Goal: Information Seeking & Learning: Learn about a topic

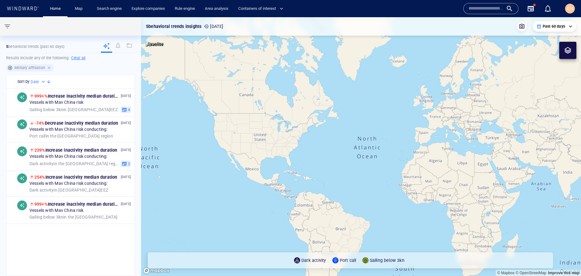
click at [49, 68] on div at bounding box center [50, 68] width 6 height 6
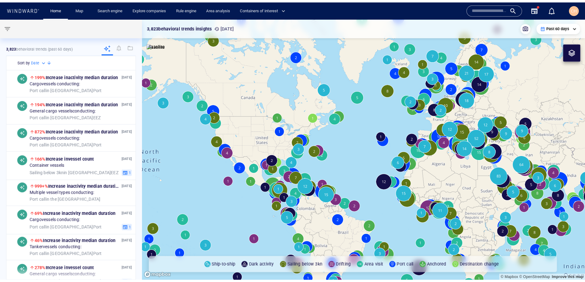
scroll to position [5, 0]
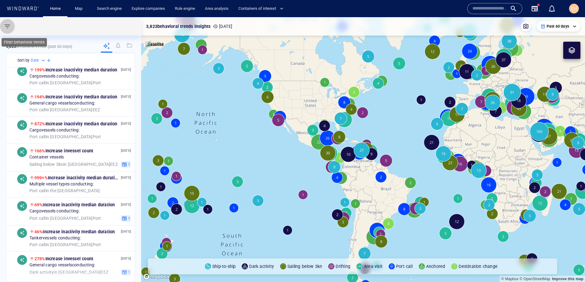
click at [9, 29] on span "button" at bounding box center [7, 26] width 7 height 7
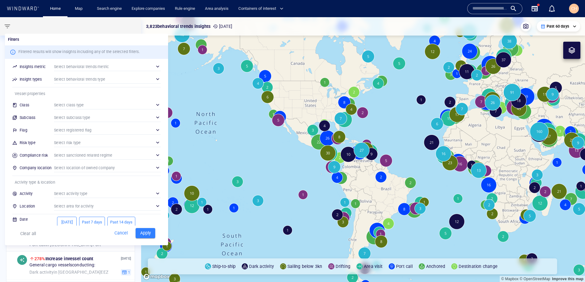
click at [68, 145] on div "​" at bounding box center [107, 142] width 107 height 9
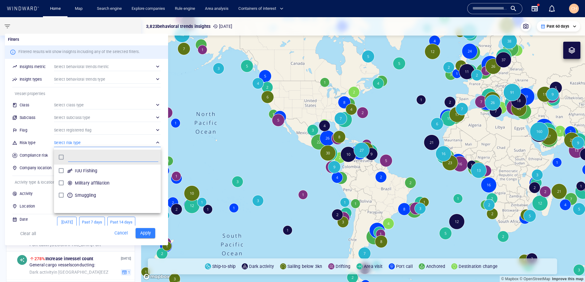
scroll to position [61, 107]
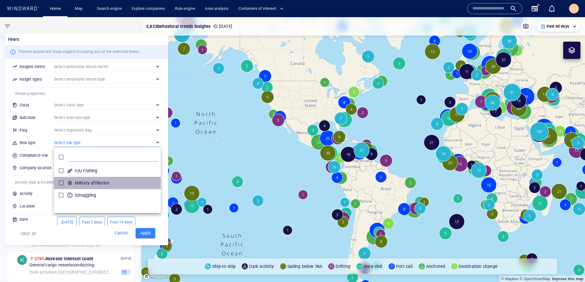
click at [75, 182] on div "Military affiliation" at bounding box center [92, 183] width 37 height 10
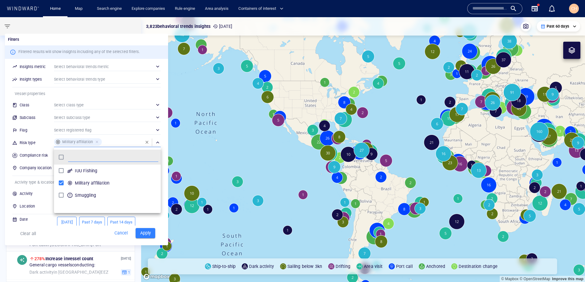
click at [152, 223] on div at bounding box center [292, 141] width 585 height 282
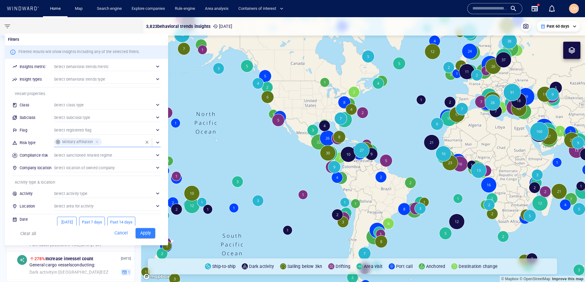
click at [148, 228] on span "Apply" at bounding box center [145, 233] width 13 height 8
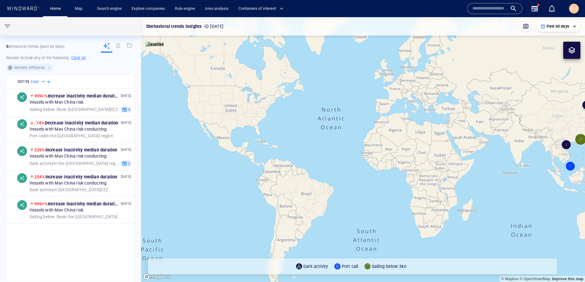
drag, startPoint x: 338, startPoint y: 109, endPoint x: 243, endPoint y: 116, distance: 94.7
click at [243, 116] on canvas "Map" at bounding box center [363, 149] width 444 height 265
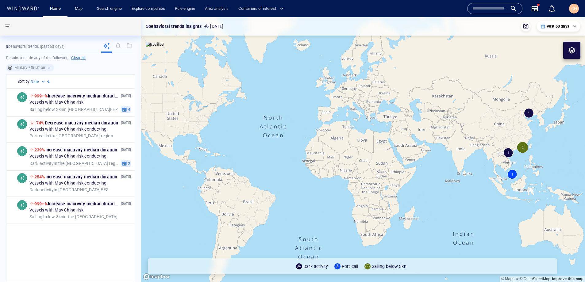
drag, startPoint x: 407, startPoint y: 103, endPoint x: 467, endPoint y: 71, distance: 67.4
click at [366, 107] on canvas "Map" at bounding box center [363, 149] width 444 height 265
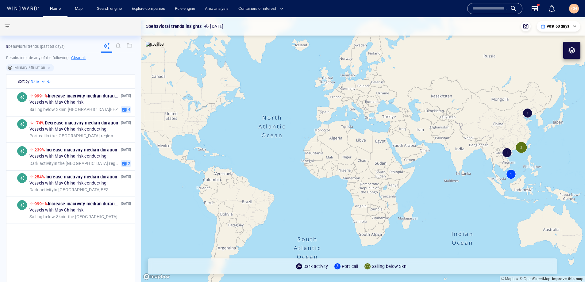
click at [462, 28] on p "Past 60 days" at bounding box center [558, 27] width 22 height 6
drag, startPoint x: 498, startPoint y: 68, endPoint x: 481, endPoint y: 63, distance: 17.7
click at [462, 63] on div at bounding box center [292, 141] width 585 height 282
drag, startPoint x: 510, startPoint y: 87, endPoint x: 481, endPoint y: 79, distance: 30.1
click at [462, 79] on canvas "Map" at bounding box center [363, 149] width 444 height 265
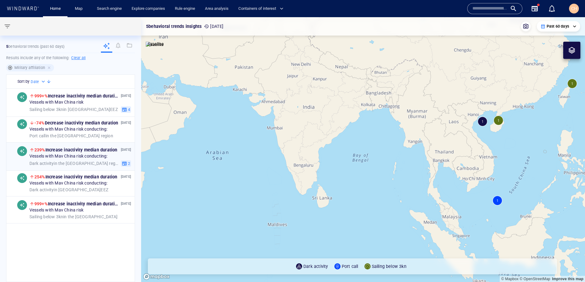
click at [64, 158] on span "Vessels with Mav China risk conducting:" at bounding box center [68, 157] width 78 height 6
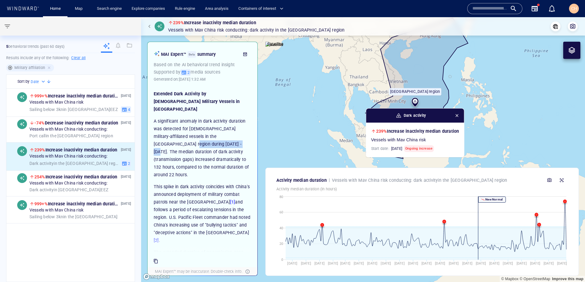
drag, startPoint x: 203, startPoint y: 136, endPoint x: 152, endPoint y: 137, distance: 51.2
click at [152, 137] on div "Extended Dark Activity by Chinese Military Vessels in South China Sea A signifi…" at bounding box center [203, 169] width 104 height 167
drag, startPoint x: 201, startPoint y: 152, endPoint x: 180, endPoint y: 152, distance: 20.9
click at [180, 152] on p "A significant anomaly in dark activity duration was detected for Chinese milita…" at bounding box center [203, 148] width 98 height 61
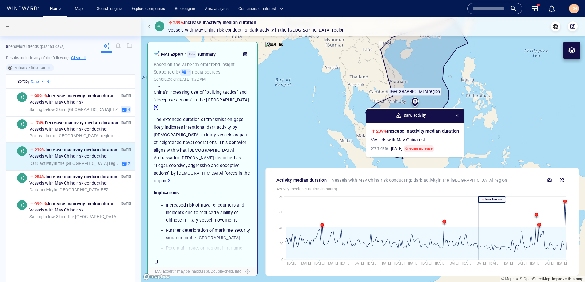
scroll to position [134, 0]
click at [462, 180] on icon "button" at bounding box center [562, 181] width 4 height 4
click at [151, 27] on span "button" at bounding box center [150, 27] width 4 height 4
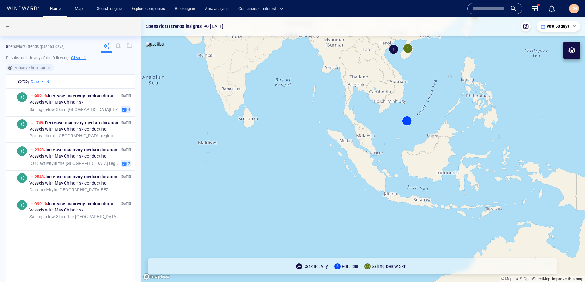
click at [51, 69] on div at bounding box center [50, 68] width 6 height 6
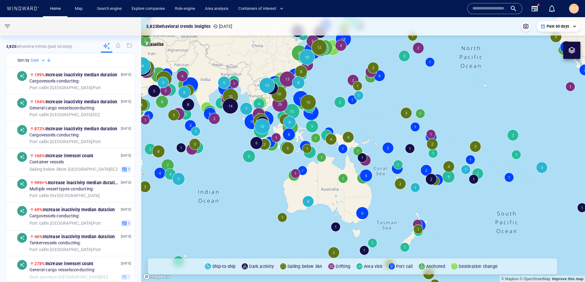
drag, startPoint x: 166, startPoint y: 83, endPoint x: 176, endPoint y: 98, distance: 18.3
click at [176, 98] on canvas "Map" at bounding box center [363, 149] width 444 height 265
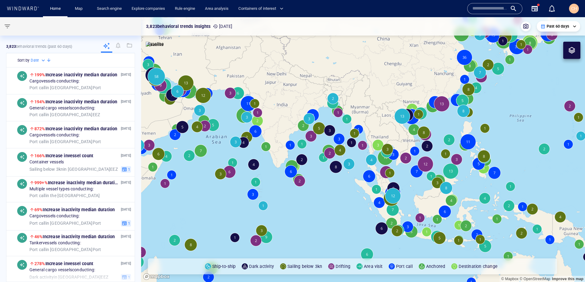
drag, startPoint x: 199, startPoint y: 94, endPoint x: 232, endPoint y: 135, distance: 52.4
click at [232, 135] on canvas "Map" at bounding box center [363, 149] width 444 height 265
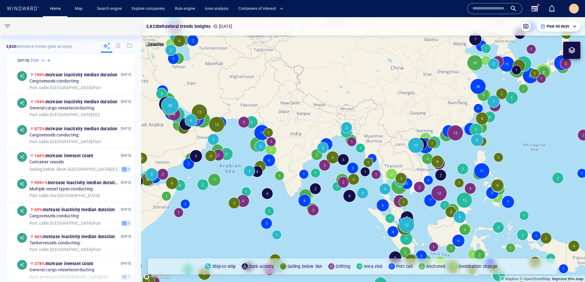
drag, startPoint x: 234, startPoint y: 139, endPoint x: 264, endPoint y: 160, distance: 36.6
click at [264, 160] on canvas "Map" at bounding box center [363, 149] width 444 height 265
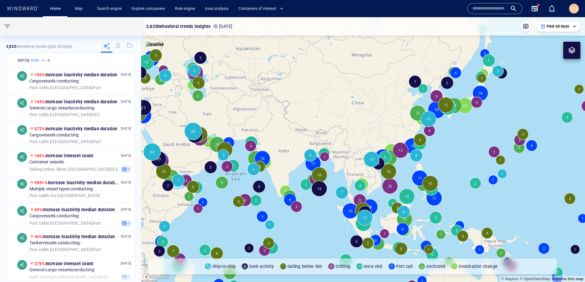
drag, startPoint x: 179, startPoint y: 156, endPoint x: 214, endPoint y: 148, distance: 35.8
click at [214, 148] on canvas "Map" at bounding box center [363, 149] width 444 height 265
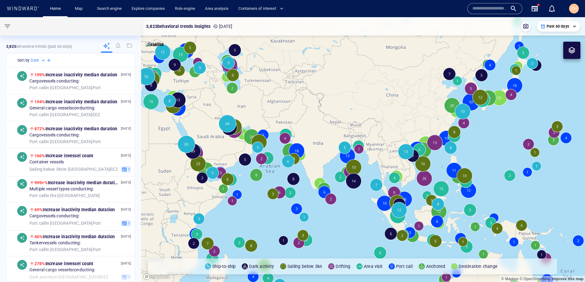
click at [462, 25] on div "Past 60 days" at bounding box center [559, 27] width 36 height 6
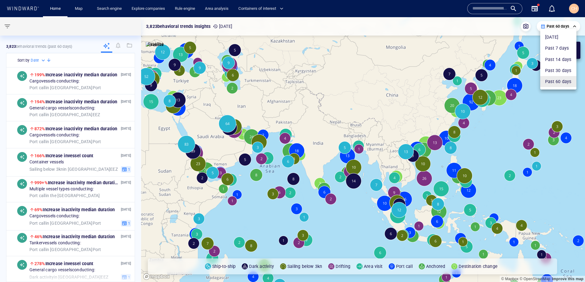
click at [462, 48] on li "Past 7 days" at bounding box center [558, 48] width 36 height 11
type input "**********"
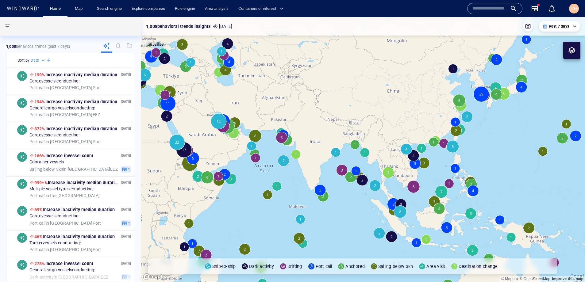
click at [378, 185] on canvas "Map" at bounding box center [363, 149] width 444 height 265
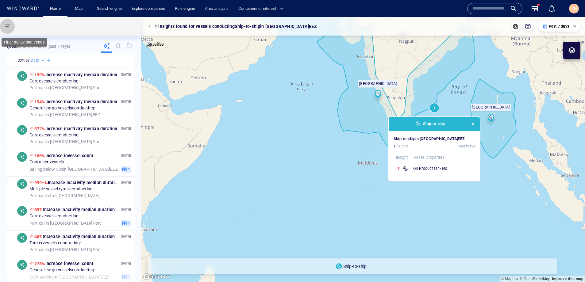
click at [5, 28] on span "button" at bounding box center [7, 26] width 7 height 7
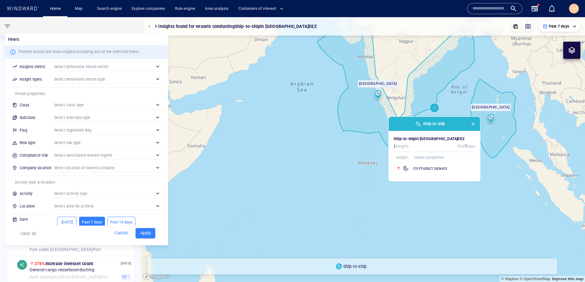
click at [74, 105] on div "​" at bounding box center [107, 104] width 107 height 9
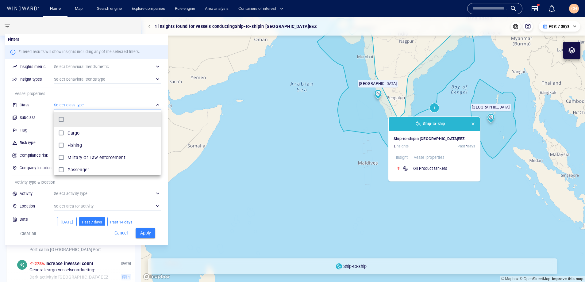
scroll to position [61, 107]
click at [73, 105] on div at bounding box center [292, 141] width 585 height 282
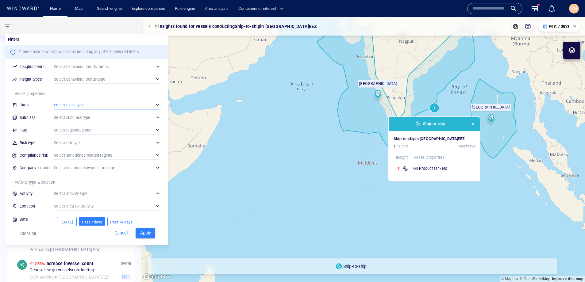
scroll to position [19, 0]
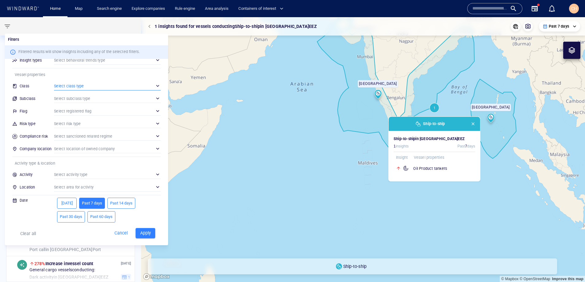
click at [74, 174] on div "​" at bounding box center [107, 174] width 107 height 9
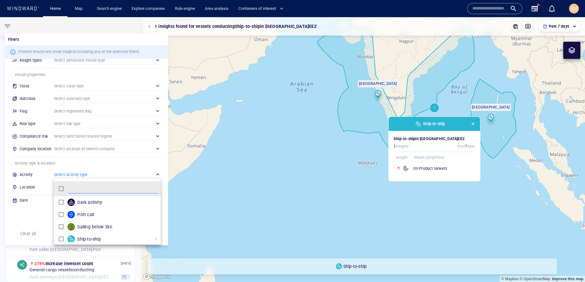
scroll to position [61, 107]
click at [29, 219] on div at bounding box center [292, 141] width 585 height 282
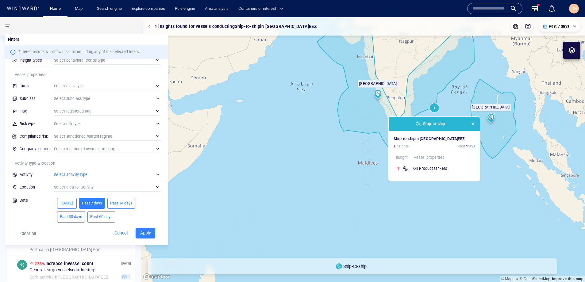
scroll to position [1, 0]
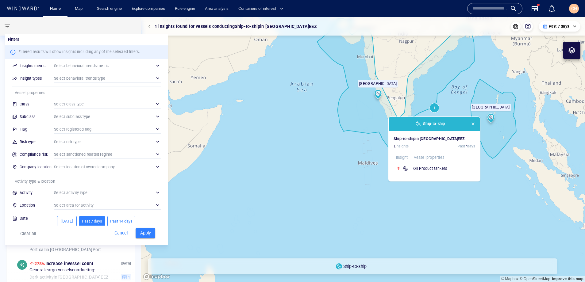
click at [4, 26] on div at bounding box center [292, 141] width 585 height 282
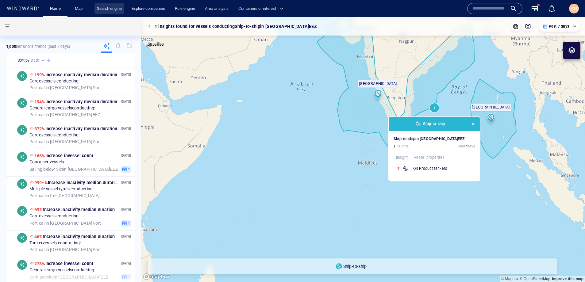
click at [108, 10] on link "Search engine" at bounding box center [109, 8] width 30 height 11
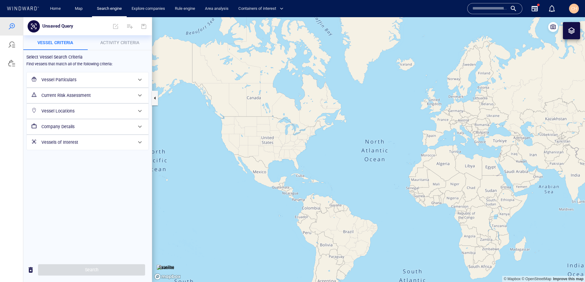
click at [86, 79] on h6 "Vessel Particulars" at bounding box center [86, 80] width 91 height 8
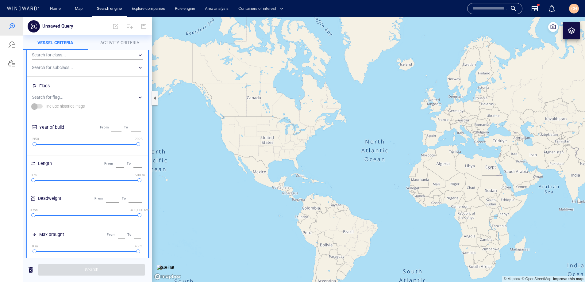
scroll to position [57, 0]
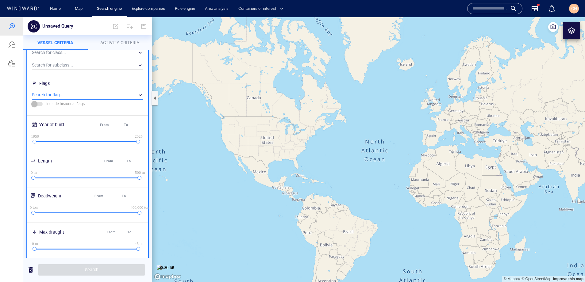
click at [90, 98] on div "​" at bounding box center [87, 95] width 111 height 9
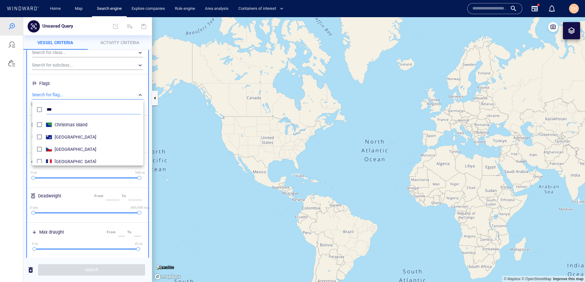
scroll to position [0, 0]
type input "*"
click at [98, 92] on div at bounding box center [292, 149] width 585 height 265
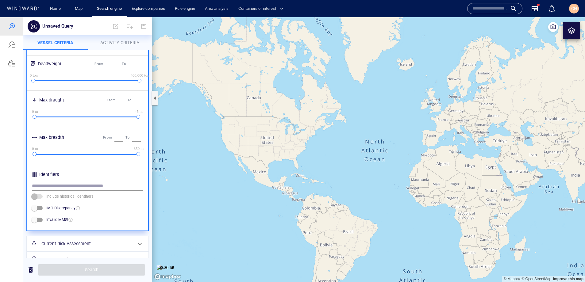
scroll to position [194, 0]
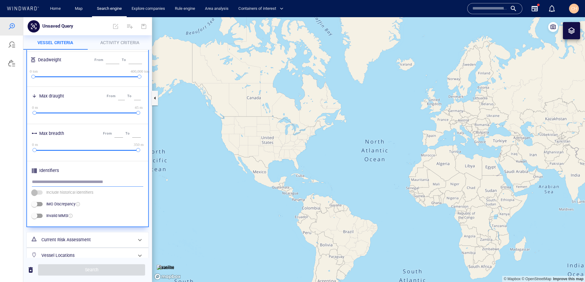
click at [64, 182] on input "text" at bounding box center [87, 182] width 111 height 9
click at [462, 6] on input "text" at bounding box center [489, 8] width 35 height 9
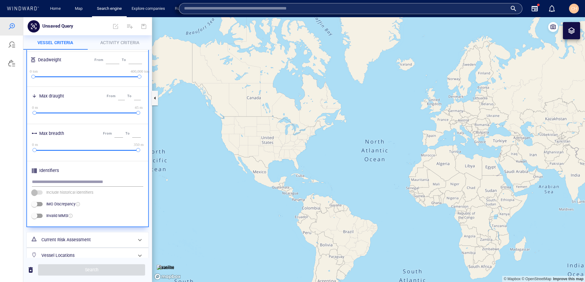
click at [4, 199] on div at bounding box center [11, 149] width 23 height 265
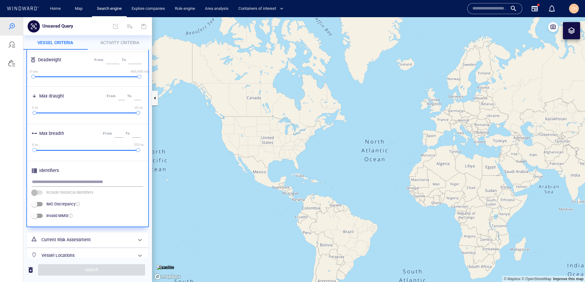
click at [75, 228] on div "Current Risk Assessment" at bounding box center [87, 240] width 96 height 13
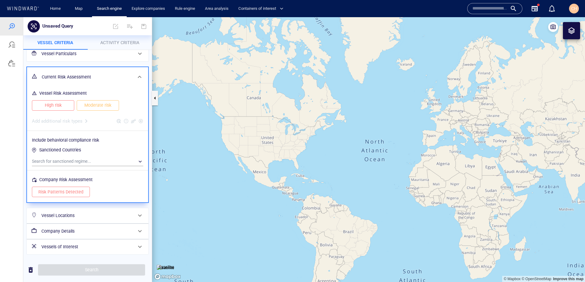
scroll to position [0, 0]
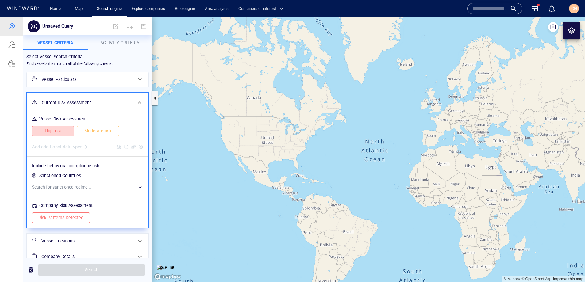
click at [62, 135] on button "High risk" at bounding box center [53, 131] width 42 height 10
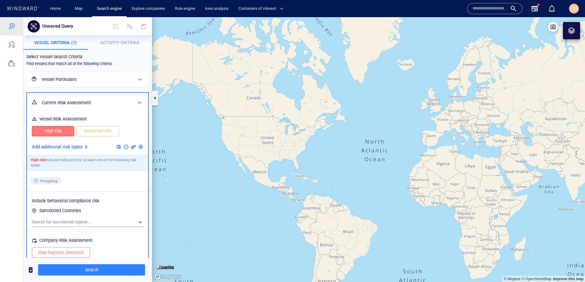
click at [99, 135] on span "Moderate risk" at bounding box center [97, 131] width 29 height 8
click at [82, 146] on p "Add additional risk types" at bounding box center [57, 147] width 51 height 8
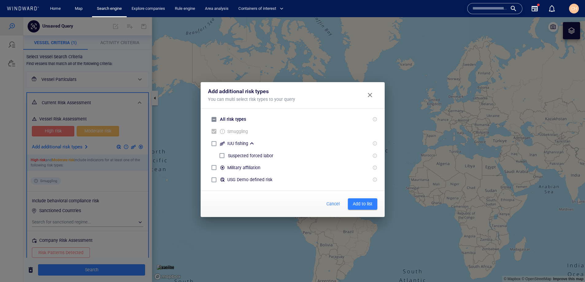
click at [369, 95] on span "Close" at bounding box center [369, 94] width 7 height 7
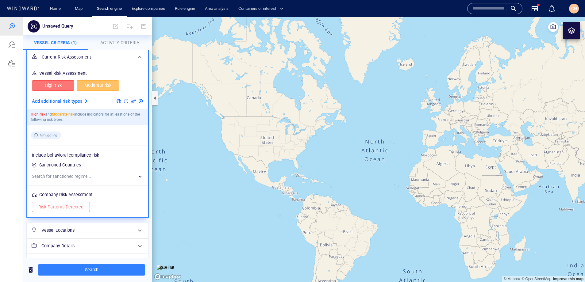
scroll to position [61, 0]
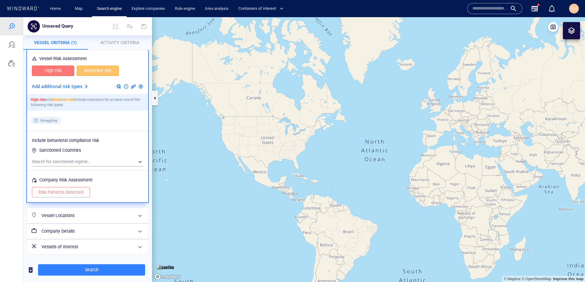
click at [76, 217] on h6 "Vessel Locations" at bounding box center [86, 216] width 91 height 8
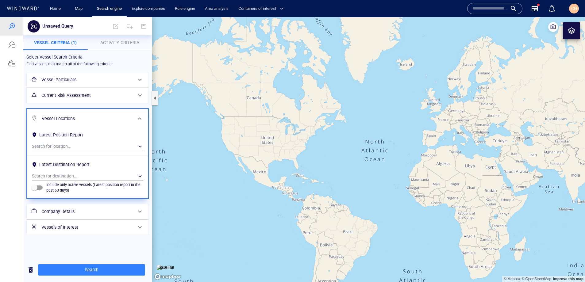
scroll to position [0, 0]
click at [48, 117] on h6 "Vessel Locations" at bounding box center [87, 119] width 91 height 8
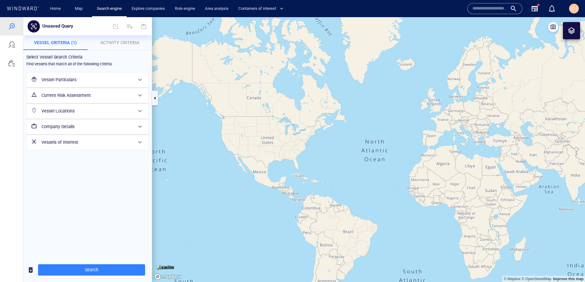
click at [61, 145] on h6 "Vessels of Interest" at bounding box center [86, 143] width 91 height 8
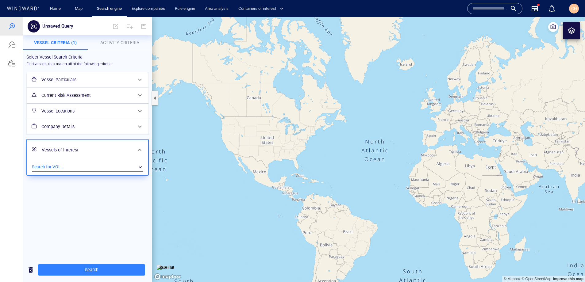
click at [53, 165] on div "​" at bounding box center [87, 167] width 111 height 9
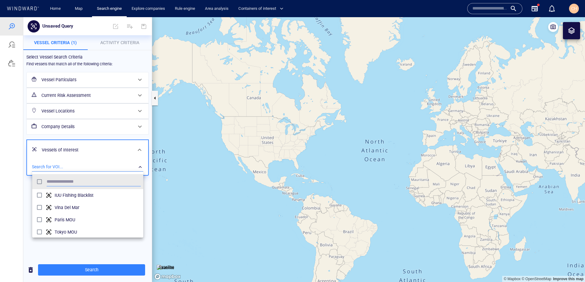
scroll to position [61, 111]
click at [81, 194] on span "Dark Fleet" at bounding box center [98, 195] width 86 height 7
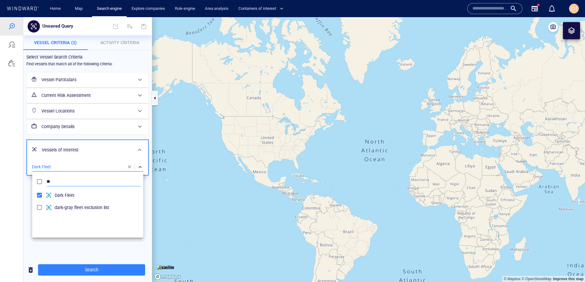
type input "*"
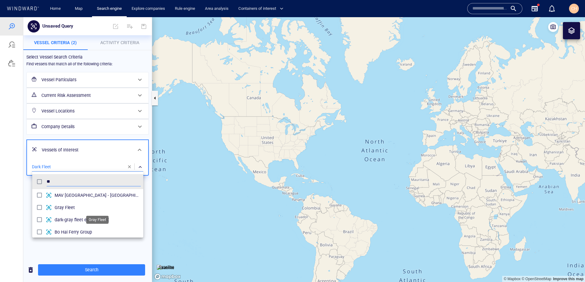
type input "**"
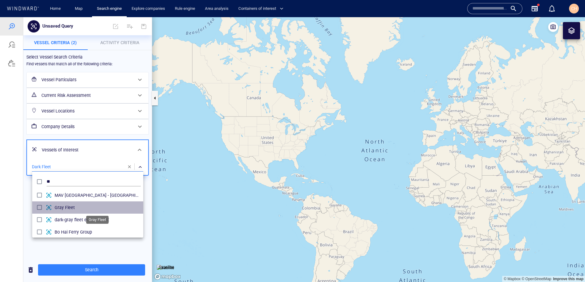
click at [62, 207] on span "Gray Fleet" at bounding box center [98, 207] width 86 height 7
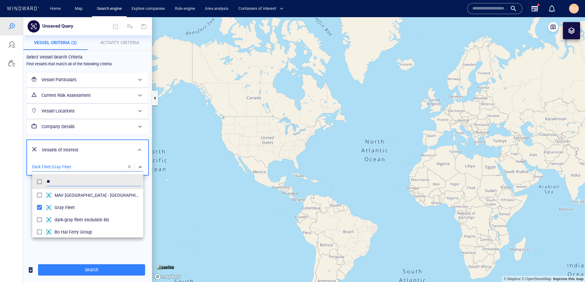
click at [60, 228] on div at bounding box center [292, 149] width 585 height 265
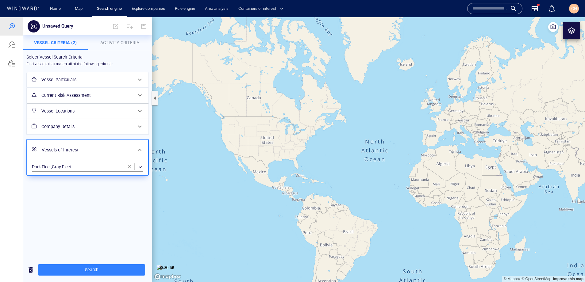
click at [70, 95] on h6 "Current Risk Assessment" at bounding box center [86, 96] width 91 height 8
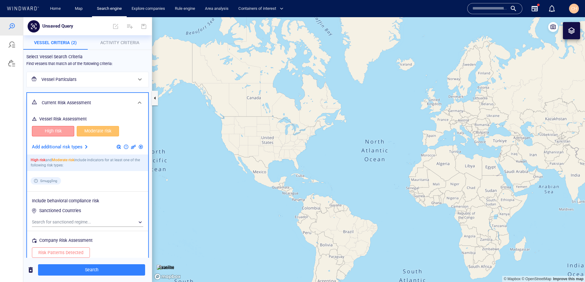
click at [62, 126] on button "High risk" at bounding box center [53, 131] width 42 height 10
click at [94, 132] on span "Moderate risk" at bounding box center [97, 131] width 29 height 8
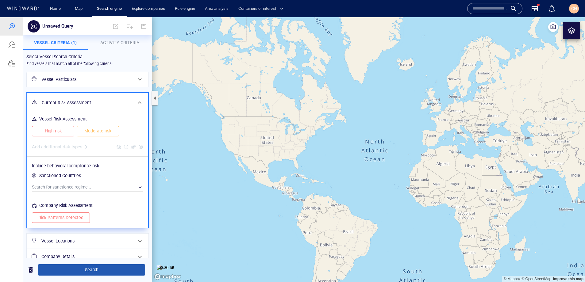
click at [80, 228] on button "Search" at bounding box center [91, 269] width 107 height 11
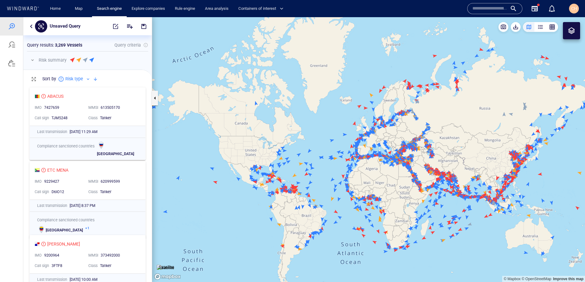
scroll to position [2, 0]
click at [32, 59] on button "button" at bounding box center [32, 59] width 7 height 7
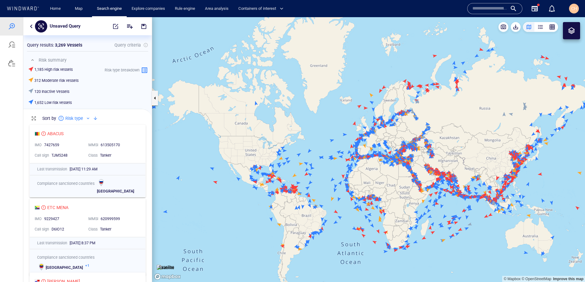
scroll to position [0, 0]
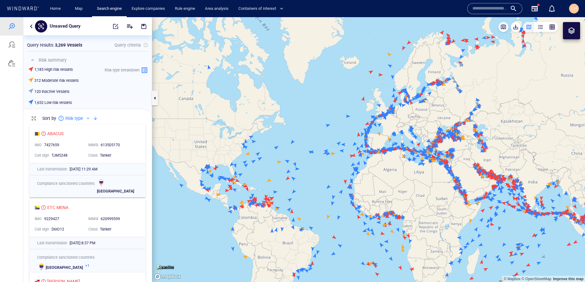
drag, startPoint x: 376, startPoint y: 121, endPoint x: 356, endPoint y: 126, distance: 20.1
click at [356, 126] on canvas "Map" at bounding box center [368, 149] width 433 height 265
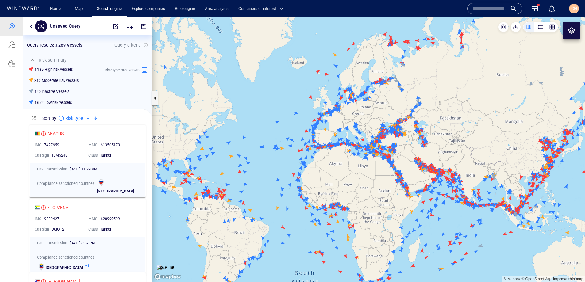
drag, startPoint x: 356, startPoint y: 126, endPoint x: 332, endPoint y: 124, distance: 24.3
click at [332, 124] on canvas "Map" at bounding box center [368, 149] width 433 height 265
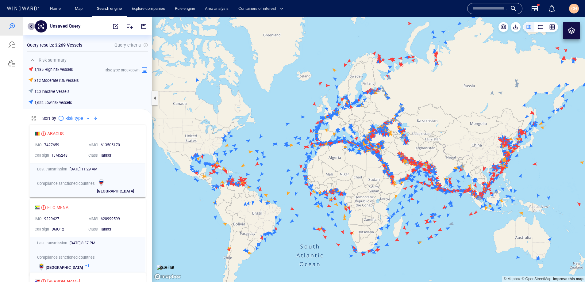
click at [29, 29] on button "button" at bounding box center [31, 26] width 7 height 7
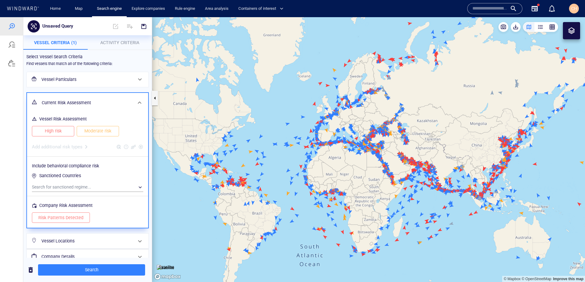
scroll to position [26, 0]
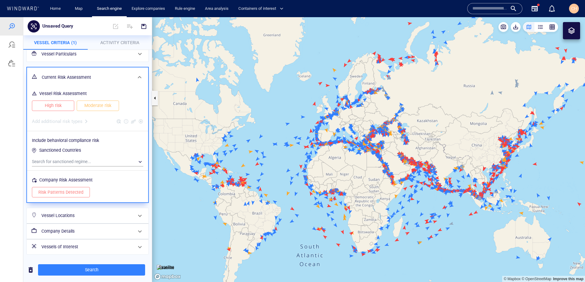
click at [66, 219] on h6 "Vessel Locations" at bounding box center [86, 216] width 91 height 8
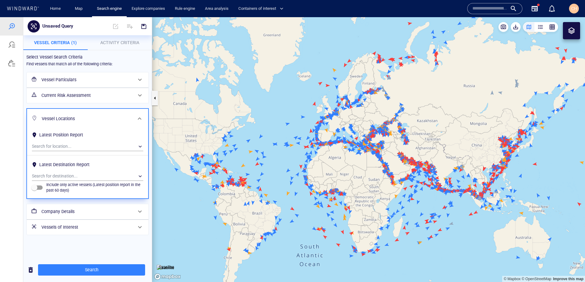
scroll to position [0, 0]
click at [462, 31] on div at bounding box center [571, 30] width 7 height 7
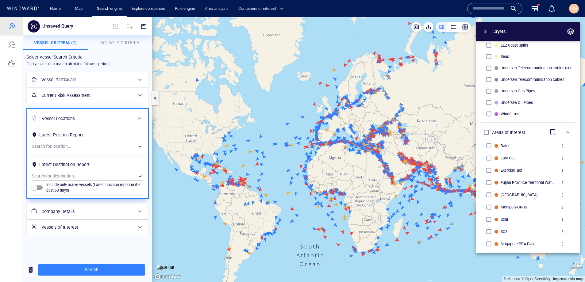
scroll to position [256, 0]
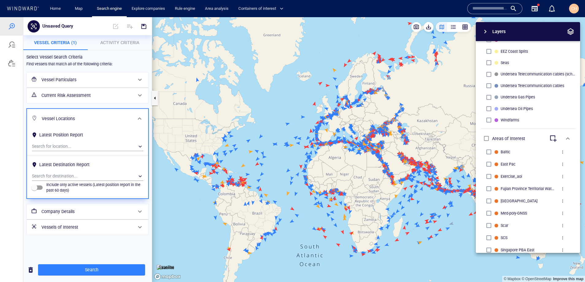
click at [462, 142] on span "button" at bounding box center [552, 138] width 7 height 7
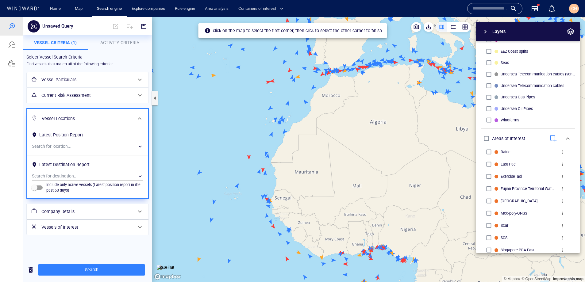
drag, startPoint x: 254, startPoint y: 119, endPoint x: 257, endPoint y: 122, distance: 4.8
click at [254, 119] on canvas "Map" at bounding box center [368, 149] width 433 height 265
click at [264, 129] on canvas "Map" at bounding box center [368, 149] width 433 height 265
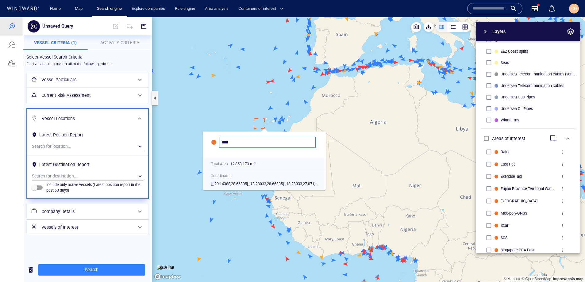
type input "****"
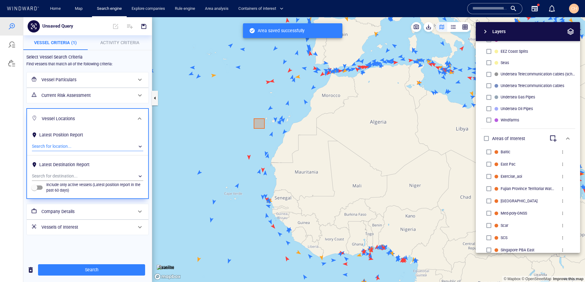
click at [57, 146] on div "​" at bounding box center [87, 146] width 111 height 9
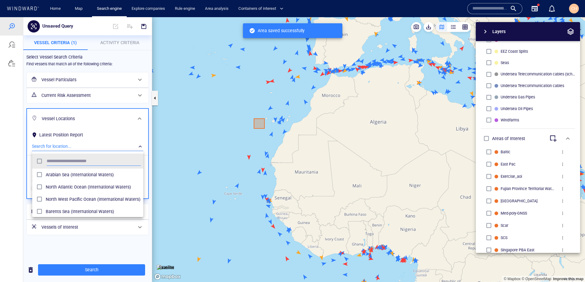
scroll to position [61, 111]
type input "****"
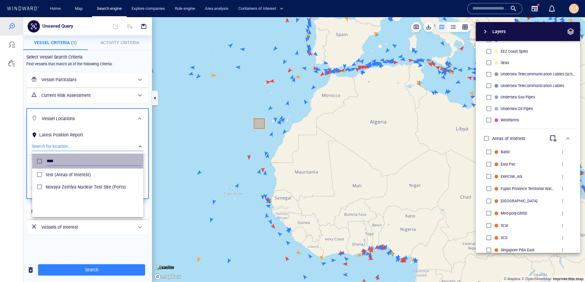
drag, startPoint x: 73, startPoint y: 158, endPoint x: 50, endPoint y: 156, distance: 22.7
click at [50, 157] on input "****" at bounding box center [94, 161] width 94 height 9
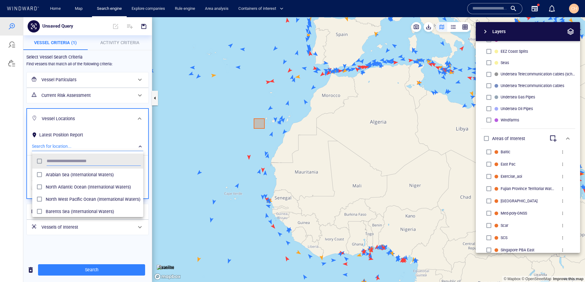
click at [261, 127] on div at bounding box center [292, 149] width 585 height 265
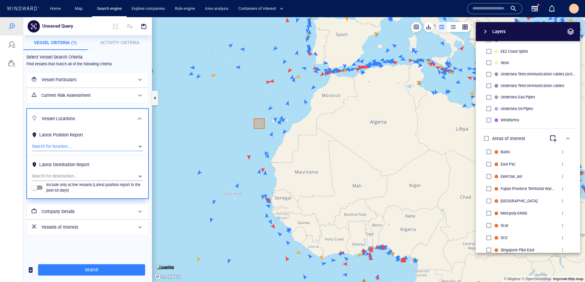
click at [263, 126] on canvas "Map" at bounding box center [368, 149] width 433 height 265
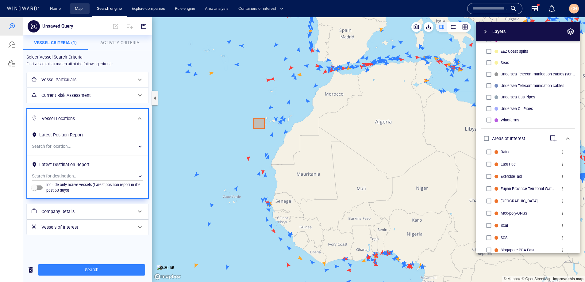
click at [80, 8] on link "Map" at bounding box center [79, 8] width 15 height 11
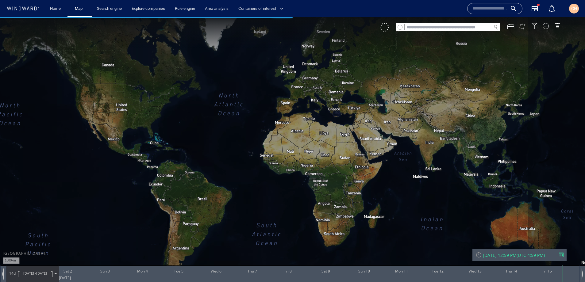
click at [462, 29] on button at bounding box center [522, 26] width 7 height 7
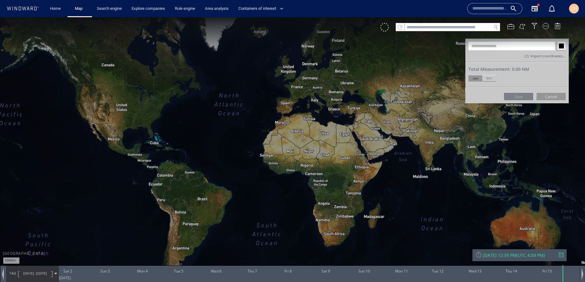
click at [462, 57] on span "Import coordinates." at bounding box center [546, 55] width 33 height 5
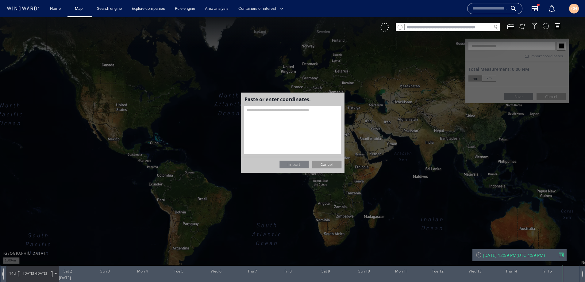
click at [320, 110] on textarea at bounding box center [292, 130] width 97 height 48
click at [327, 165] on div "Cancel" at bounding box center [326, 164] width 29 height 7
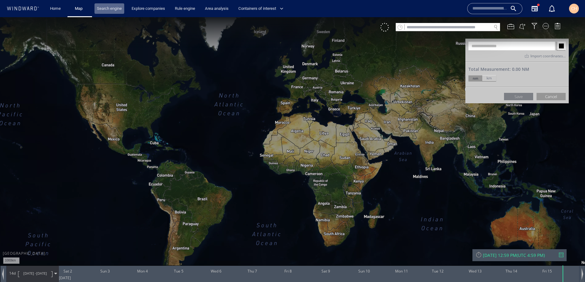
click at [114, 10] on link "Search engine" at bounding box center [109, 8] width 30 height 11
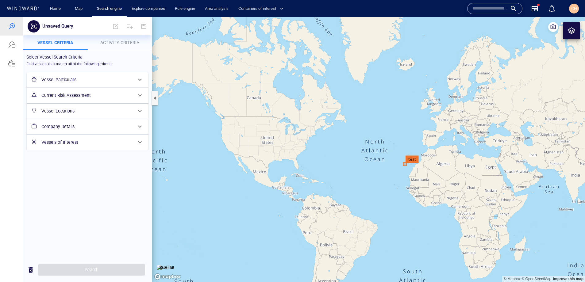
click at [110, 43] on span "Activity Criteria" at bounding box center [119, 42] width 39 height 5
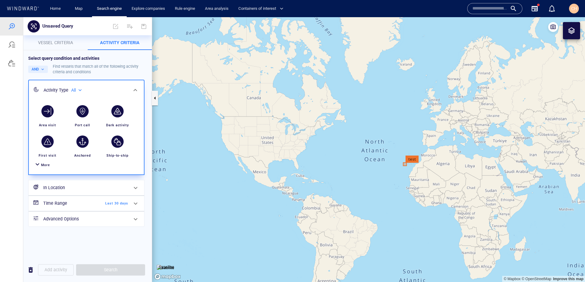
click at [41, 165] on div at bounding box center [37, 165] width 7 height 9
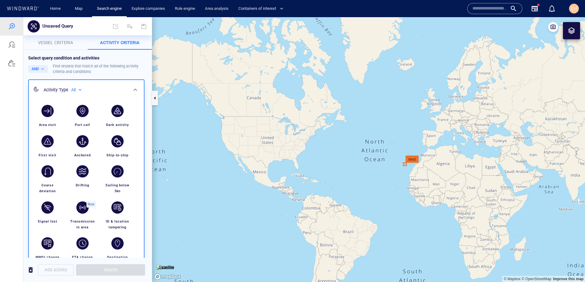
click at [63, 43] on span "Vessel criteria" at bounding box center [55, 42] width 35 height 5
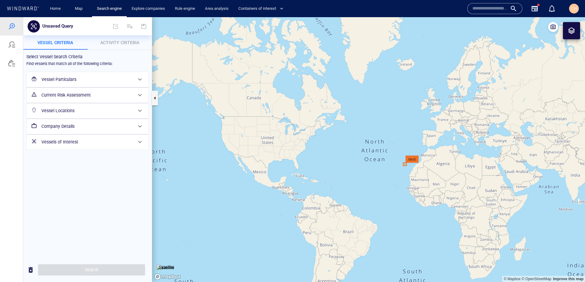
click at [112, 40] on span "Activity Criteria" at bounding box center [119, 42] width 39 height 5
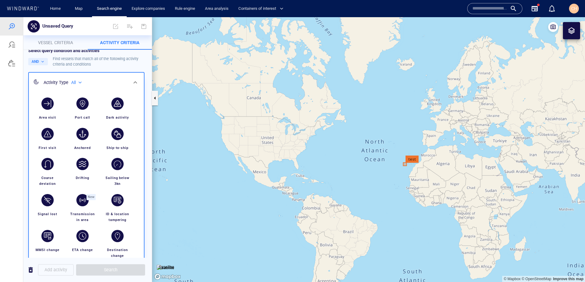
scroll to position [6, 0]
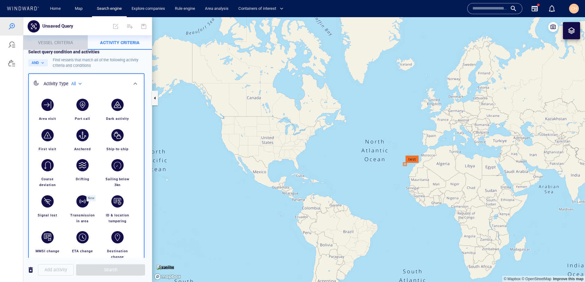
click at [47, 47] on button "Vessel criteria" at bounding box center [55, 42] width 64 height 15
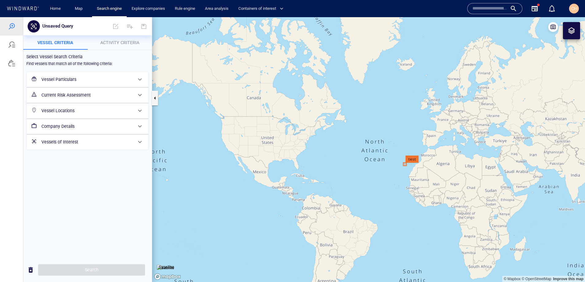
click at [57, 145] on h6 "Vessels of Interest" at bounding box center [86, 142] width 91 height 8
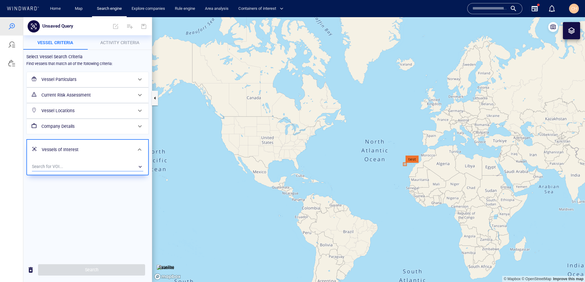
click at [64, 164] on div "​" at bounding box center [87, 166] width 111 height 9
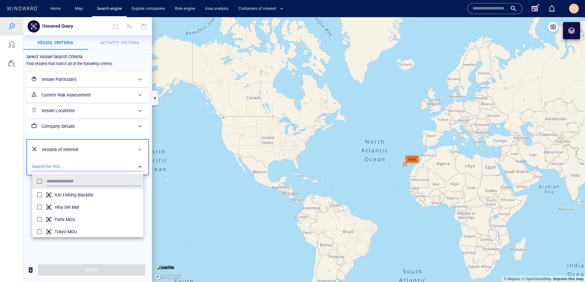
scroll to position [61, 111]
click at [66, 196] on span "Dark Fleet" at bounding box center [98, 194] width 86 height 7
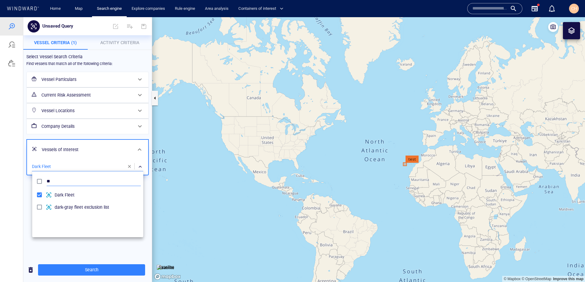
type input "*"
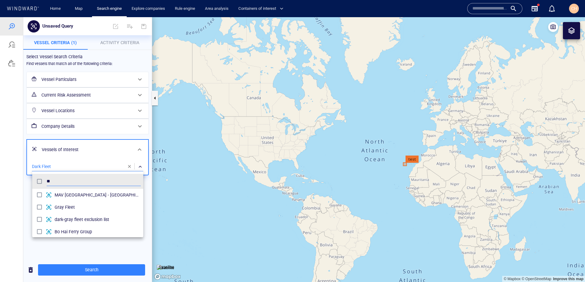
type input "**"
click at [71, 212] on div "Gray Fleet" at bounding box center [98, 207] width 86 height 10
click at [75, 228] on div at bounding box center [292, 149] width 585 height 265
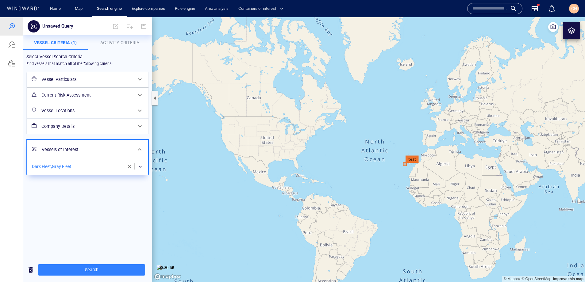
click at [123, 38] on button "Activity Criteria" at bounding box center [120, 42] width 64 height 15
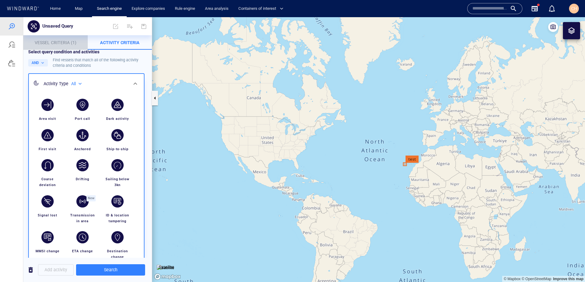
click at [60, 44] on span "Vessel Criteria (1)" at bounding box center [56, 42] width 42 height 5
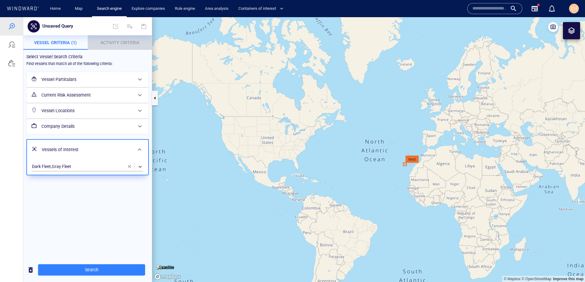
click at [110, 44] on span "Activity Criteria" at bounding box center [119, 42] width 39 height 5
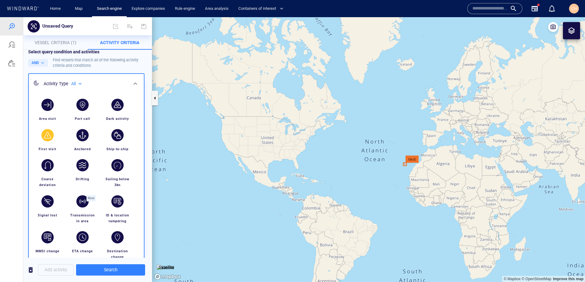
click at [50, 136] on div "button" at bounding box center [47, 135] width 12 height 12
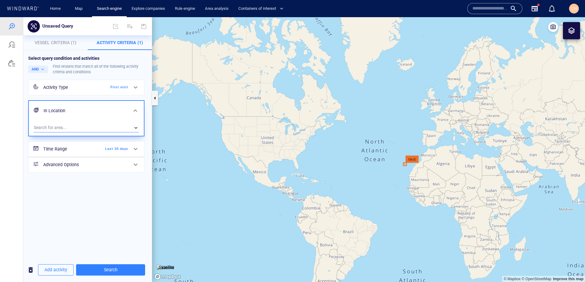
click at [56, 128] on div "​" at bounding box center [86, 127] width 105 height 9
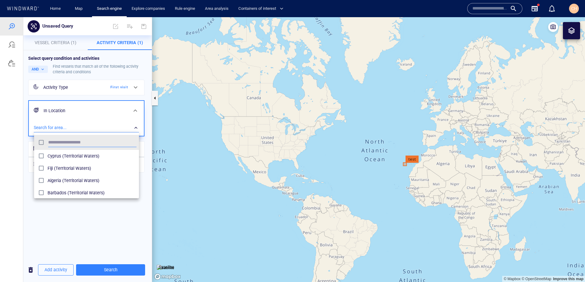
scroll to position [61, 105]
type input "*"
type input "*****"
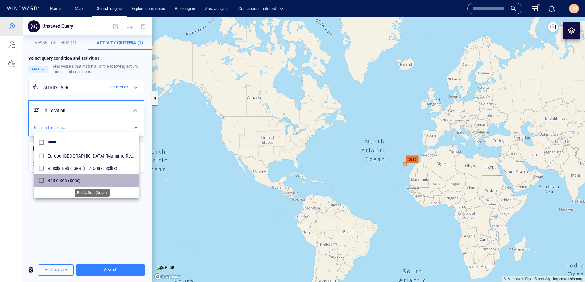
click at [71, 183] on span "Baltic Sea (Seas)" at bounding box center [92, 180] width 89 height 7
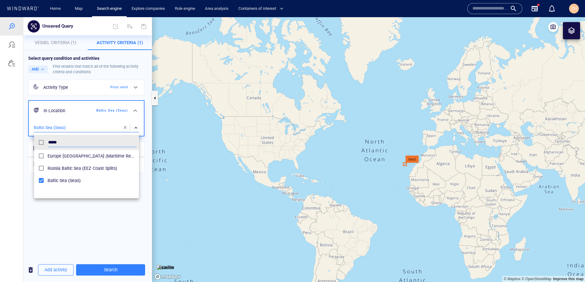
click at [56, 214] on div at bounding box center [292, 149] width 585 height 265
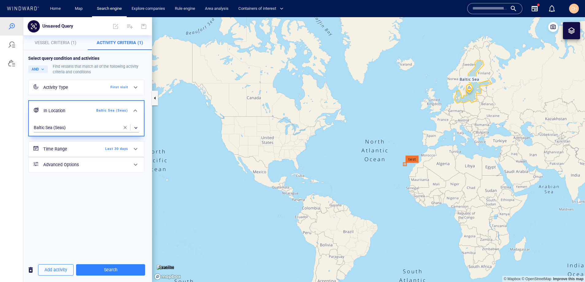
click at [77, 150] on h6 "Time Range" at bounding box center [68, 149] width 50 height 8
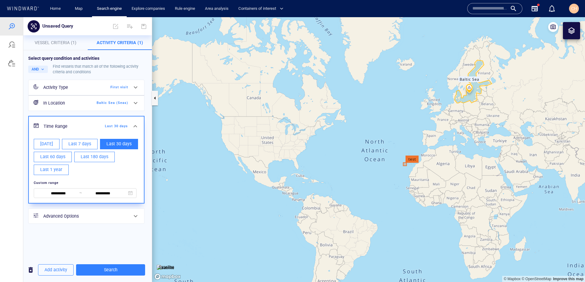
click at [95, 160] on span "Last 180 days" at bounding box center [95, 157] width 28 height 8
type input "**********"
drag, startPoint x: 79, startPoint y: 244, endPoint x: 75, endPoint y: 244, distance: 3.4
click at [79, 228] on div "**********" at bounding box center [87, 154] width 129 height 208
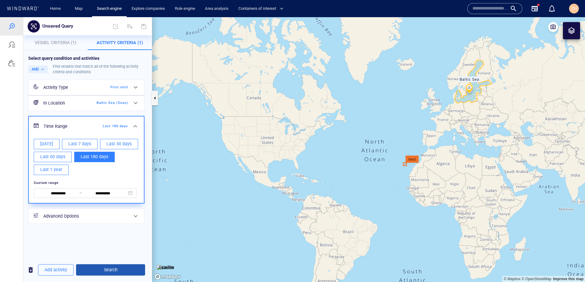
click at [108, 228] on button "Search" at bounding box center [110, 269] width 69 height 11
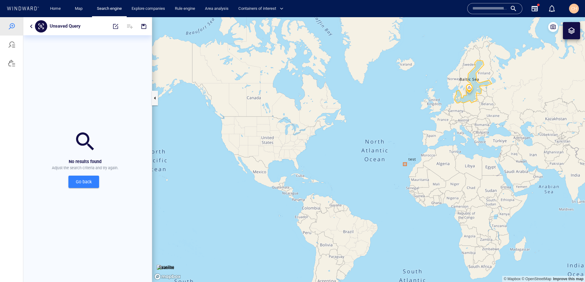
click at [32, 25] on button "button" at bounding box center [31, 26] width 7 height 7
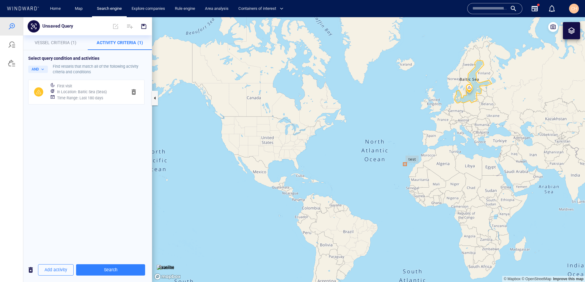
click at [40, 43] on span "Vessel Criteria (1)" at bounding box center [56, 42] width 42 height 5
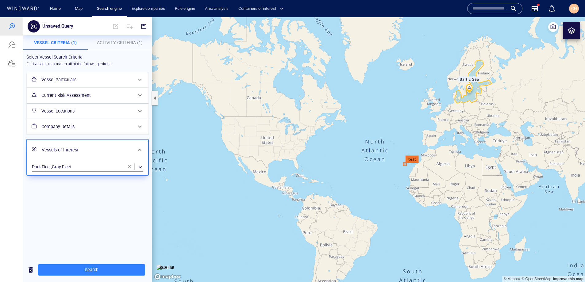
click at [129, 167] on span "button" at bounding box center [129, 166] width 5 height 5
click at [103, 228] on span "Search" at bounding box center [91, 270] width 97 height 8
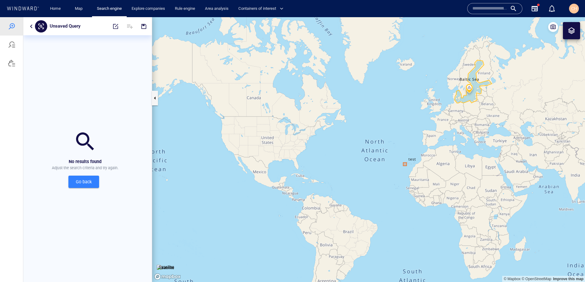
click at [29, 27] on button "button" at bounding box center [31, 26] width 7 height 7
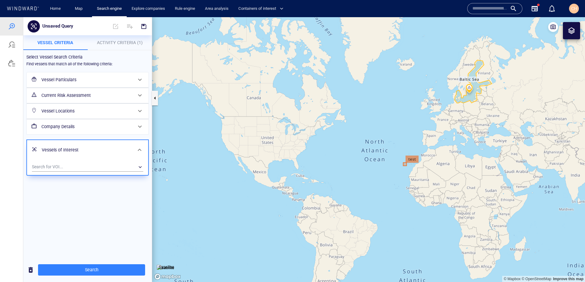
click at [120, 39] on button "Activity Criteria (1)" at bounding box center [120, 42] width 64 height 15
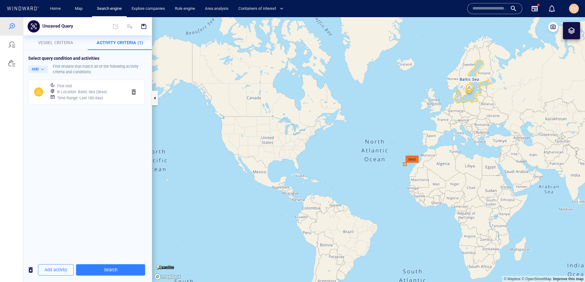
click at [92, 87] on div "First visit" at bounding box center [89, 86] width 67 height 9
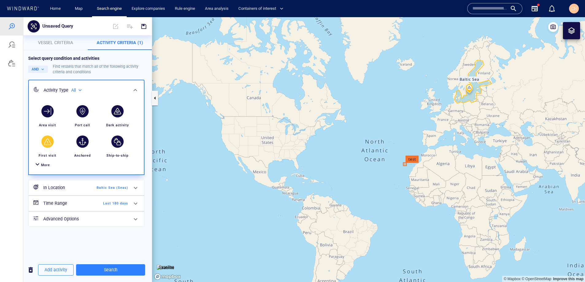
click at [116, 121] on div "Dark activity" at bounding box center [118, 125] width 28 height 11
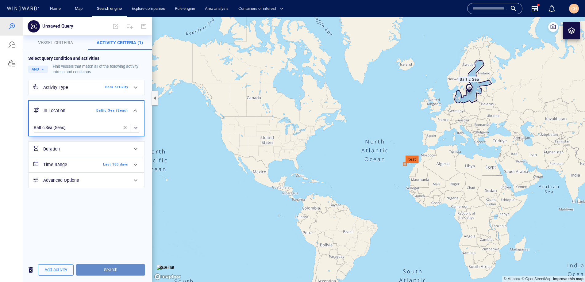
click at [103, 228] on button "Search" at bounding box center [110, 269] width 69 height 11
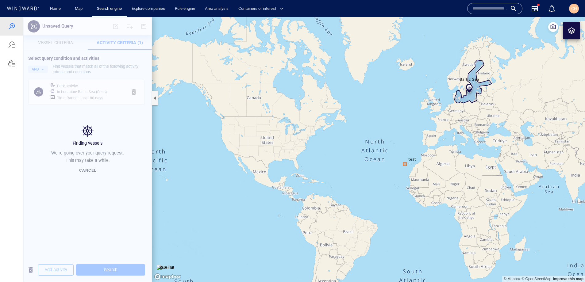
drag, startPoint x: 432, startPoint y: 116, endPoint x: 395, endPoint y: 130, distance: 39.4
click at [379, 135] on canvas "Map" at bounding box center [368, 149] width 433 height 265
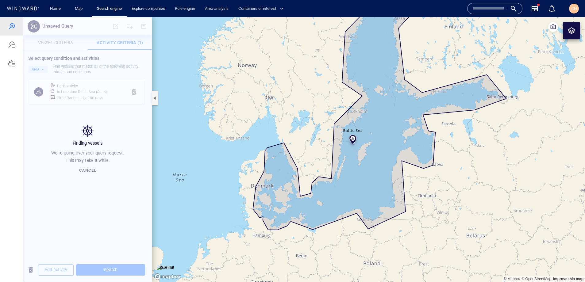
click at [273, 46] on canvas "Map" at bounding box center [368, 149] width 433 height 265
click at [283, 83] on canvas "Map" at bounding box center [368, 149] width 433 height 265
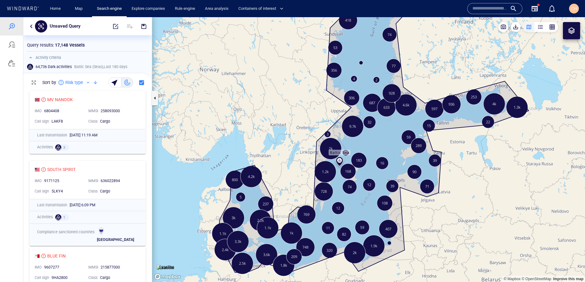
scroll to position [0, 0]
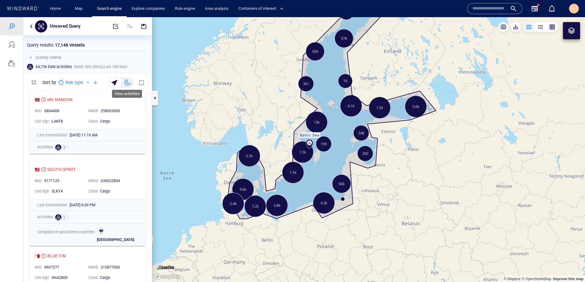
click at [126, 83] on div "button" at bounding box center [127, 82] width 6 height 6
drag, startPoint x: 114, startPoint y: 83, endPoint x: 294, endPoint y: 107, distance: 180.8
click at [114, 83] on div "button" at bounding box center [115, 82] width 9 height 9
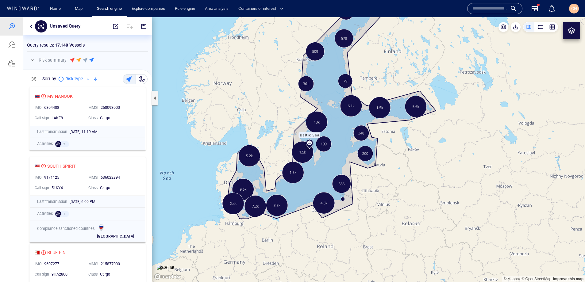
scroll to position [198, 129]
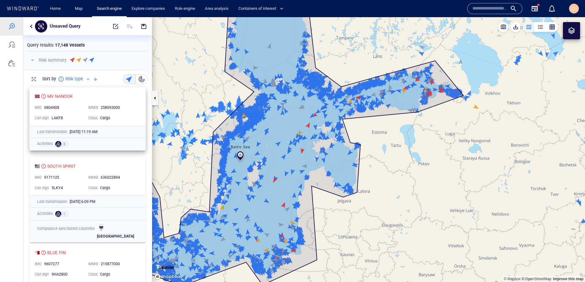
click at [83, 100] on div "MV NANOOK" at bounding box center [85, 96] width 101 height 7
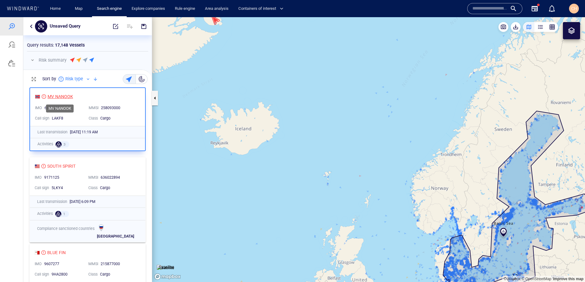
click at [65, 97] on div "MV NANOOK" at bounding box center [60, 96] width 25 height 7
drag, startPoint x: 503, startPoint y: 93, endPoint x: 487, endPoint y: 80, distance: 21.4
click at [457, 89] on canvas "Map" at bounding box center [368, 149] width 433 height 265
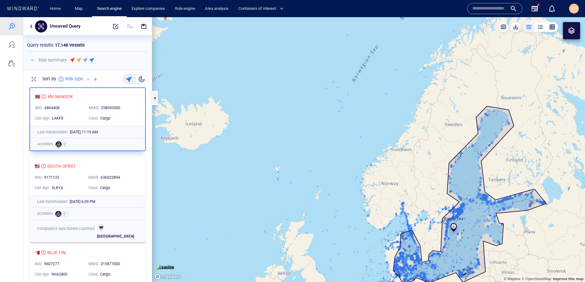
click at [462, 30] on div at bounding box center [571, 30] width 17 height 17
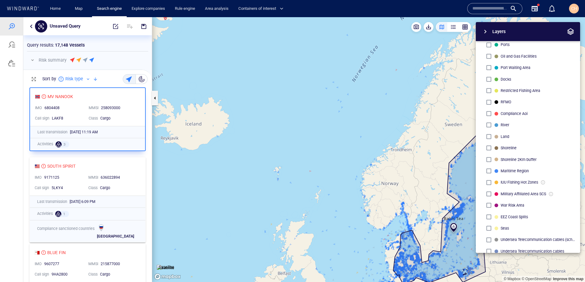
scroll to position [91, 0]
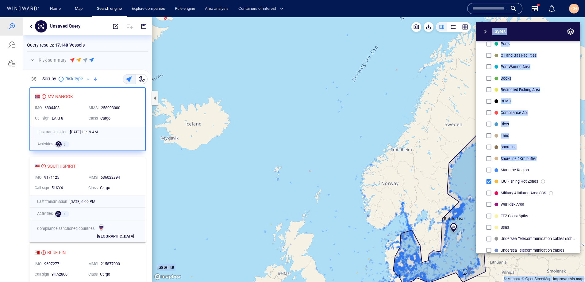
drag, startPoint x: 420, startPoint y: 166, endPoint x: 366, endPoint y: 128, distance: 66.1
click at [366, 128] on div "© Mapbox © OpenStreetMap Improve this map Satellite Layers System Areas Interna…" at bounding box center [368, 149] width 433 height 265
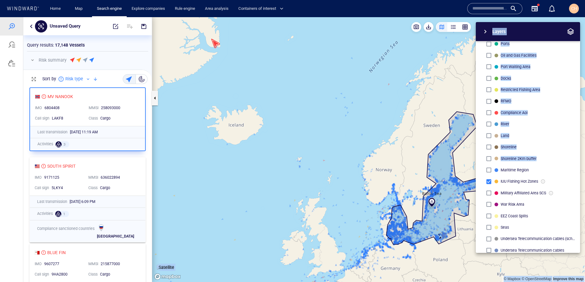
drag, startPoint x: 379, startPoint y: 133, endPoint x: 335, endPoint y: 161, distance: 52.3
click at [378, 133] on canvas "Map" at bounding box center [368, 149] width 433 height 265
click at [335, 161] on canvas "Map" at bounding box center [368, 149] width 433 height 265
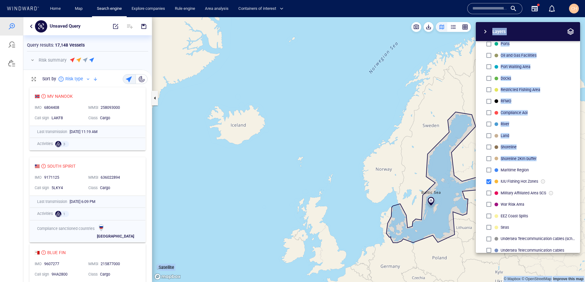
click at [341, 164] on canvas "Map" at bounding box center [368, 149] width 433 height 265
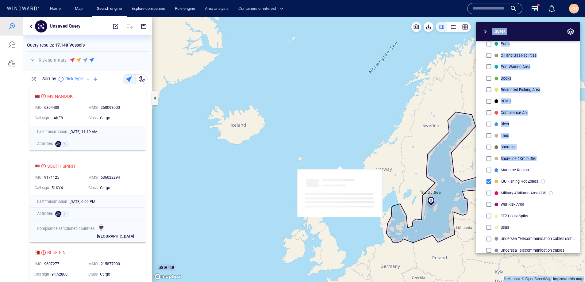
click at [374, 122] on canvas "Map" at bounding box center [368, 149] width 433 height 265
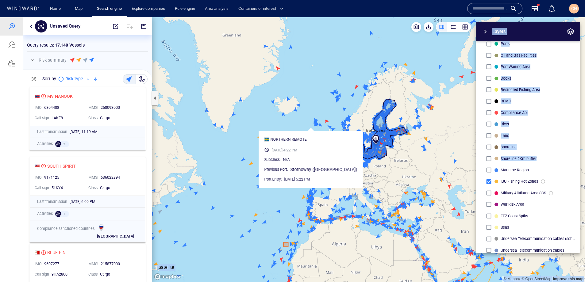
drag, startPoint x: 256, startPoint y: 223, endPoint x: 239, endPoint y: 187, distance: 39.9
click at [243, 187] on canvas "Map" at bounding box center [368, 149] width 433 height 265
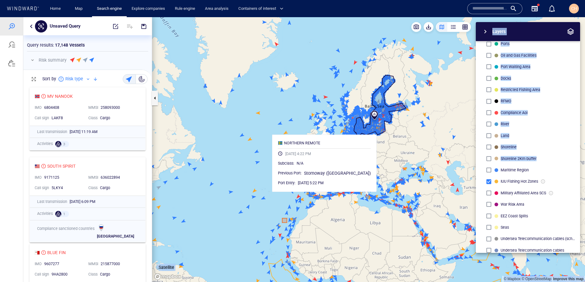
drag, startPoint x: 360, startPoint y: 188, endPoint x: 360, endPoint y: 183, distance: 4.6
click at [360, 183] on div "© Mapbox © OpenStreetMap Improve this map Satellite Layers System Areas Interna…" at bounding box center [368, 149] width 433 height 265
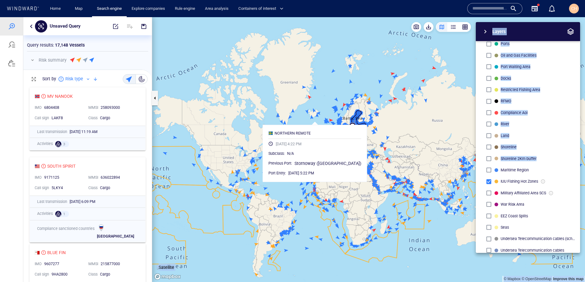
drag, startPoint x: 436, startPoint y: 271, endPoint x: 427, endPoint y: 264, distance: 12.2
click at [427, 228] on canvas "Map" at bounding box center [368, 149] width 433 height 265
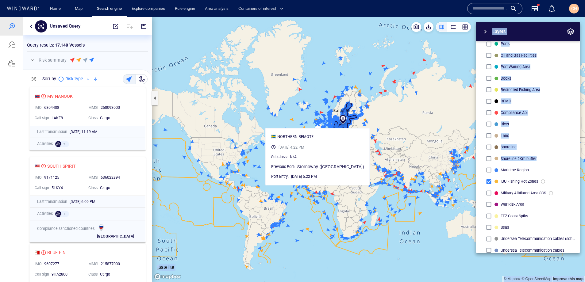
click at [427, 228] on canvas "Map" at bounding box center [368, 149] width 433 height 265
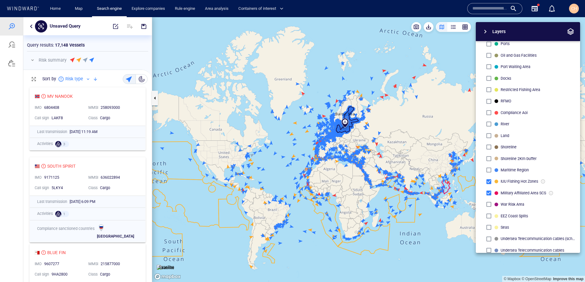
drag, startPoint x: 461, startPoint y: 198, endPoint x: 443, endPoint y: 198, distance: 17.5
click at [447, 198] on div "Layers System Areas International Waters Straits Exclusive Economic Zones 40NM …" at bounding box center [495, 137] width 169 height 231
click at [433, 228] on div "Layers System Areas International Waters Straits Exclusive Economic Zones 40NM …" at bounding box center [495, 137] width 169 height 231
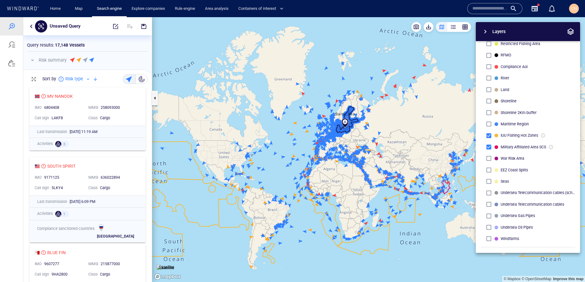
scroll to position [140, 0]
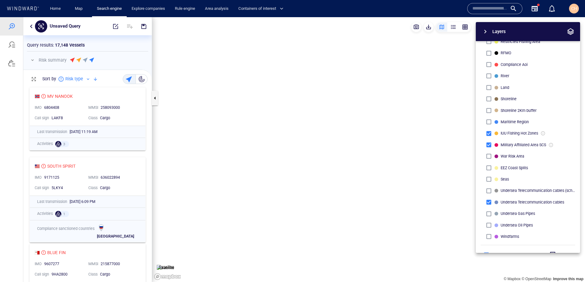
click at [32, 29] on button "button" at bounding box center [31, 26] width 7 height 7
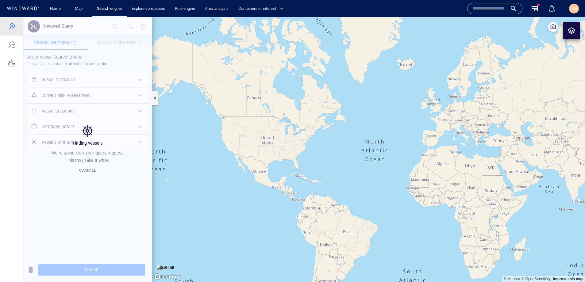
drag, startPoint x: 467, startPoint y: 173, endPoint x: 492, endPoint y: 160, distance: 28.2
click at [362, 160] on canvas "Map" at bounding box center [368, 149] width 433 height 265
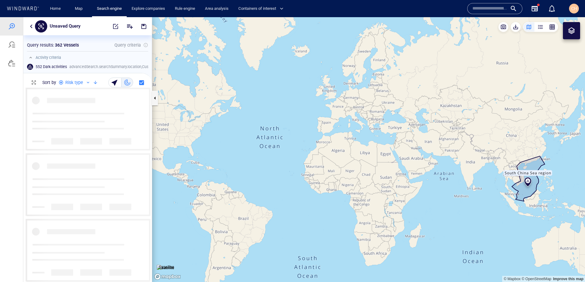
scroll to position [195, 129]
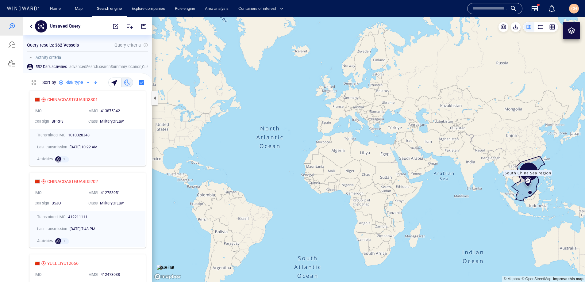
drag, startPoint x: 481, startPoint y: 168, endPoint x: 469, endPoint y: 166, distance: 12.4
click at [469, 166] on canvas "Map" at bounding box center [368, 149] width 433 height 265
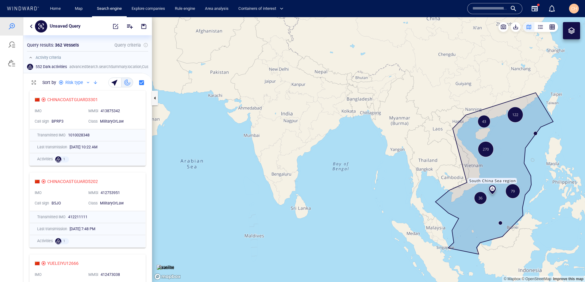
drag, startPoint x: 483, startPoint y: 172, endPoint x: 404, endPoint y: 141, distance: 84.3
click at [404, 141] on canvas "Map" at bounding box center [368, 149] width 433 height 265
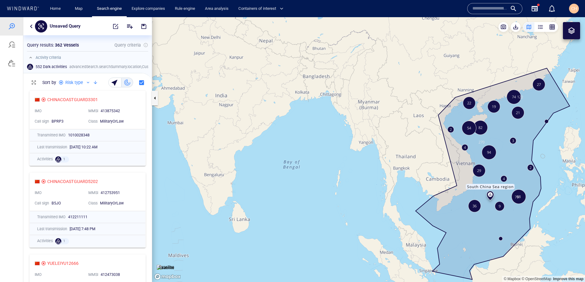
drag, startPoint x: 422, startPoint y: 148, endPoint x: 374, endPoint y: 139, distance: 49.0
click at [374, 139] on canvas "Map" at bounding box center [368, 149] width 433 height 265
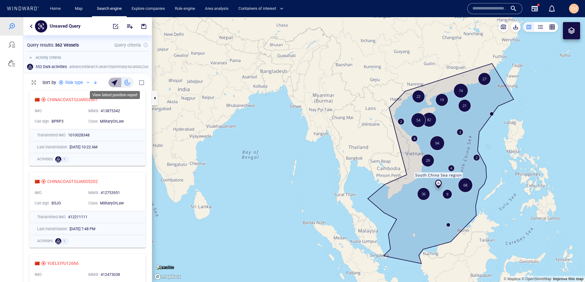
click at [116, 83] on div "button" at bounding box center [115, 82] width 9 height 9
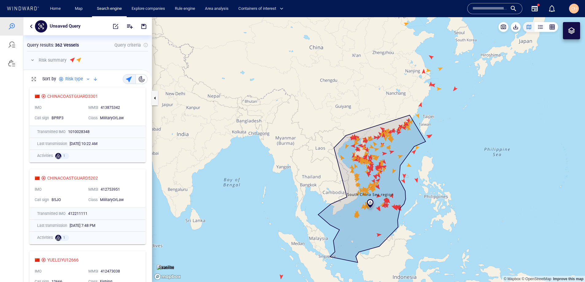
click at [138, 80] on button "button" at bounding box center [142, 79] width 12 height 10
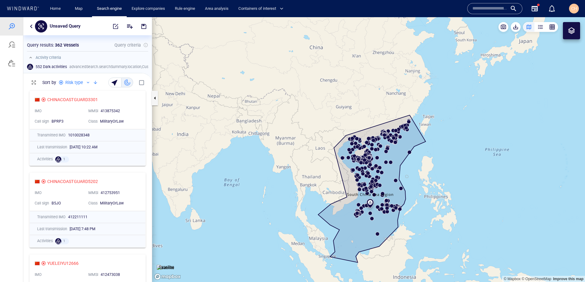
scroll to position [0, 0]
click at [112, 82] on div "button" at bounding box center [115, 82] width 9 height 9
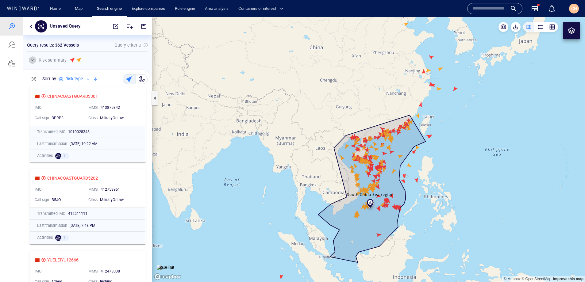
click at [33, 62] on button "button" at bounding box center [32, 59] width 7 height 7
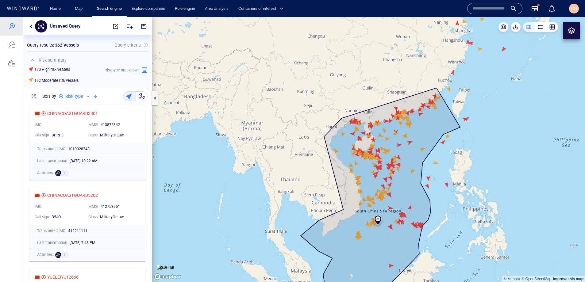
drag, startPoint x: 321, startPoint y: 164, endPoint x: 314, endPoint y: 151, distance: 14.7
click at [314, 151] on canvas "Map" at bounding box center [368, 149] width 433 height 265
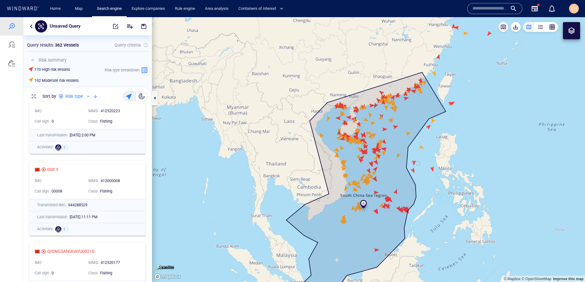
scroll to position [390, 0]
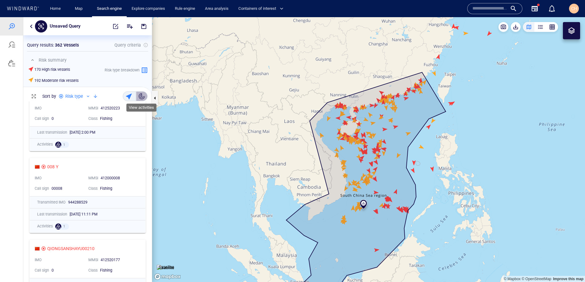
click at [142, 95] on div "button" at bounding box center [142, 96] width 6 height 6
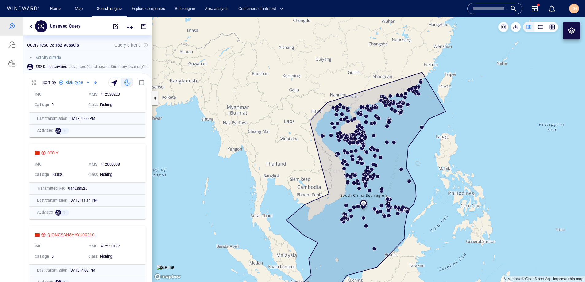
scroll to position [195, 129]
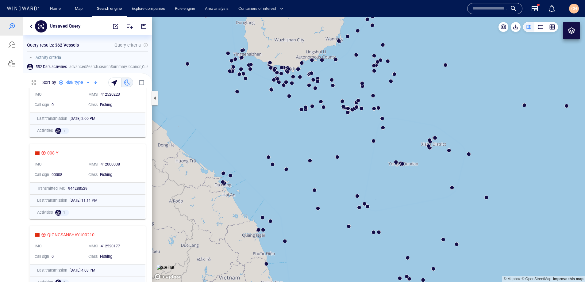
click at [397, 162] on canvas "Map" at bounding box center [368, 149] width 433 height 265
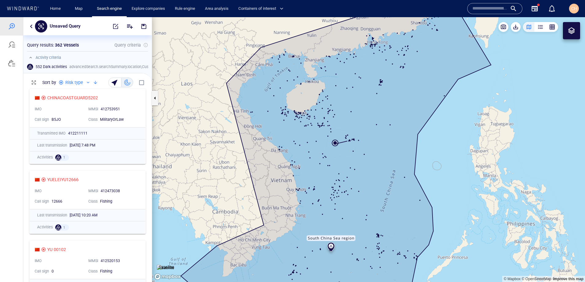
scroll to position [85, 0]
click at [130, 193] on div "412473038" at bounding box center [118, 191] width 39 height 8
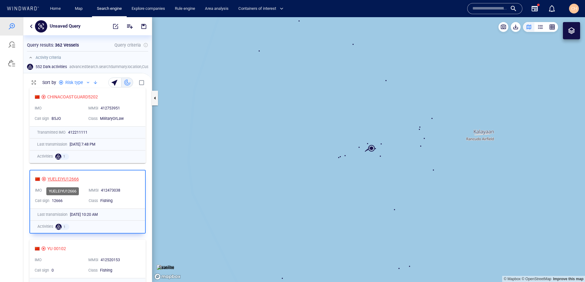
click at [60, 179] on div "YUELEIYU12666" at bounding box center [63, 178] width 31 height 7
click at [31, 27] on button "button" at bounding box center [31, 26] width 7 height 7
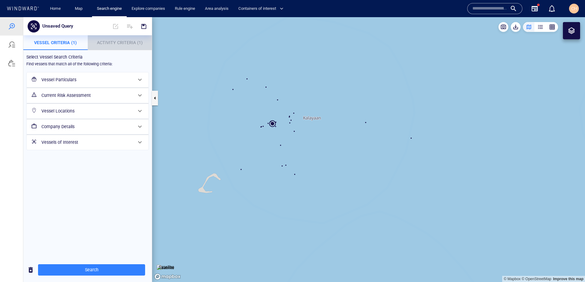
click at [122, 42] on span "Activity Criteria (1)" at bounding box center [120, 42] width 46 height 5
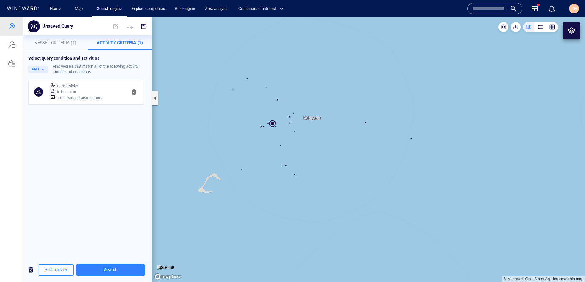
click at [91, 100] on h6 "Time Range : Custom range" at bounding box center [80, 98] width 46 height 6
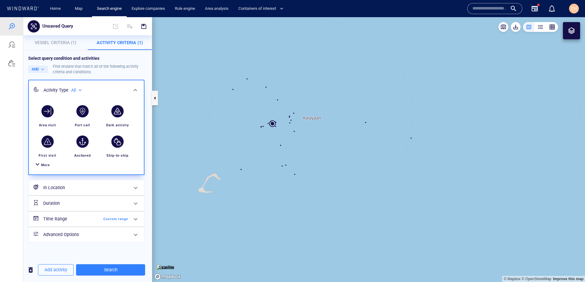
click at [45, 164] on span "More" at bounding box center [45, 165] width 9 height 4
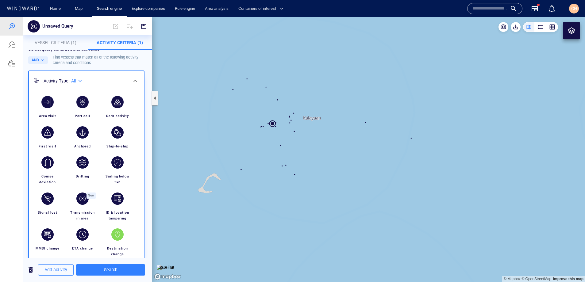
scroll to position [8, 0]
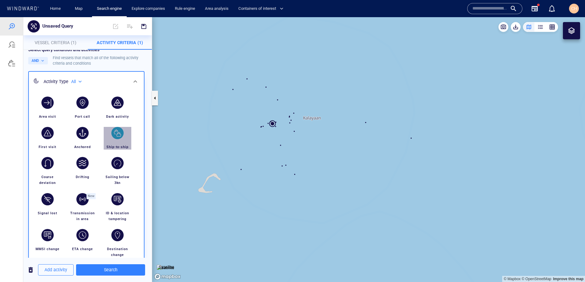
click at [116, 137] on div "button" at bounding box center [117, 133] width 12 height 12
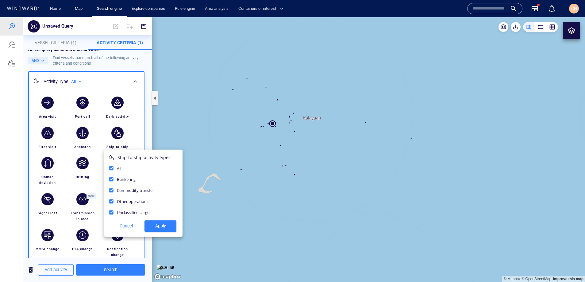
click at [106, 121] on div at bounding box center [292, 149] width 585 height 265
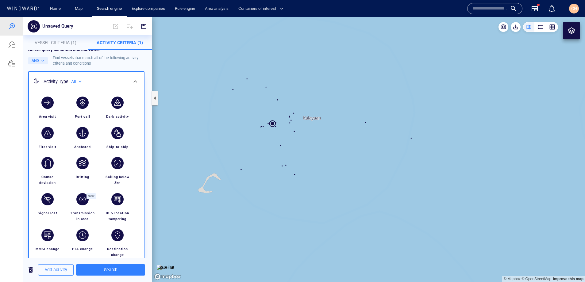
scroll to position [0, 0]
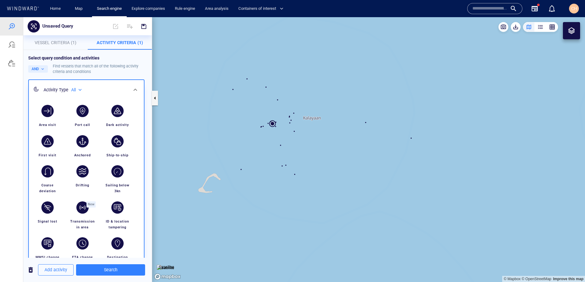
click at [80, 91] on div "All" at bounding box center [77, 89] width 12 height 5
click at [96, 118] on p "Military affiliated" at bounding box center [98, 118] width 29 height 6
type input "**********"
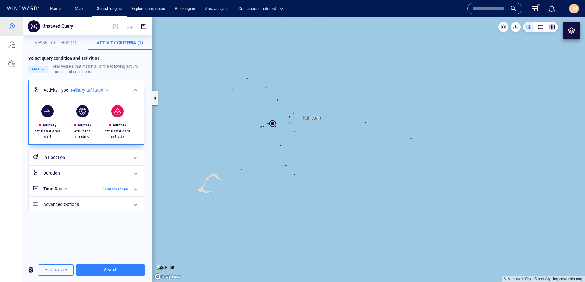
click at [103, 94] on div "**********" at bounding box center [89, 90] width 45 height 10
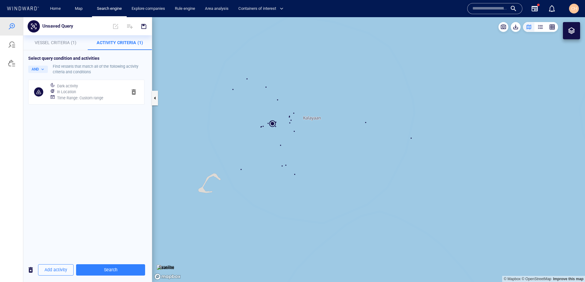
click at [102, 90] on div "In Location" at bounding box center [89, 92] width 67 height 9
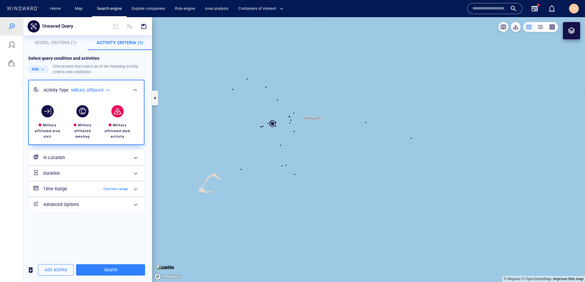
click at [102, 91] on div "Military affiliated" at bounding box center [91, 90] width 40 height 5
click at [93, 108] on p "IUU fishing" at bounding box center [93, 109] width 18 height 6
click at [86, 92] on div "IUU fishing" at bounding box center [85, 90] width 28 height 5
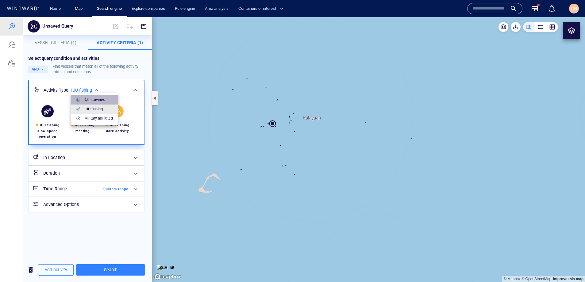
click at [85, 98] on p "All activities" at bounding box center [94, 100] width 21 height 6
type input "***"
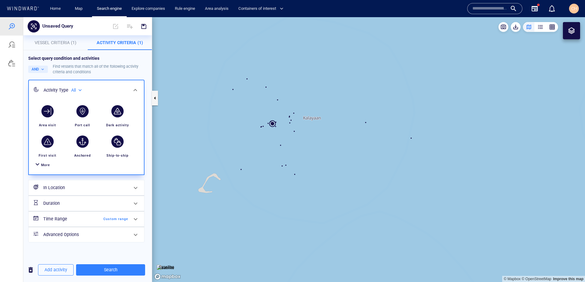
click at [46, 168] on div "More" at bounding box center [45, 165] width 9 height 6
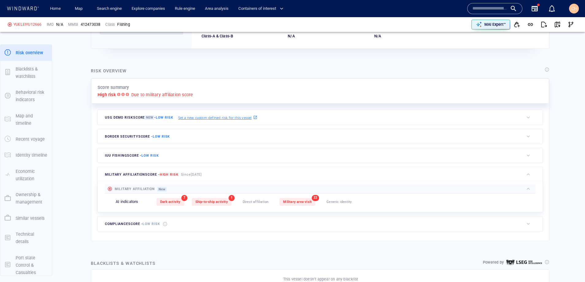
scroll to position [107, 0]
drag, startPoint x: 219, startPoint y: 174, endPoint x: 183, endPoint y: 175, distance: 35.9
click at [183, 175] on div "military affiliation score - High risk Since Feb 20, 2024" at bounding box center [311, 173] width 426 height 15
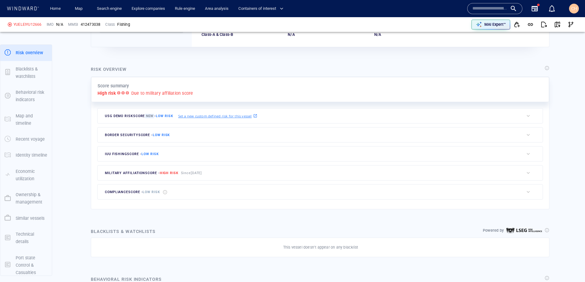
click at [121, 172] on span "military affiliation score - High risk" at bounding box center [142, 173] width 74 height 4
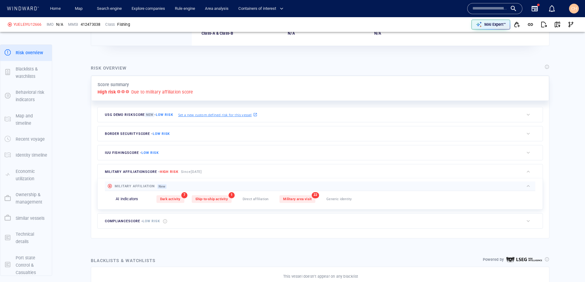
scroll to position [108, 0]
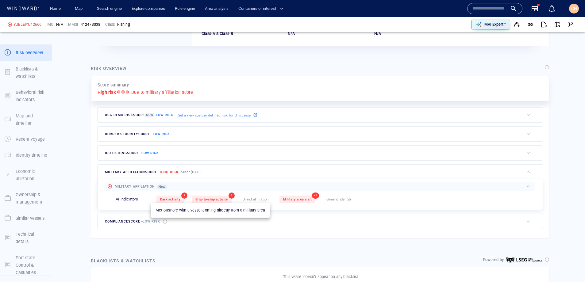
click at [209, 201] on span "Ship-to-ship activity" at bounding box center [211, 200] width 33 height 4
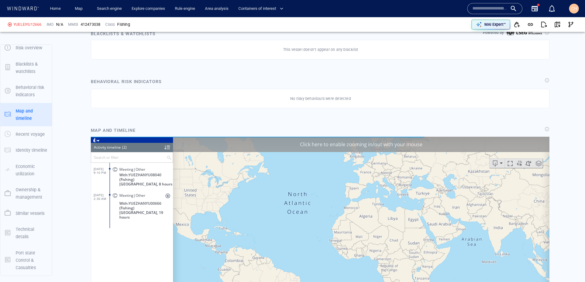
scroll to position [337, 0]
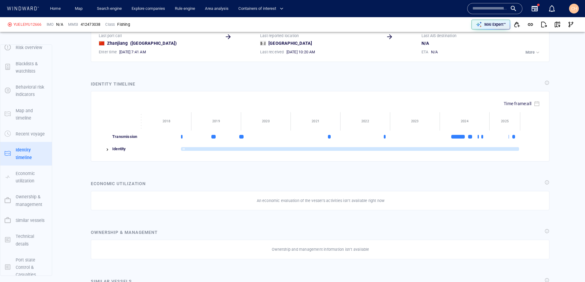
scroll to position [667, 0]
click at [106, 149] on img at bounding box center [107, 148] width 5 height 5
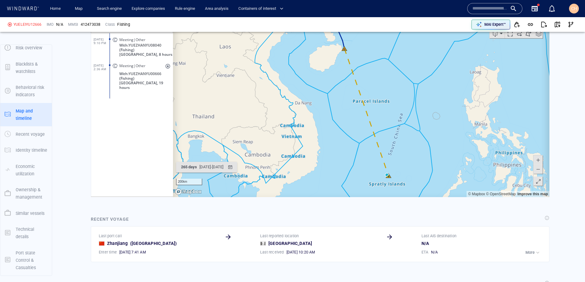
scroll to position [446, 0]
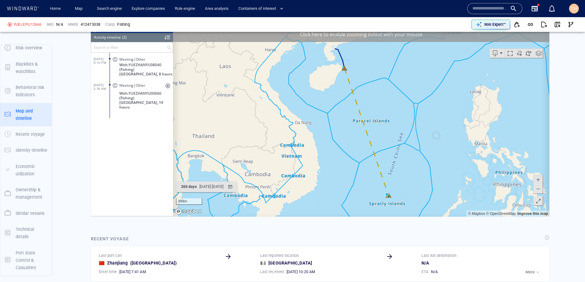
drag, startPoint x: 403, startPoint y: 187, endPoint x: 399, endPoint y: 175, distance: 12.2
click at [399, 175] on canvas "Map" at bounding box center [361, 121] width 376 height 190
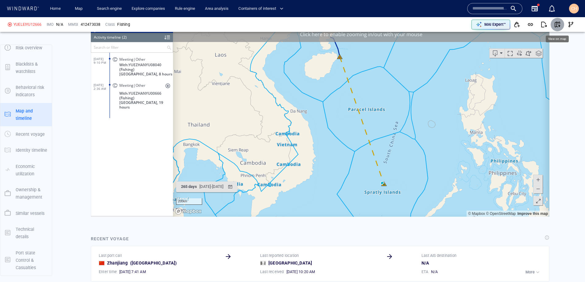
click at [560, 26] on span "button" at bounding box center [557, 24] width 6 height 6
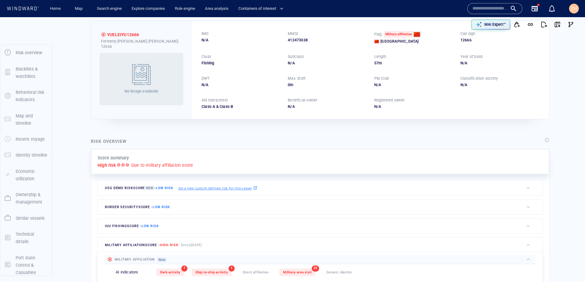
scroll to position [0, 0]
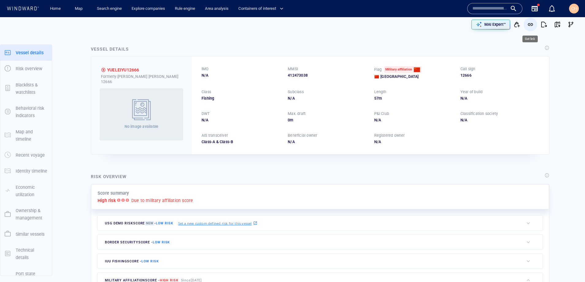
click at [530, 25] on span "button" at bounding box center [530, 24] width 6 height 6
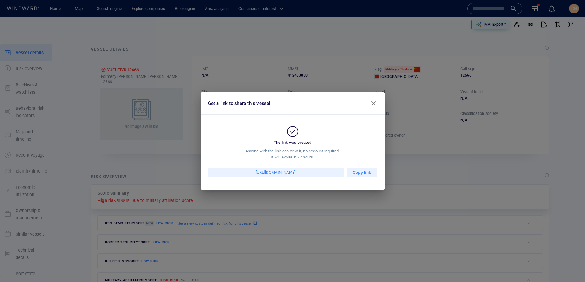
click at [372, 102] on span "button" at bounding box center [373, 103] width 7 height 7
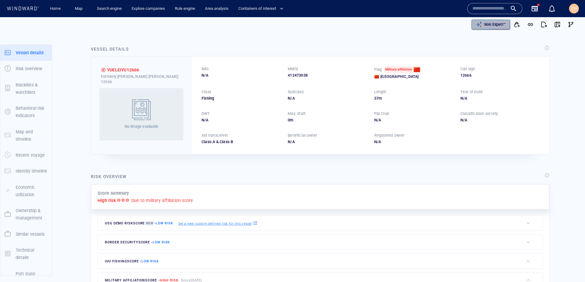
click at [501, 25] on p "MAI Expert™" at bounding box center [494, 25] width 21 height 6
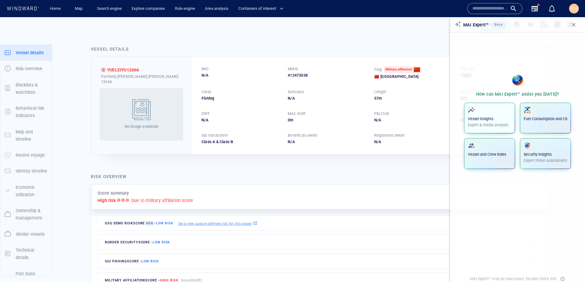
click at [504, 112] on span "button" at bounding box center [490, 109] width 44 height 7
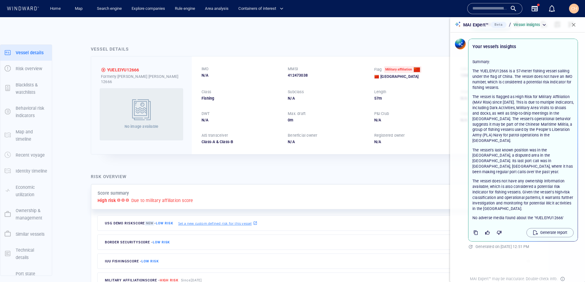
click at [573, 27] on span "button" at bounding box center [574, 25] width 6 height 6
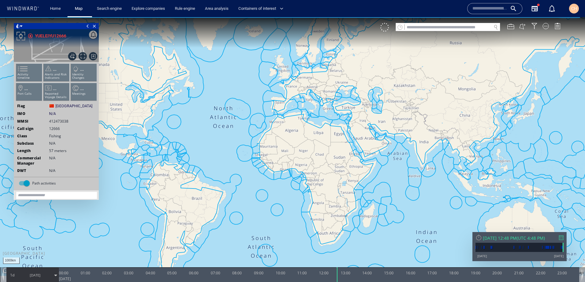
drag, startPoint x: 458, startPoint y: 121, endPoint x: 438, endPoint y: 120, distance: 20.0
click at [438, 120] on canvas "Map" at bounding box center [292, 146] width 585 height 259
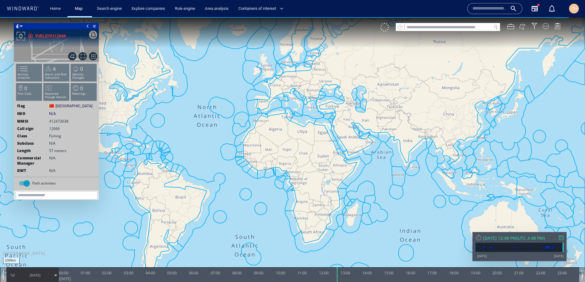
drag, startPoint x: 446, startPoint y: 126, endPoint x: 412, endPoint y: 124, distance: 34.4
click at [412, 124] on canvas "Map" at bounding box center [292, 146] width 585 height 259
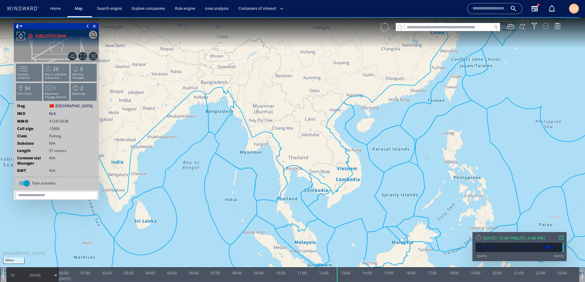
click at [547, 27] on div at bounding box center [546, 26] width 6 height 6
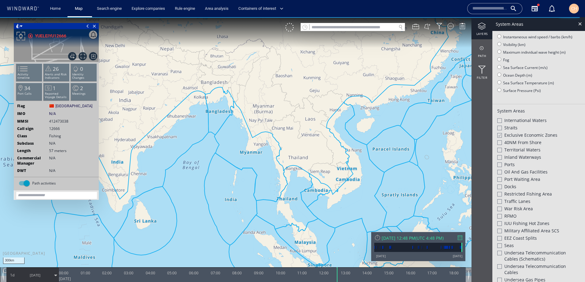
scroll to position [50, 0]
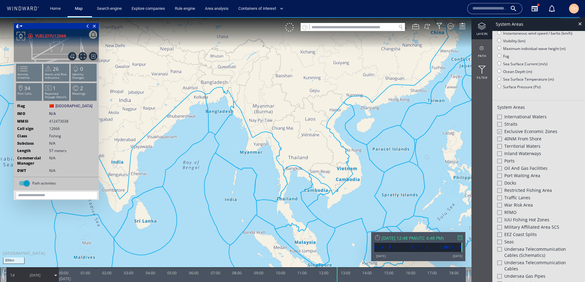
click at [500, 130] on div at bounding box center [499, 131] width 5 height 5
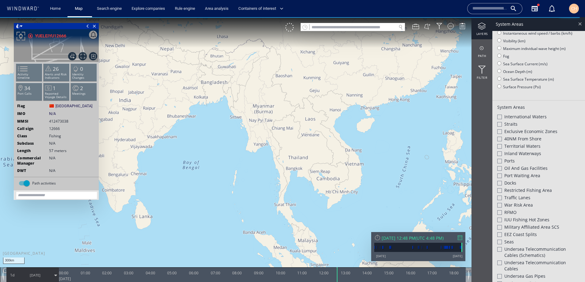
click at [580, 23] on div at bounding box center [579, 23] width 7 height 7
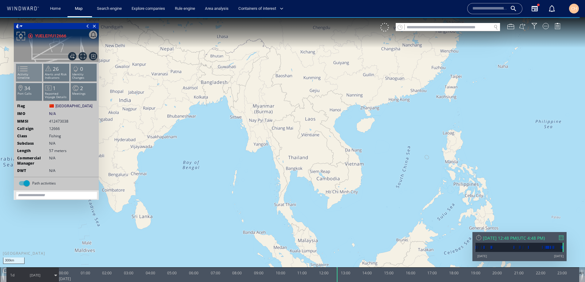
click at [24, 73] on span at bounding box center [18, 68] width 9 height 9
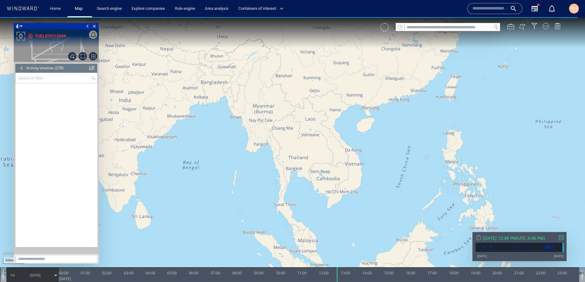
scroll to position [4527, 0]
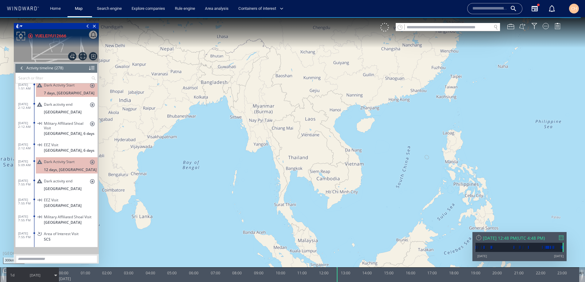
click at [92, 69] on div at bounding box center [92, 68] width 6 height 9
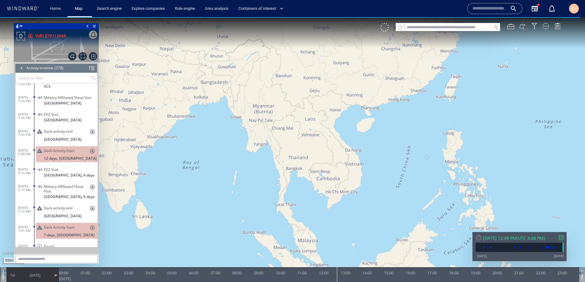
scroll to position [2, 0]
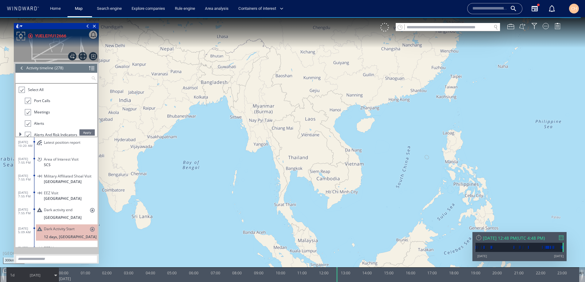
click at [64, 80] on input "text" at bounding box center [53, 78] width 75 height 10
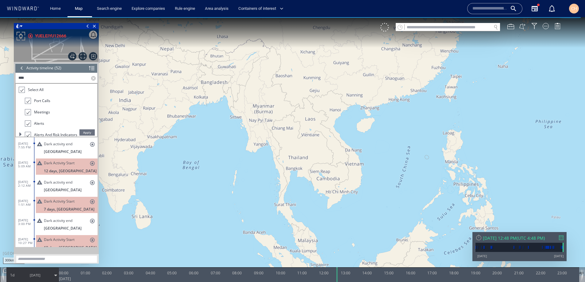
type input "****"
click at [87, 133] on span "Apply" at bounding box center [86, 132] width 15 height 6
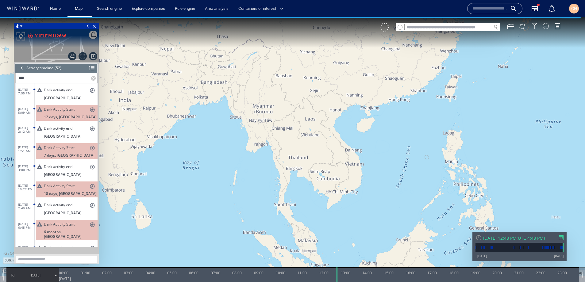
click at [63, 114] on div "Dark Activity Start stars 12 days, [GEOGRAPHIC_DATA]" at bounding box center [67, 113] width 62 height 16
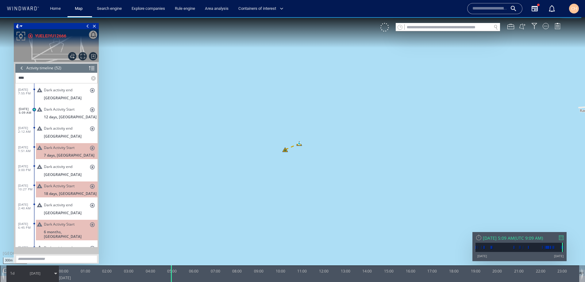
click at [35, 275] on span "[DATE]" at bounding box center [35, 273] width 11 height 5
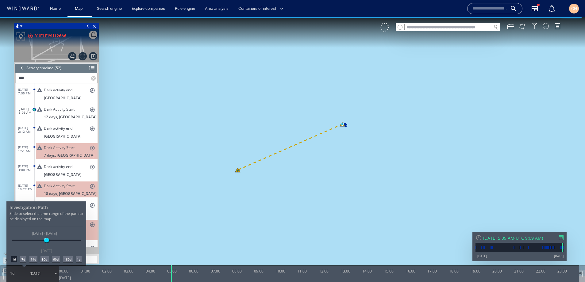
click at [36, 262] on div "14d" at bounding box center [33, 259] width 8 height 6
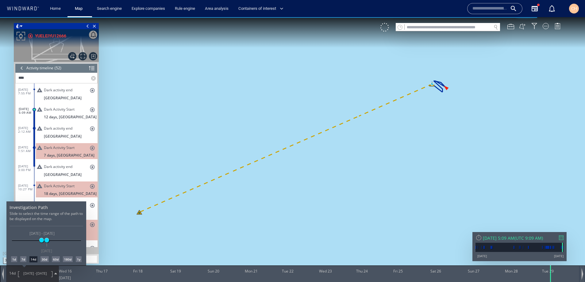
scroll to position [17, 0]
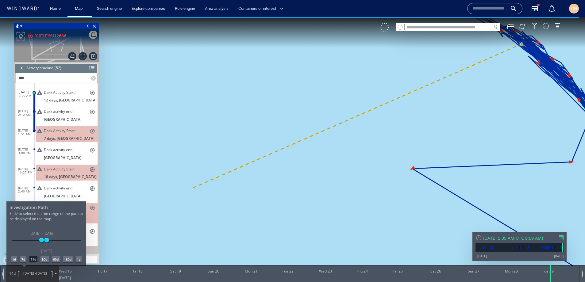
click at [180, 231] on div at bounding box center [292, 149] width 585 height 265
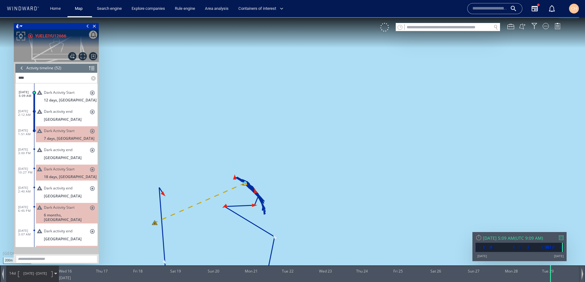
drag, startPoint x: 184, startPoint y: 163, endPoint x: 214, endPoint y: 101, distance: 68.5
click at [214, 101] on canvas "Map" at bounding box center [292, 146] width 585 height 259
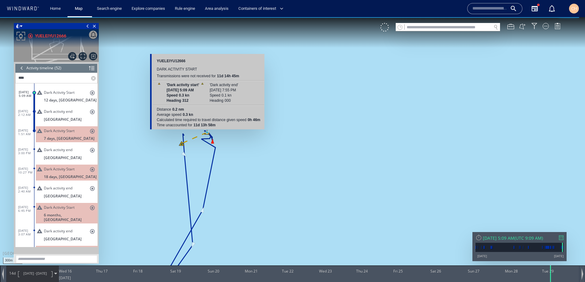
click at [207, 134] on canvas "Map" at bounding box center [292, 146] width 585 height 259
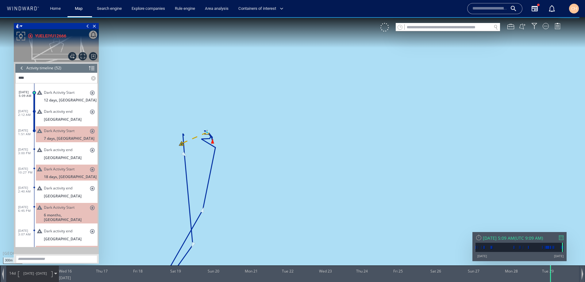
click at [200, 137] on canvas "Map" at bounding box center [292, 146] width 585 height 259
click at [198, 135] on canvas "Map" at bounding box center [292, 146] width 585 height 259
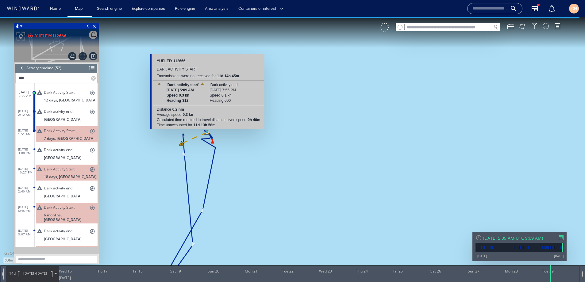
click at [208, 134] on canvas "Map" at bounding box center [292, 146] width 585 height 259
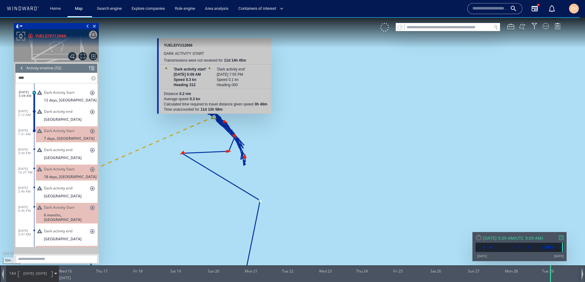
click at [212, 119] on canvas "Map" at bounding box center [292, 146] width 585 height 259
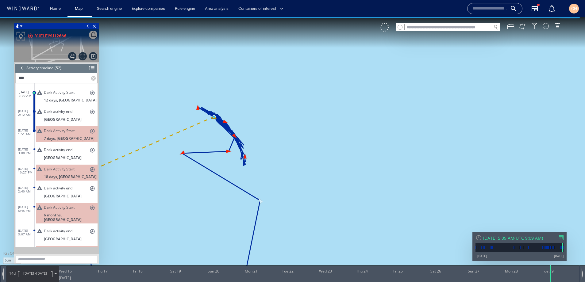
click at [207, 120] on canvas "Map" at bounding box center [292, 146] width 585 height 259
click at [206, 121] on canvas "Map" at bounding box center [292, 146] width 585 height 259
click at [195, 125] on canvas "Map" at bounding box center [292, 146] width 585 height 259
click at [192, 126] on canvas "Map" at bounding box center [292, 146] width 585 height 259
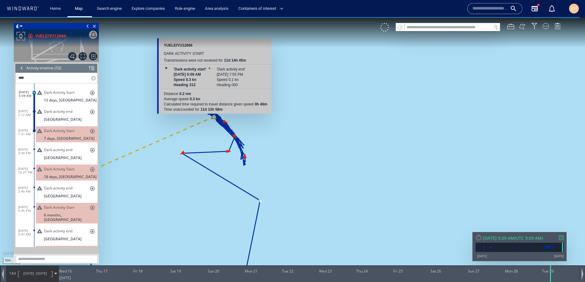
click at [213, 119] on canvas "Map" at bounding box center [292, 146] width 585 height 259
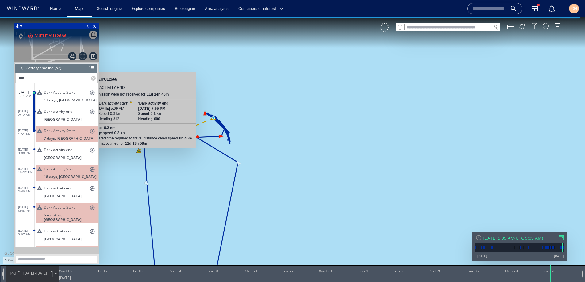
click at [140, 151] on canvas "Map" at bounding box center [292, 146] width 585 height 259
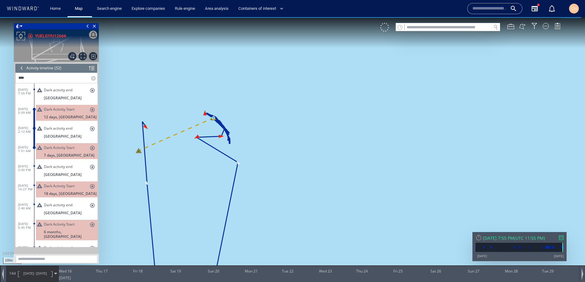
click at [142, 151] on canvas "Map" at bounding box center [292, 146] width 585 height 259
click at [146, 147] on canvas "Map" at bounding box center [292, 146] width 585 height 259
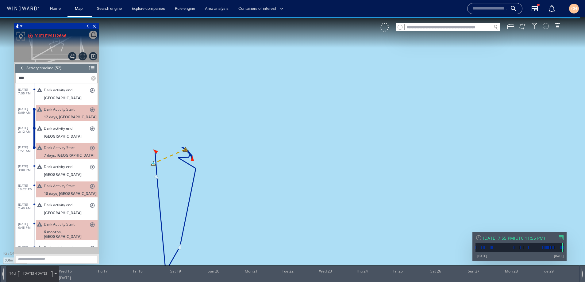
click at [548, 29] on div at bounding box center [546, 26] width 6 height 6
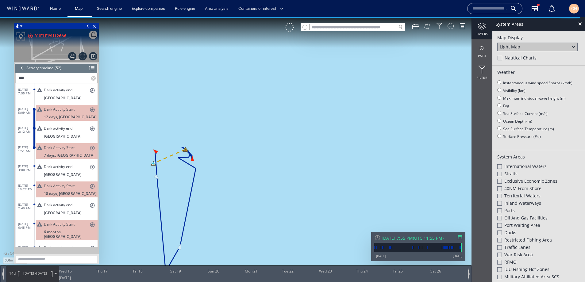
click at [516, 50] on div "Light Map" at bounding box center [537, 47] width 80 height 9
click at [516, 56] on div "Satellite" at bounding box center [537, 55] width 80 height 8
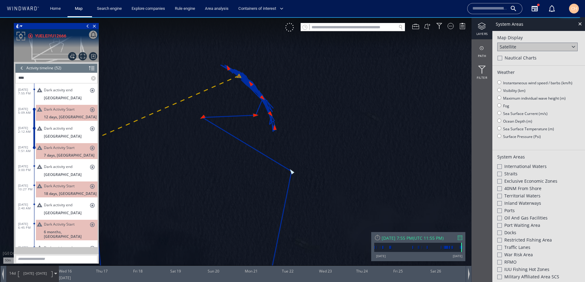
drag, startPoint x: 179, startPoint y: 159, endPoint x: 212, endPoint y: 173, distance: 36.2
click at [212, 173] on canvas "Map" at bounding box center [292, 146] width 585 height 259
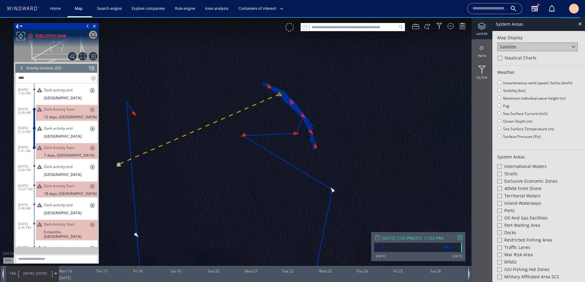
drag, startPoint x: 212, startPoint y: 173, endPoint x: 241, endPoint y: 164, distance: 29.7
click at [241, 164] on canvas "Map" at bounding box center [292, 146] width 585 height 259
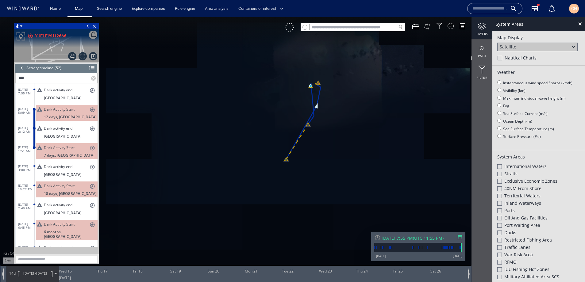
drag, startPoint x: 300, startPoint y: 103, endPoint x: 297, endPoint y: 118, distance: 15.3
click at [297, 118] on canvas "Map" at bounding box center [292, 146] width 585 height 259
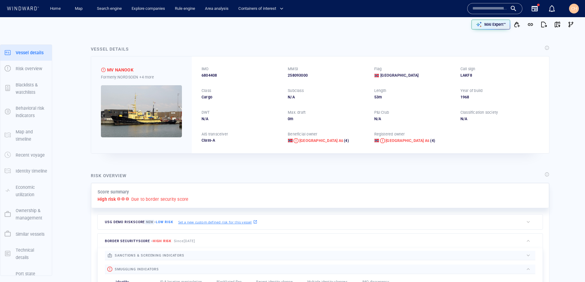
click at [148, 113] on img at bounding box center [141, 111] width 81 height 52
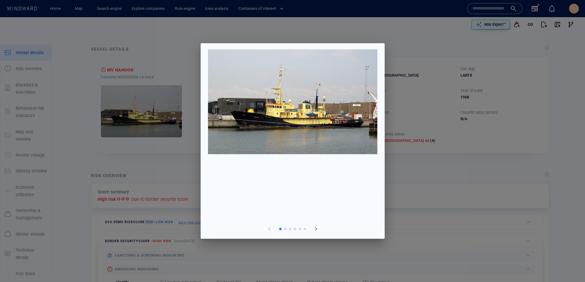
click at [314, 229] on span "button" at bounding box center [315, 228] width 7 height 7
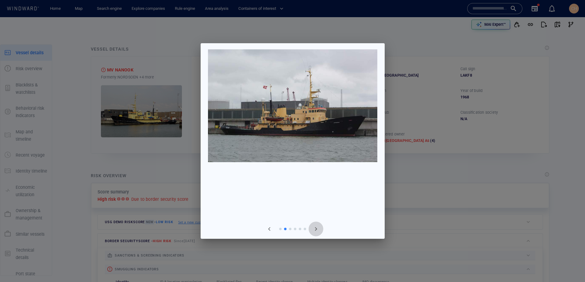
click at [315, 229] on span "button" at bounding box center [315, 228] width 7 height 7
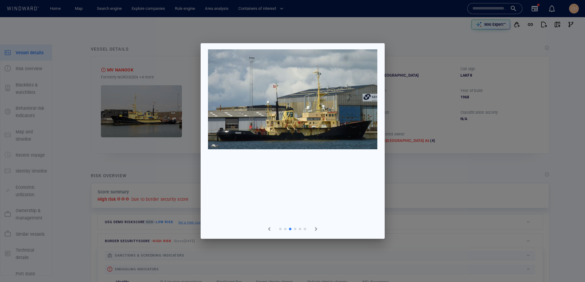
click at [141, 170] on div at bounding box center [292, 141] width 585 height 282
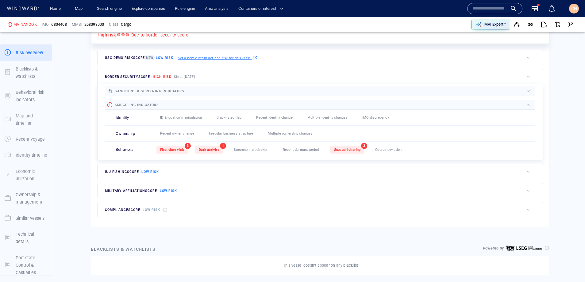
scroll to position [165, 0]
click at [123, 172] on span "IUU Fishing score - Low risk" at bounding box center [132, 172] width 54 height 4
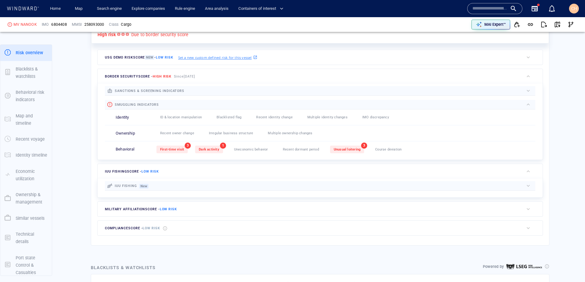
click at [124, 177] on div "IUU Fishing score - Low risk" at bounding box center [311, 171] width 426 height 15
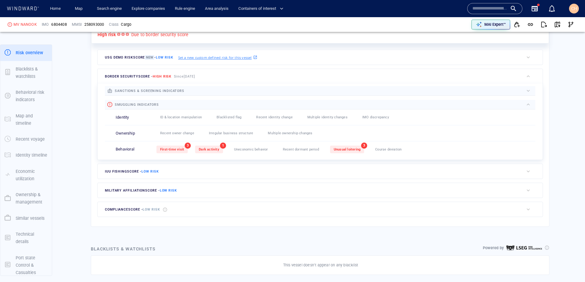
drag, startPoint x: 218, startPoint y: 77, endPoint x: 182, endPoint y: 81, distance: 36.1
click at [185, 78] on div "border security score - High risk Since Jun 13, 2025" at bounding box center [311, 76] width 426 height 15
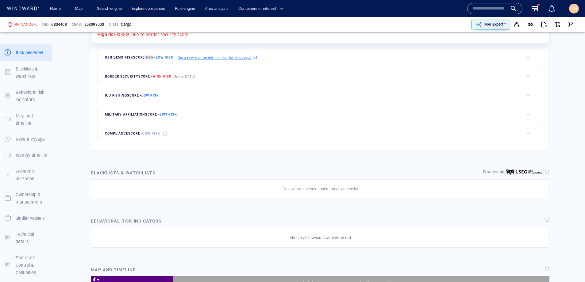
scroll to position [0, 0]
click at [168, 77] on span "High risk" at bounding box center [162, 77] width 19 height 4
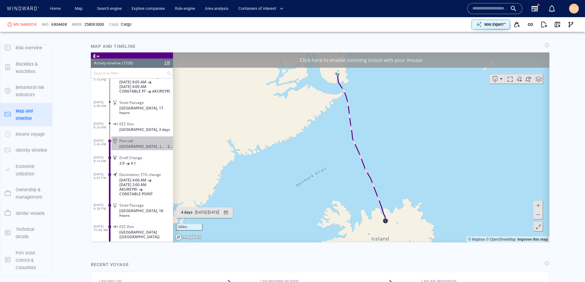
scroll to position [466, 0]
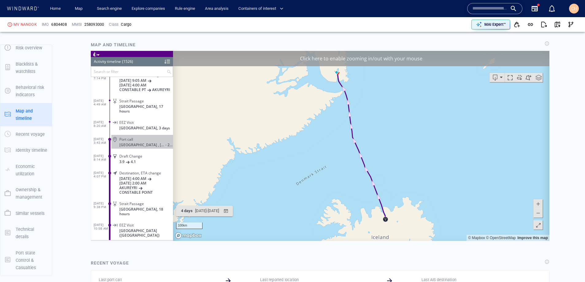
click at [251, 57] on div "Click here to enable zooming in/out with your mouse" at bounding box center [361, 58] width 376 height 15
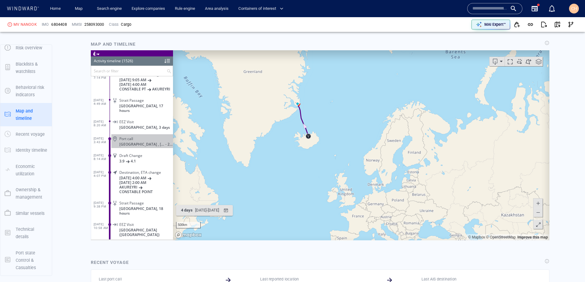
scroll to position [467, 0]
click at [556, 26] on span "button" at bounding box center [557, 24] width 6 height 6
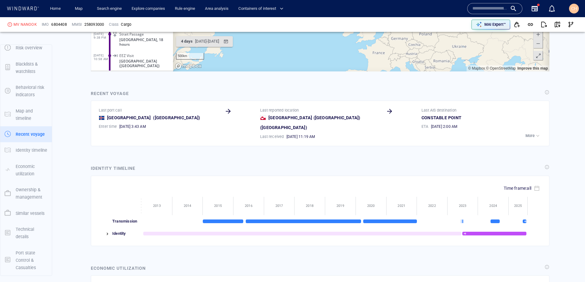
scroll to position [642, 0]
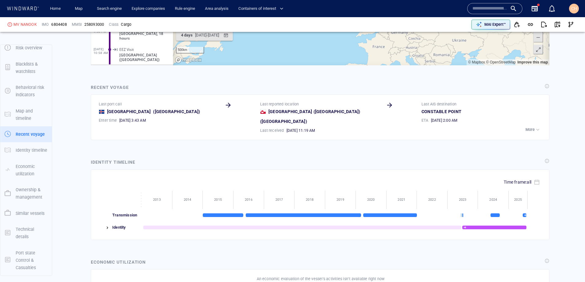
click at [105, 225] on img at bounding box center [107, 227] width 5 height 5
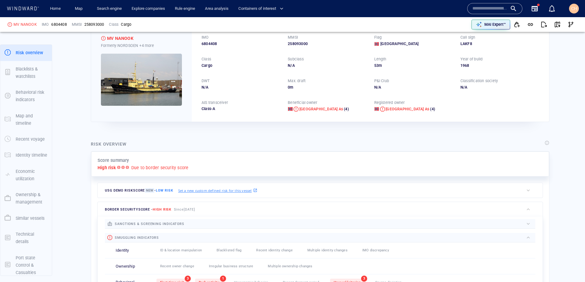
scroll to position [0, 0]
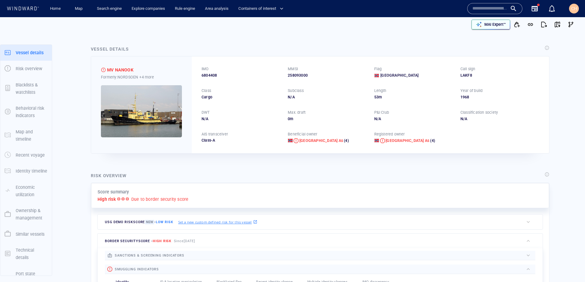
click at [504, 23] on p "MAI Expert™" at bounding box center [494, 25] width 21 height 6
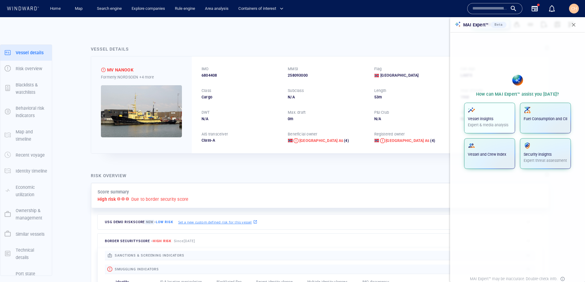
click at [490, 116] on div "Vessel insights Expert & media analysis" at bounding box center [490, 116] width 44 height 21
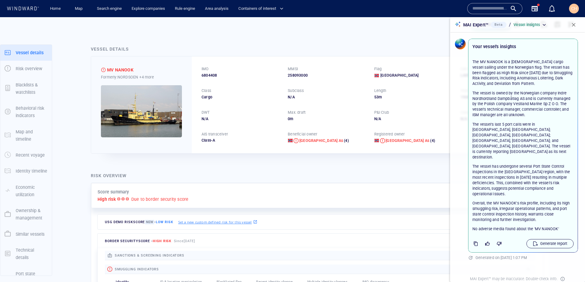
click at [548, 241] on p "Generate report" at bounding box center [553, 244] width 27 height 6
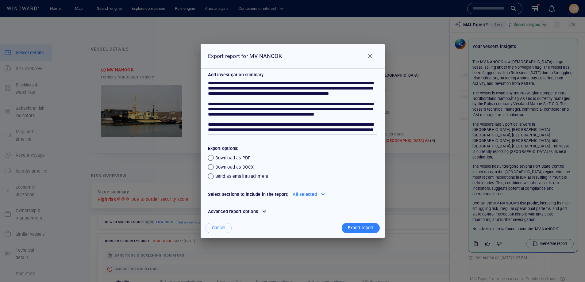
click at [367, 229] on div "Export report" at bounding box center [361, 228] width 28 height 10
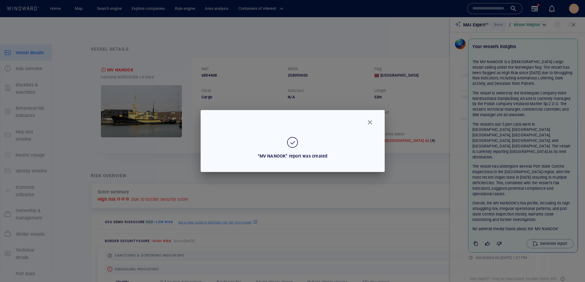
click at [368, 122] on span "Close" at bounding box center [369, 122] width 7 height 7
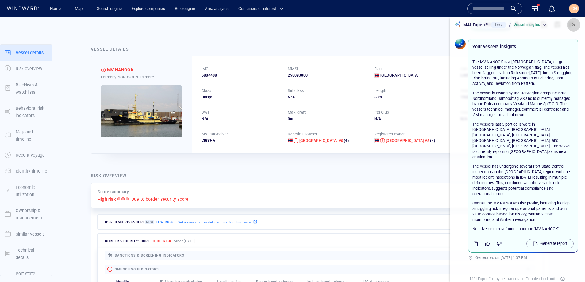
click at [574, 26] on span "button" at bounding box center [574, 25] width 6 height 6
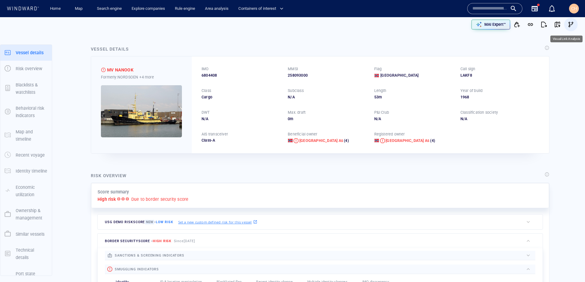
click at [573, 23] on span "button" at bounding box center [571, 24] width 6 height 6
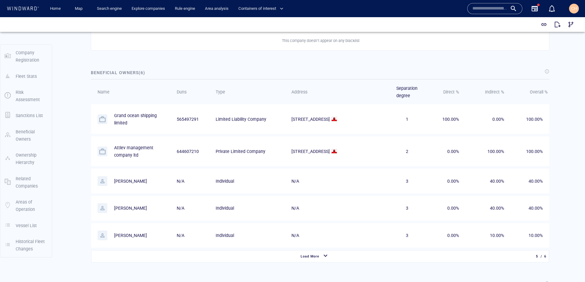
scroll to position [341, 0]
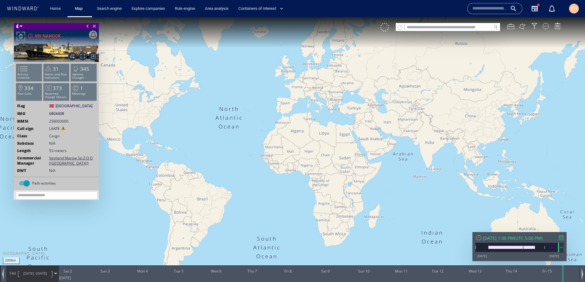
click at [279, 23] on canvas "Map" at bounding box center [292, 146] width 585 height 259
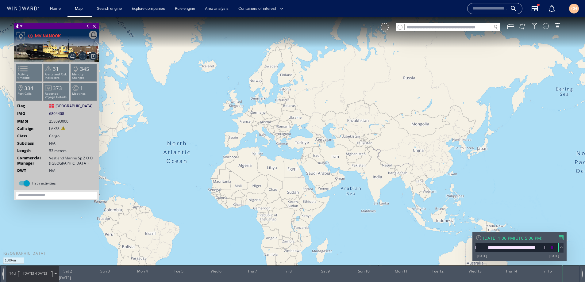
drag, startPoint x: 392, startPoint y: 106, endPoint x: 336, endPoint y: 152, distance: 72.4
click at [336, 152] on canvas "Map" at bounding box center [292, 146] width 585 height 259
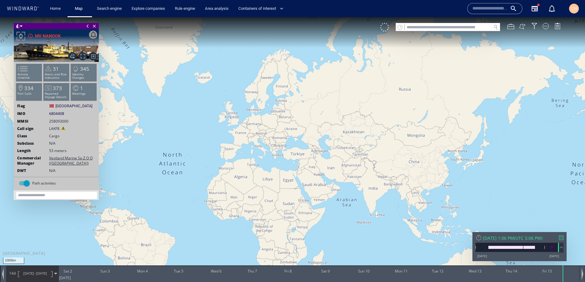
click at [547, 29] on div at bounding box center [546, 26] width 6 height 6
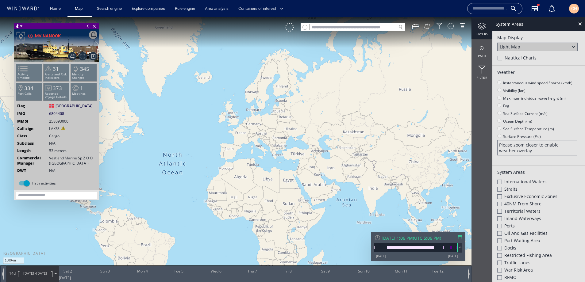
click at [510, 49] on div "Light Map" at bounding box center [510, 47] width 21 height 6
click at [513, 56] on div "Satellite" at bounding box center [508, 55] width 17 height 6
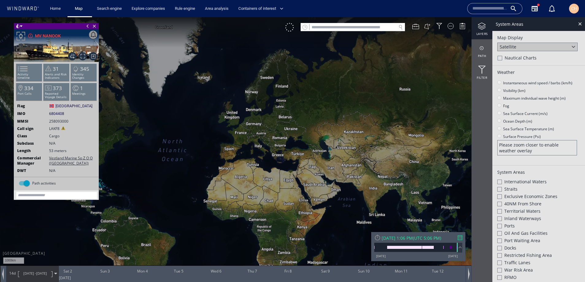
click at [504, 58] on div "Nautical Charts" at bounding box center [539, 58] width 83 height 7
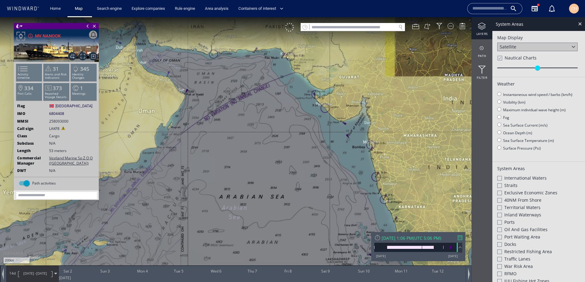
click at [518, 48] on div "Satellite" at bounding box center [537, 47] width 80 height 9
click at [515, 63] on div "Light Map" at bounding box center [510, 63] width 21 height 6
click at [502, 58] on div at bounding box center [499, 58] width 5 height 5
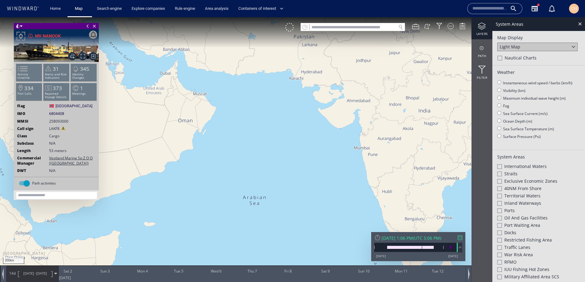
drag, startPoint x: 345, startPoint y: 167, endPoint x: 326, endPoint y: 164, distance: 19.9
click at [326, 164] on canvas "Map" at bounding box center [292, 146] width 585 height 259
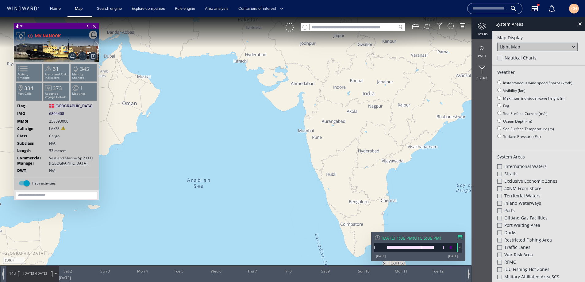
drag, startPoint x: 370, startPoint y: 181, endPoint x: 340, endPoint y: 169, distance: 32.4
click at [340, 169] on canvas "Map" at bounding box center [292, 146] width 585 height 259
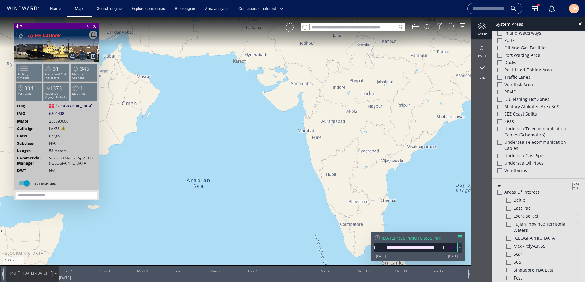
scroll to position [195, 0]
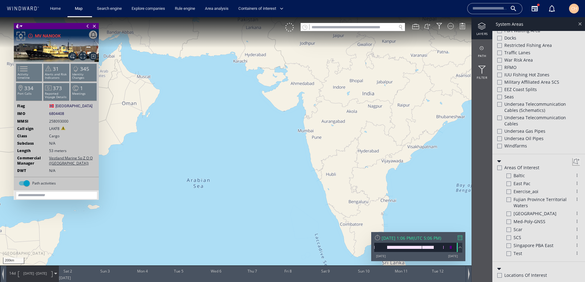
click at [581, 24] on div at bounding box center [579, 23] width 7 height 7
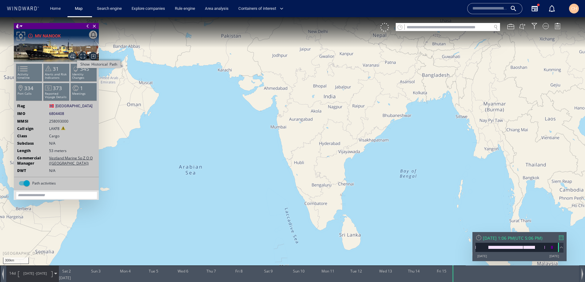
click at [75, 56] on span "Show Historical Path" at bounding box center [72, 56] width 8 height 8
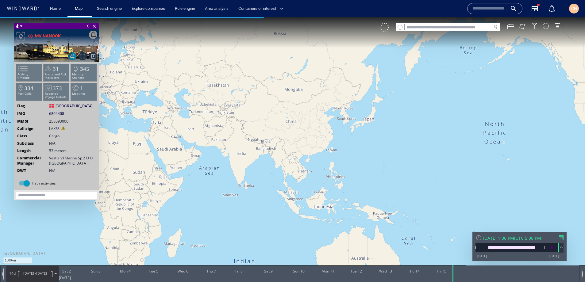
drag, startPoint x: 167, startPoint y: 66, endPoint x: 243, endPoint y: 212, distance: 164.3
click at [243, 212] on canvas "Map" at bounding box center [292, 146] width 585 height 259
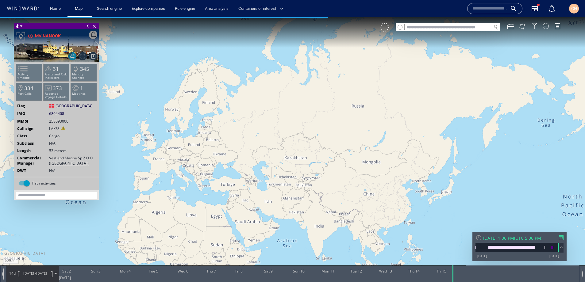
drag, startPoint x: 208, startPoint y: 145, endPoint x: 249, endPoint y: 145, distance: 40.5
click at [249, 145] on canvas "Map" at bounding box center [292, 146] width 585 height 259
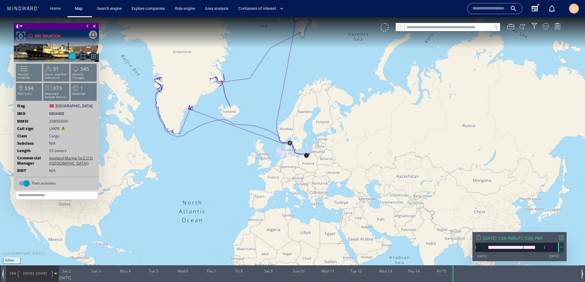
drag, startPoint x: 182, startPoint y: 160, endPoint x: 281, endPoint y: 181, distance: 101.6
click at [284, 181] on canvas "Map" at bounding box center [292, 146] width 585 height 259
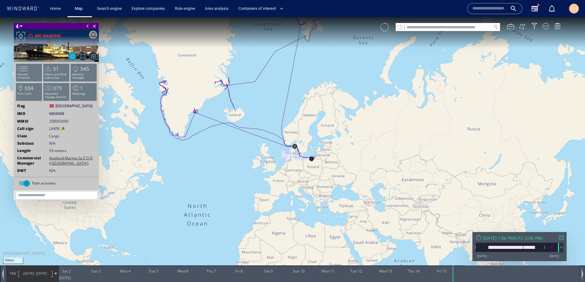
drag, startPoint x: 270, startPoint y: 164, endPoint x: 268, endPoint y: 184, distance: 20.4
click at [268, 184] on canvas "Map" at bounding box center [292, 146] width 585 height 259
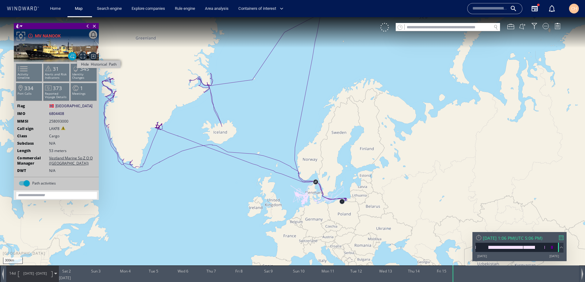
click at [74, 58] on span "Hide Historical Path" at bounding box center [72, 56] width 8 height 8
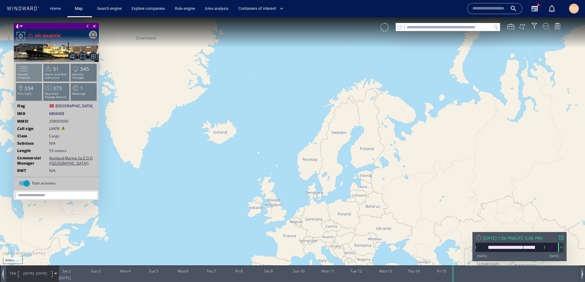
click at [33, 72] on li "Activity timeline" at bounding box center [29, 73] width 26 height 18
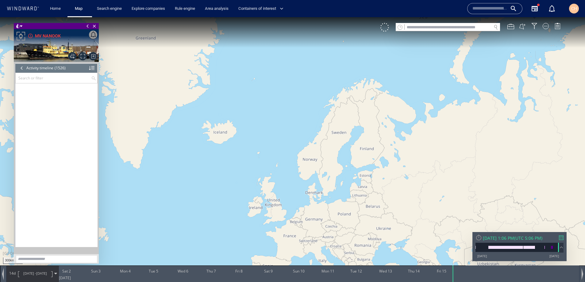
scroll to position [25585, 0]
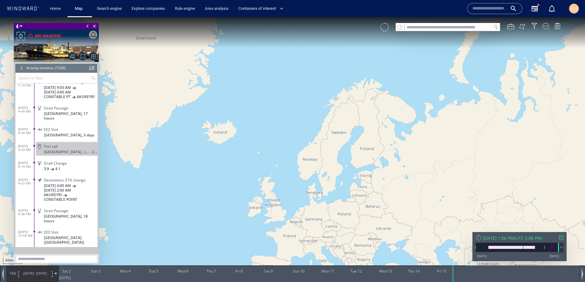
click at [91, 69] on div at bounding box center [92, 68] width 6 height 9
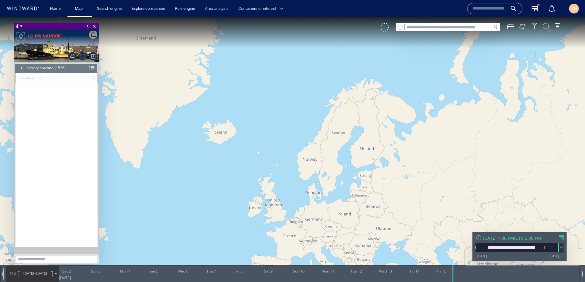
scroll to position [0, 0]
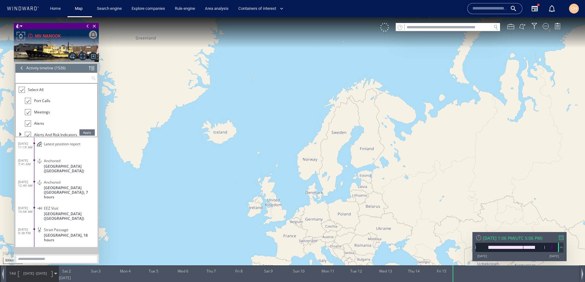
click at [67, 79] on input "text" at bounding box center [53, 78] width 75 height 10
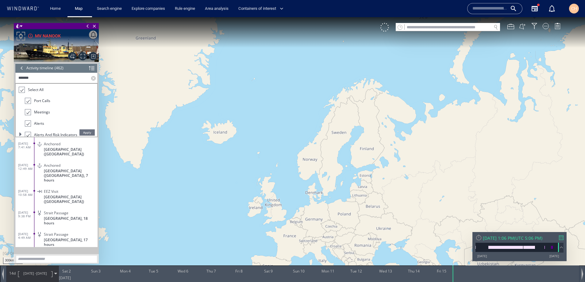
type input "*******"
click at [87, 136] on li "Alerts and Risk Indicators" at bounding box center [61, 135] width 72 height 11
click at [89, 133] on span "Apply" at bounding box center [86, 132] width 15 height 6
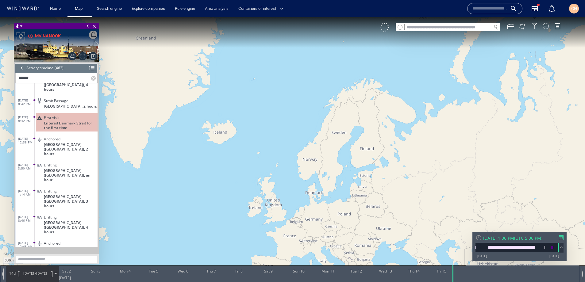
scroll to position [229, 0]
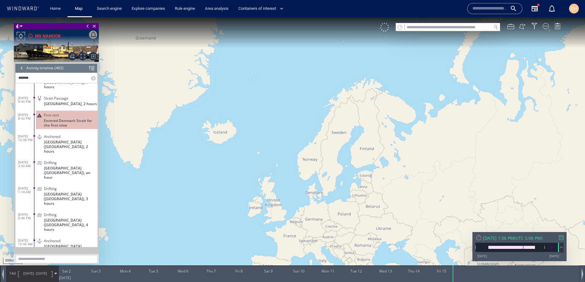
click at [66, 118] on span "Entered Denmark Strait for the first time" at bounding box center [71, 122] width 54 height 9
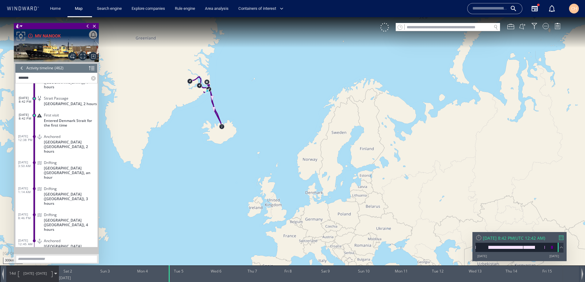
click at [22, 67] on div at bounding box center [21, 68] width 7 height 9
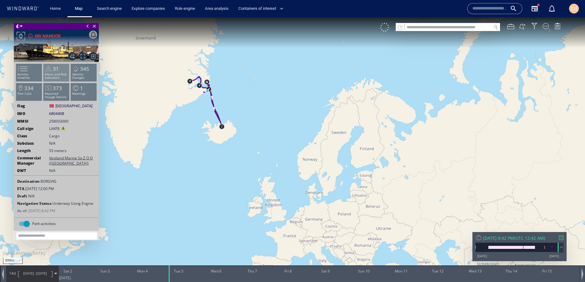
click at [61, 78] on p "Alerts and Risk Indicators" at bounding box center [57, 76] width 26 height 7
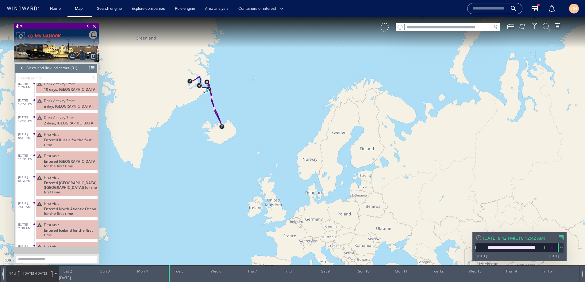
scroll to position [7, 0]
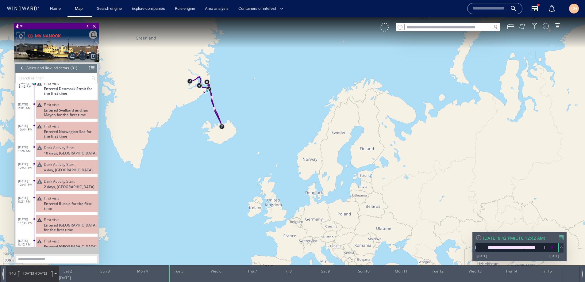
click at [64, 156] on span "10 days, Poland" at bounding box center [70, 153] width 53 height 5
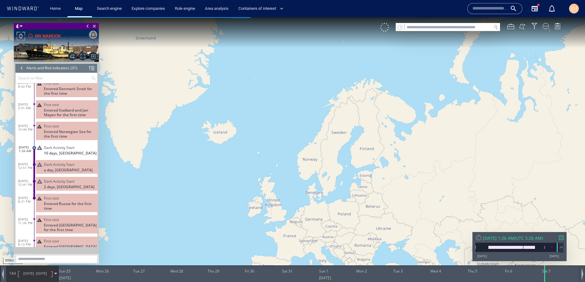
scroll to position [3, 0]
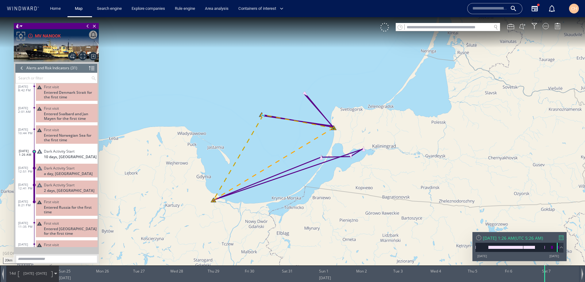
click at [218, 189] on canvas "Map" at bounding box center [292, 146] width 585 height 259
click at [220, 189] on canvas "Map" at bounding box center [292, 146] width 585 height 259
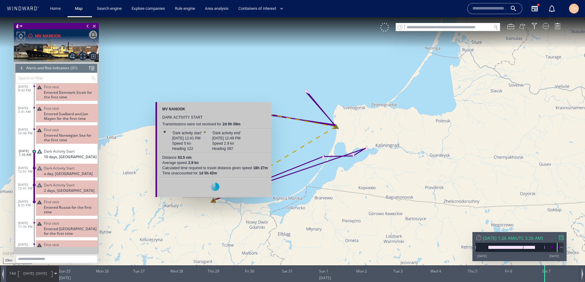
click at [214, 201] on canvas "Map" at bounding box center [292, 146] width 585 height 259
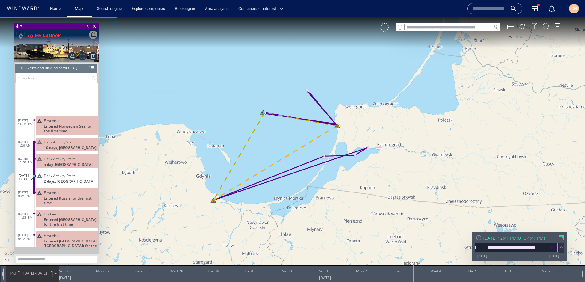
scroll to position [84, 0]
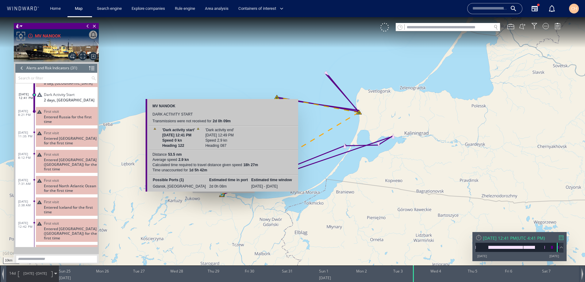
click at [224, 196] on canvas "Map" at bounding box center [292, 146] width 585 height 259
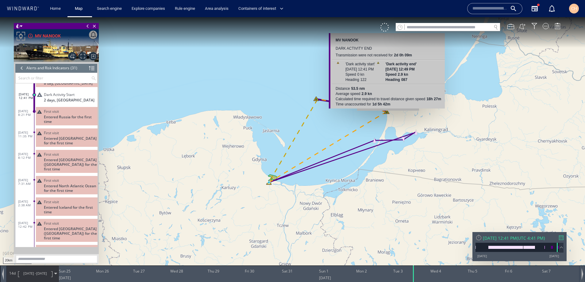
click at [388, 114] on canvas "Map" at bounding box center [292, 146] width 585 height 259
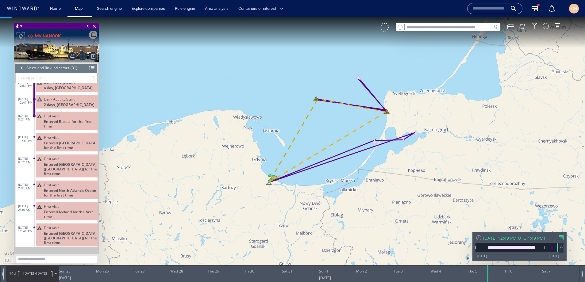
scroll to position [67, 0]
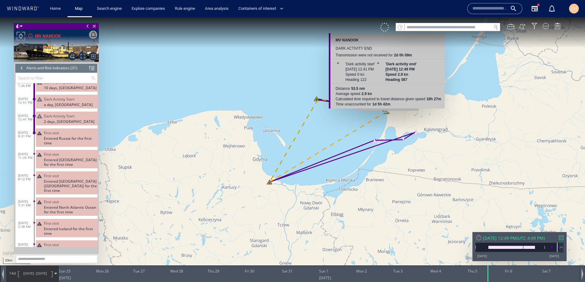
click at [388, 114] on canvas "Map" at bounding box center [292, 146] width 585 height 259
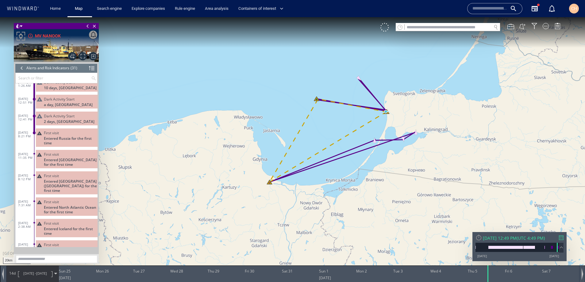
click at [388, 114] on canvas "Map" at bounding box center [292, 146] width 585 height 259
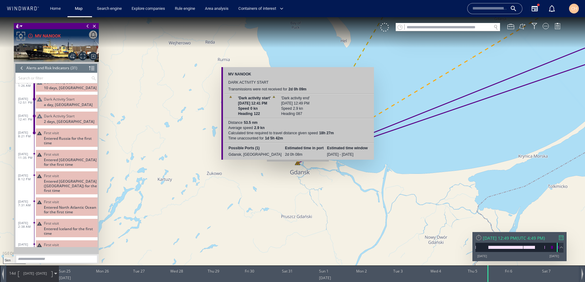
click at [298, 165] on canvas "Map" at bounding box center [292, 146] width 585 height 259
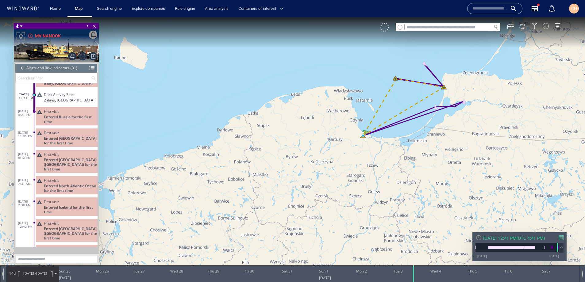
click at [23, 69] on div at bounding box center [21, 68] width 7 height 9
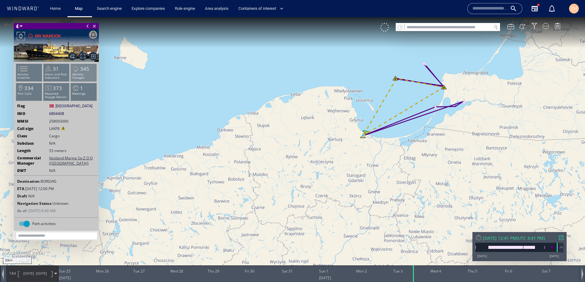
click at [78, 73] on span at bounding box center [75, 69] width 9 height 9
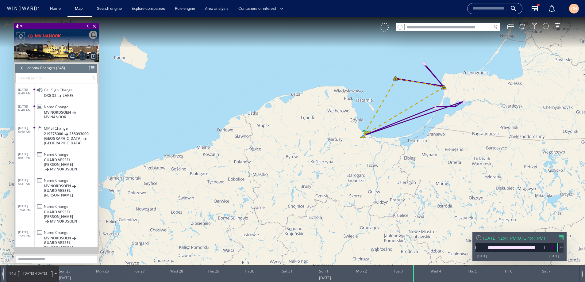
click at [23, 71] on div at bounding box center [21, 68] width 7 height 9
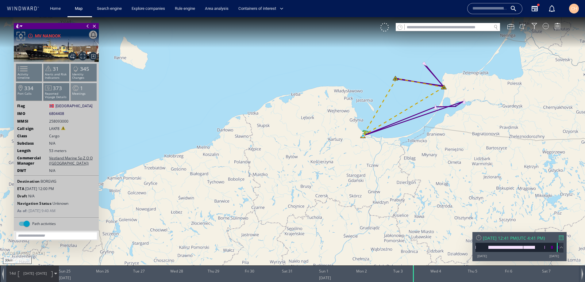
click at [80, 92] on p "Meetings" at bounding box center [84, 93] width 26 height 3
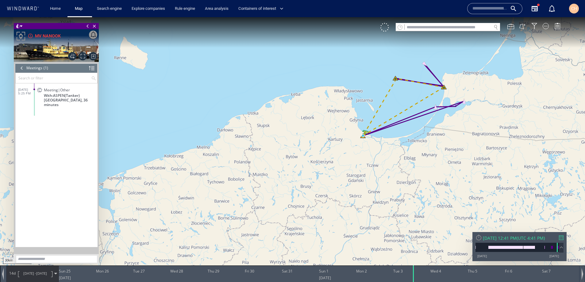
click at [67, 98] on span "Poland, 36 minutes" at bounding box center [71, 102] width 54 height 9
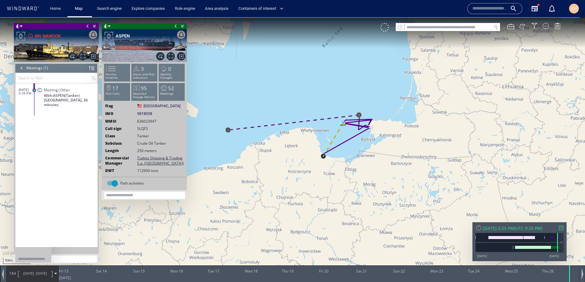
click at [37, 280] on span "6/12/25 - 6/26/25" at bounding box center [35, 273] width 31 height 15
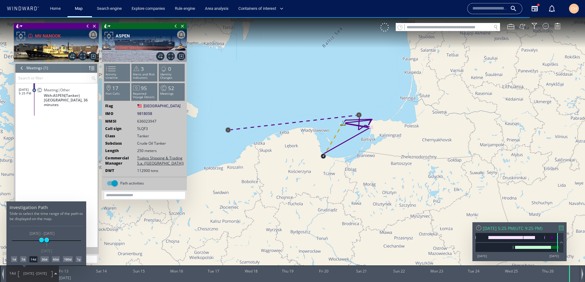
click at [16, 261] on div "1d" at bounding box center [14, 259] width 6 height 6
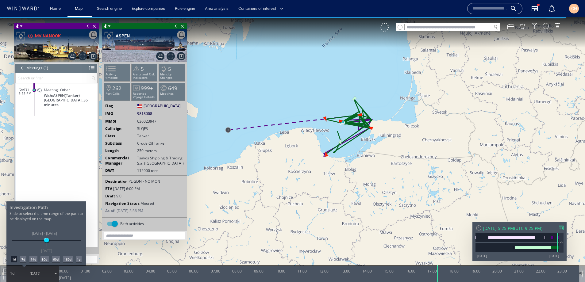
drag, startPoint x: 306, startPoint y: 133, endPoint x: 299, endPoint y: 133, distance: 7.1
click at [299, 133] on div at bounding box center [292, 149] width 585 height 265
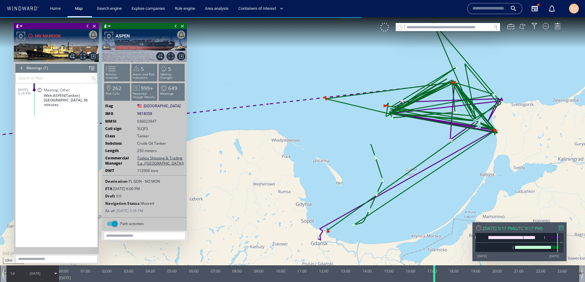
click at [435, 277] on div at bounding box center [435, 274] width 6 height 17
drag, startPoint x: 436, startPoint y: 279, endPoint x: 326, endPoint y: 245, distance: 114.8
click at [453, 277] on div at bounding box center [453, 274] width 6 height 17
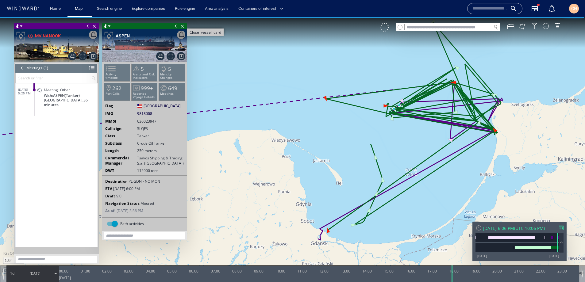
click at [183, 27] on span "Close vessel card" at bounding box center [182, 26] width 7 height 6
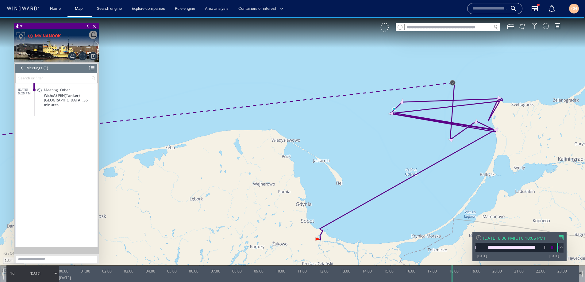
click at [89, 29] on span at bounding box center [87, 26] width 7 height 6
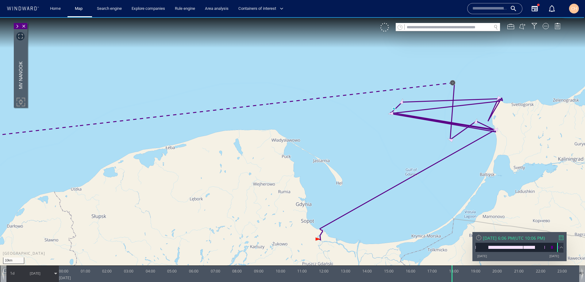
click at [17, 27] on span at bounding box center [17, 26] width 7 height 6
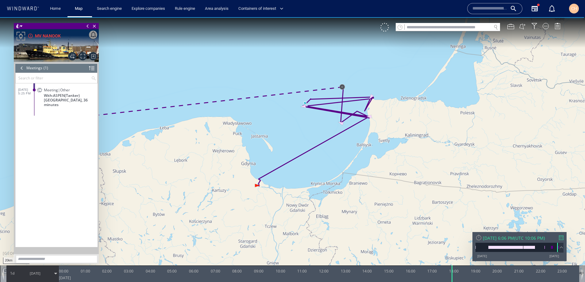
click at [24, 277] on span "6/26/25" at bounding box center [35, 273] width 31 height 15
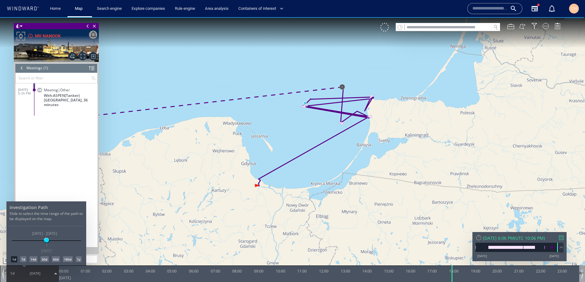
click at [43, 261] on div "30d" at bounding box center [44, 259] width 8 height 6
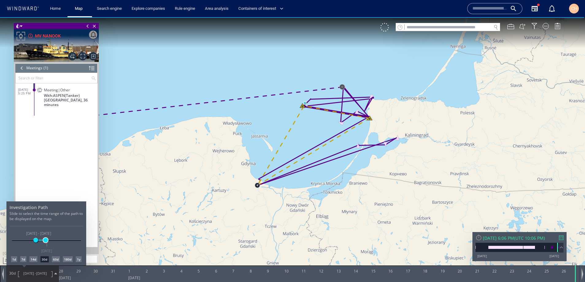
drag, startPoint x: 41, startPoint y: 241, endPoint x: 46, endPoint y: 240, distance: 4.3
click at [46, 240] on div "3/28/25 9/23/25 5/27/25 6/23/25 5/27/25 - 6/23/25 6/26/25" at bounding box center [46, 240] width 69 height 1
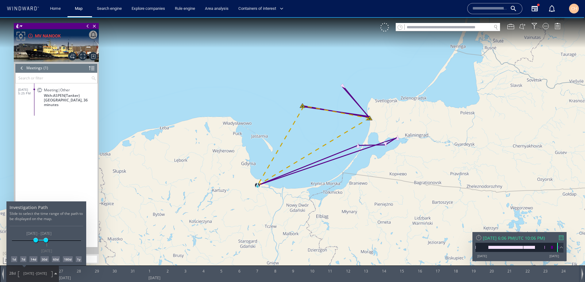
click at [236, 257] on div at bounding box center [292, 149] width 585 height 265
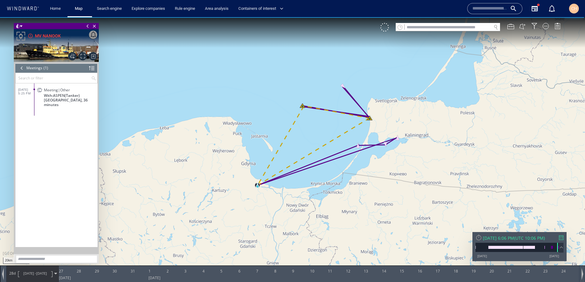
click at [475, 280] on div at bounding box center [319, 274] width 520 height 17
drag, startPoint x: 472, startPoint y: 279, endPoint x: 495, endPoint y: 276, distance: 22.8
drag, startPoint x: 207, startPoint y: 278, endPoint x: 232, endPoint y: 277, distance: 24.6
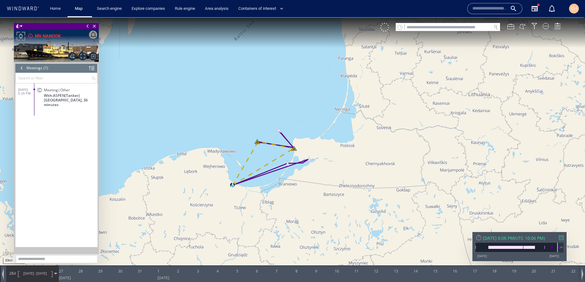
click at [512, 240] on div "Thu 6/26/2025 6:06 PM" at bounding box center [498, 238] width 31 height 6
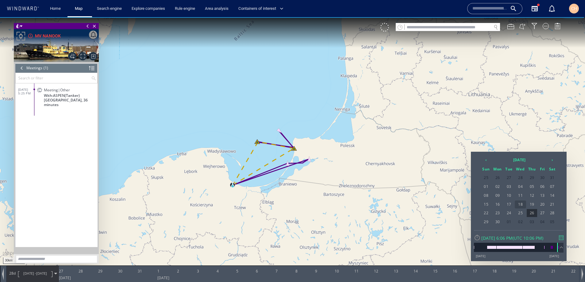
click at [516, 207] on span "18" at bounding box center [521, 205] width 12 height 8
click at [429, 127] on div at bounding box center [292, 149] width 585 height 265
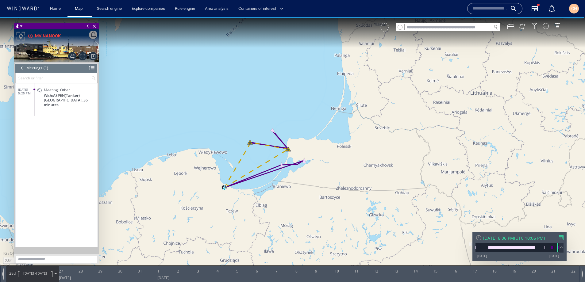
click at [384, 27] on div at bounding box center [384, 27] width 9 height 9
click at [14, 271] on div "28d 5/27/25 - 6/24/25" at bounding box center [32, 273] width 52 height 15
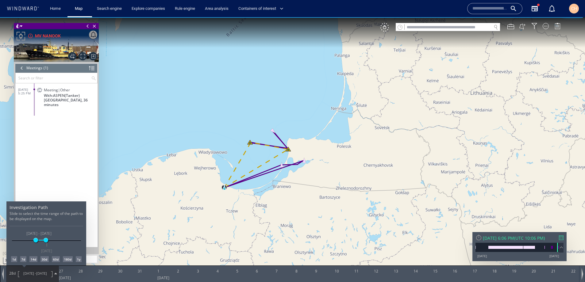
click at [15, 259] on div "1d" at bounding box center [14, 259] width 6 height 6
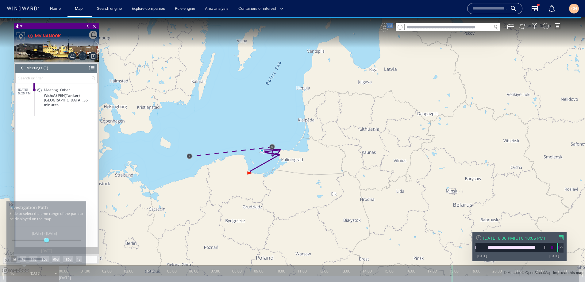
click at [386, 27] on div "VM" at bounding box center [473, 27] width 186 height 9
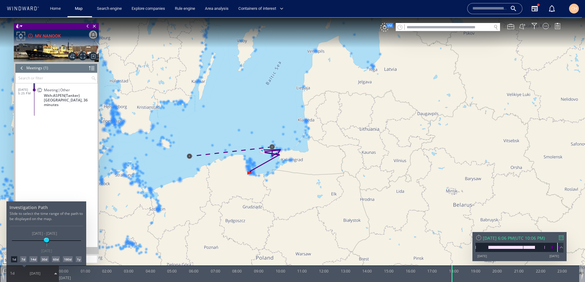
click at [268, 160] on div at bounding box center [292, 149] width 585 height 265
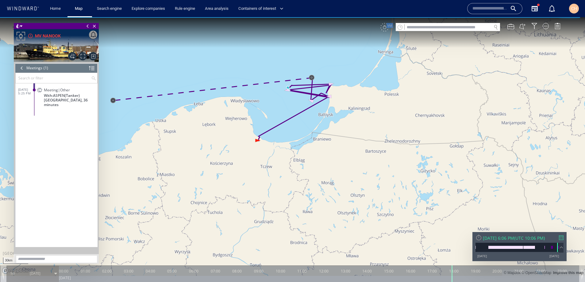
click at [387, 26] on div "VM" at bounding box center [473, 27] width 186 height 9
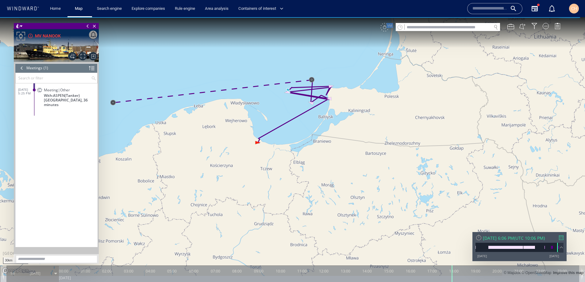
drag, startPoint x: 364, startPoint y: 57, endPoint x: 364, endPoint y: 61, distance: 4.0
click at [364, 61] on canvas "Map" at bounding box center [292, 146] width 585 height 259
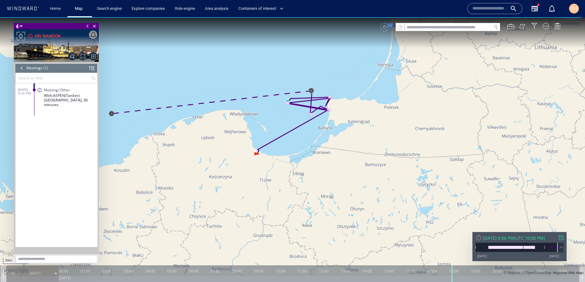
drag, startPoint x: 452, startPoint y: 275, endPoint x: 433, endPoint y: 275, distance: 18.4
click at [433, 275] on canvas "Map" at bounding box center [292, 146] width 585 height 259
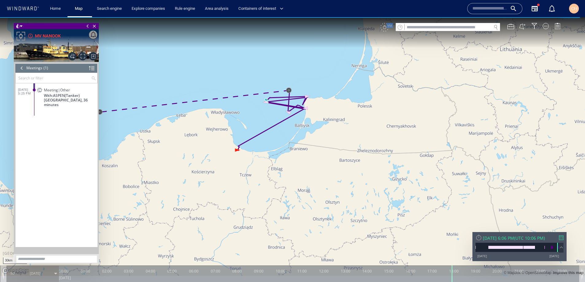
click at [384, 28] on div "VM" at bounding box center [473, 27] width 186 height 9
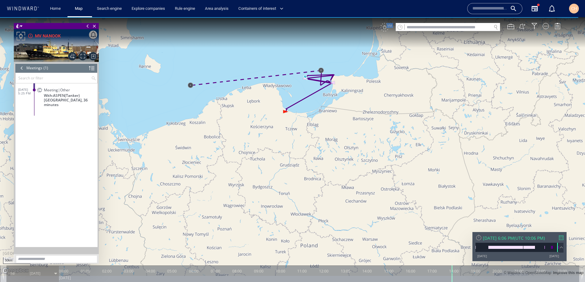
drag, startPoint x: 294, startPoint y: 83, endPoint x: 299, endPoint y: 100, distance: 17.7
click at [299, 100] on canvas "Map" at bounding box center [292, 146] width 585 height 259
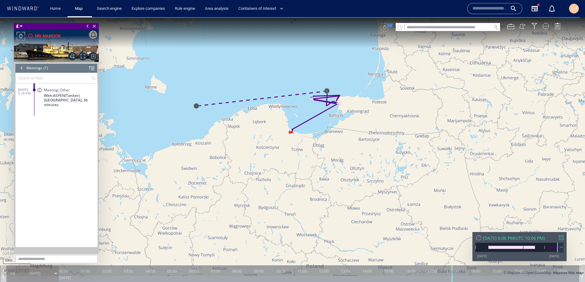
click at [297, 121] on canvas "Map" at bounding box center [292, 146] width 585 height 259
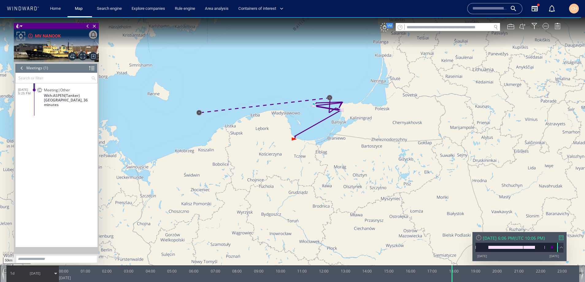
drag, startPoint x: 272, startPoint y: 69, endPoint x: 288, endPoint y: 84, distance: 22.4
click at [290, 84] on canvas "Map" at bounding box center [292, 146] width 585 height 259
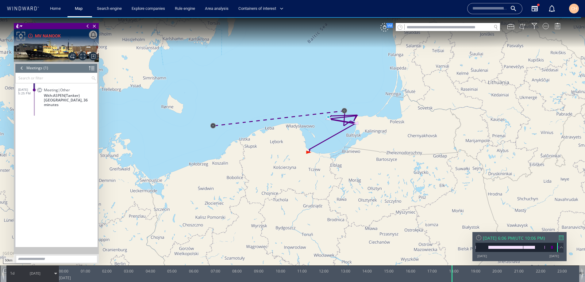
click at [21, 71] on div at bounding box center [21, 68] width 7 height 9
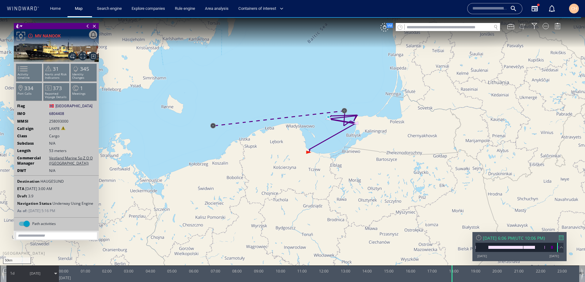
click at [524, 27] on button at bounding box center [522, 26] width 7 height 7
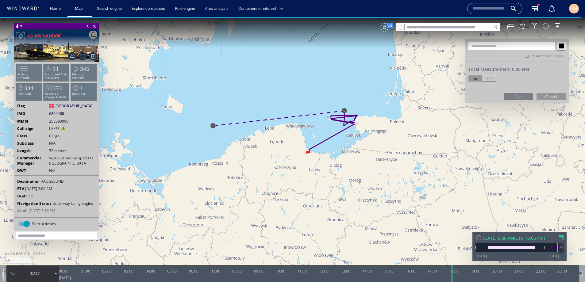
drag, startPoint x: 482, startPoint y: 25, endPoint x: 474, endPoint y: 25, distance: 8.3
click at [482, 25] on input "text" at bounding box center [448, 27] width 87 height 8
click at [554, 97] on button "Cancel" at bounding box center [551, 96] width 29 height 7
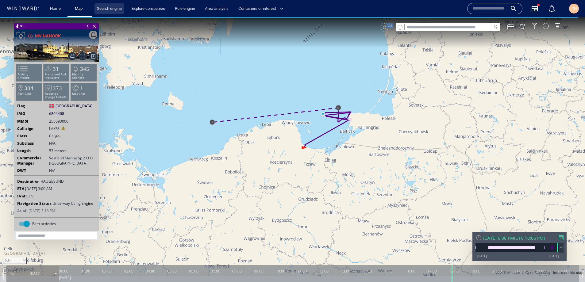
click at [114, 9] on link "Search engine" at bounding box center [109, 8] width 30 height 11
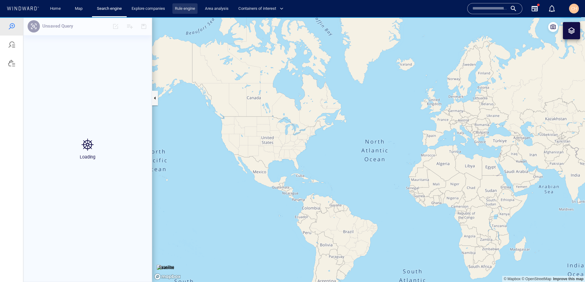
click at [183, 9] on link "Rule engine" at bounding box center [184, 8] width 25 height 11
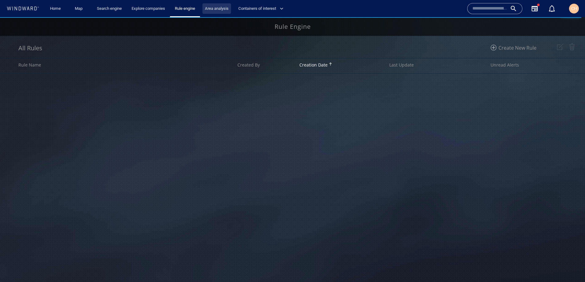
click at [209, 9] on link "Area analysis" at bounding box center [216, 8] width 29 height 11
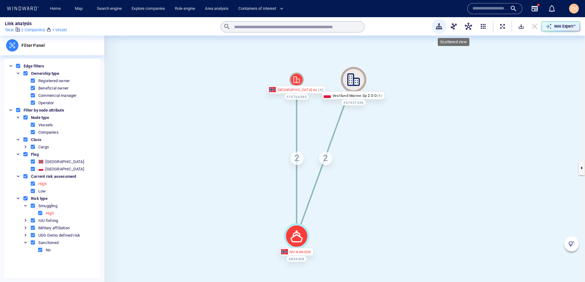
click at [453, 25] on span "button" at bounding box center [453, 26] width 7 height 7
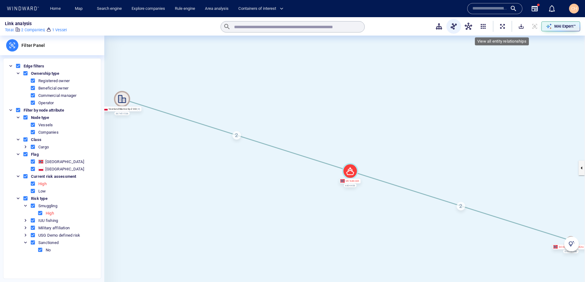
click at [502, 28] on span "ExpandAllNodes" at bounding box center [502, 26] width 6 height 6
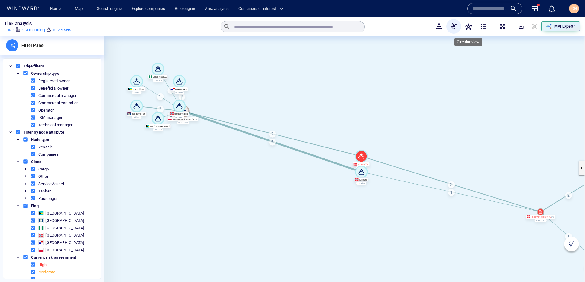
click at [469, 26] on span "button" at bounding box center [468, 26] width 7 height 7
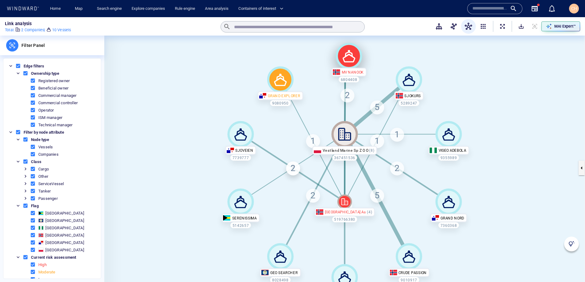
drag, startPoint x: 345, startPoint y: 50, endPoint x: 348, endPoint y: 47, distance: 4.1
click at [348, 47] on icon at bounding box center [349, 56] width 26 height 26
click at [314, 139] on div "1" at bounding box center [313, 141] width 14 height 14
click at [559, 26] on p "MAI Expert™" at bounding box center [564, 27] width 21 height 6
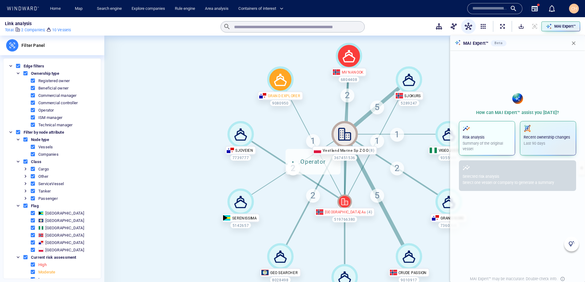
click at [495, 138] on p "Risk analysis" at bounding box center [487, 138] width 49 height 6
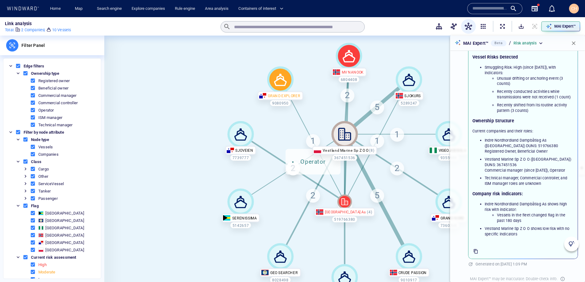
scroll to position [61, 0]
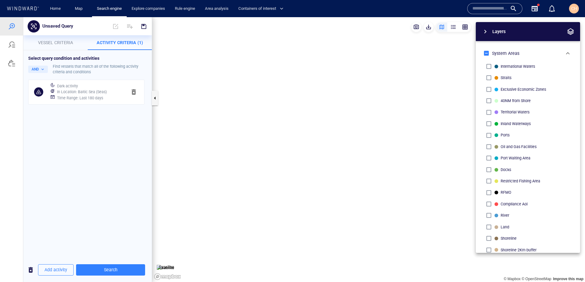
scroll to position [140, 0]
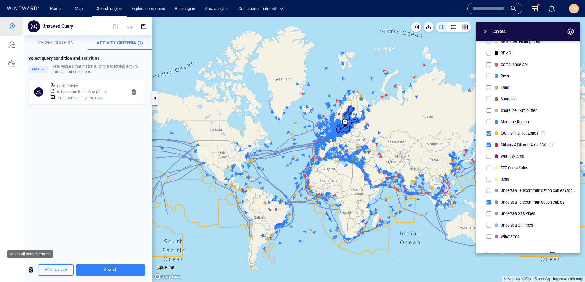
click at [32, 271] on span "button" at bounding box center [30, 270] width 7 height 8
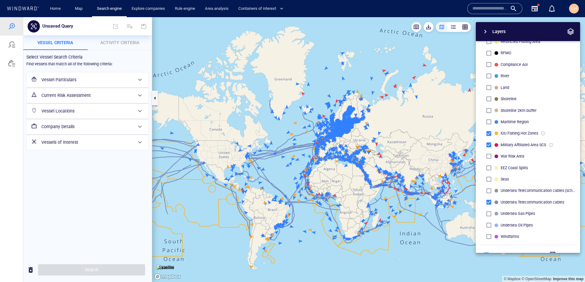
click at [110, 35] on div "Unsaved Query" at bounding box center [87, 26] width 129 height 18
drag, startPoint x: 331, startPoint y: 146, endPoint x: 232, endPoint y: 117, distance: 103.5
click at [220, 116] on canvas "Map" at bounding box center [368, 149] width 433 height 265
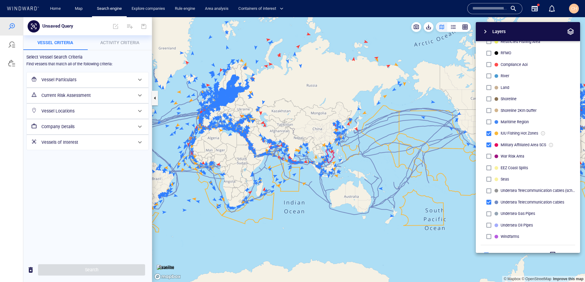
click at [366, 162] on canvas "Map" at bounding box center [368, 149] width 433 height 265
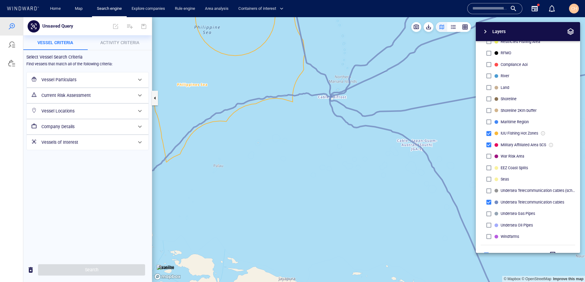
drag, startPoint x: 318, startPoint y: 115, endPoint x: 333, endPoint y: 158, distance: 46.0
click at [333, 158] on canvas "Map" at bounding box center [368, 149] width 433 height 265
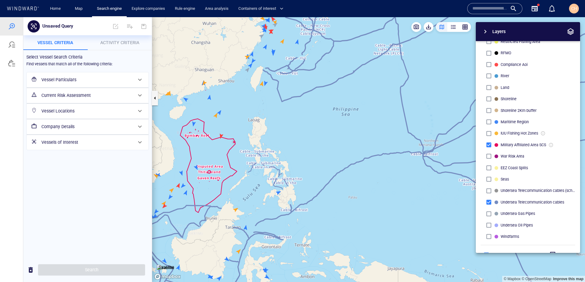
drag, startPoint x: 288, startPoint y: 140, endPoint x: 334, endPoint y: 139, distance: 46.6
click at [334, 139] on canvas "Map" at bounding box center [368, 149] width 433 height 265
drag, startPoint x: 333, startPoint y: 146, endPoint x: 351, endPoint y: 141, distance: 19.1
click at [351, 141] on canvas "Map" at bounding box center [368, 149] width 433 height 265
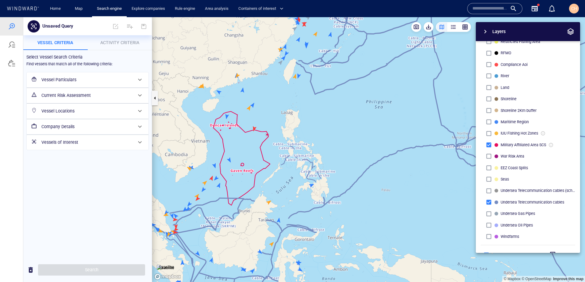
drag, startPoint x: 305, startPoint y: 157, endPoint x: 351, endPoint y: 144, distance: 48.1
click at [351, 144] on canvas "Map" at bounding box center [368, 149] width 433 height 265
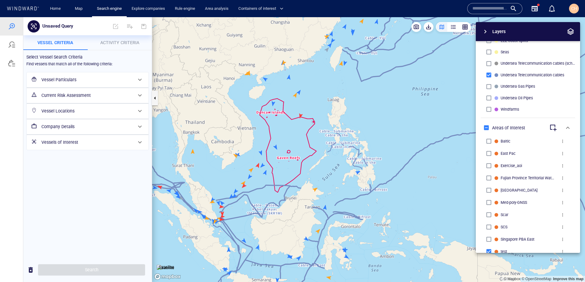
scroll to position [299, 0]
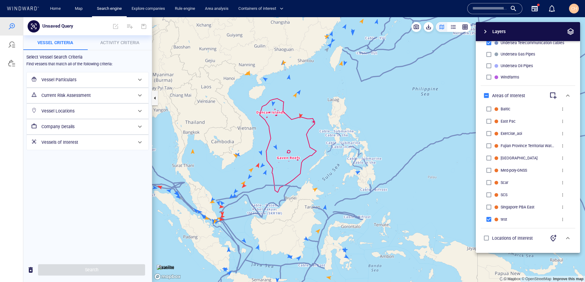
click at [553, 97] on span "button" at bounding box center [552, 95] width 7 height 7
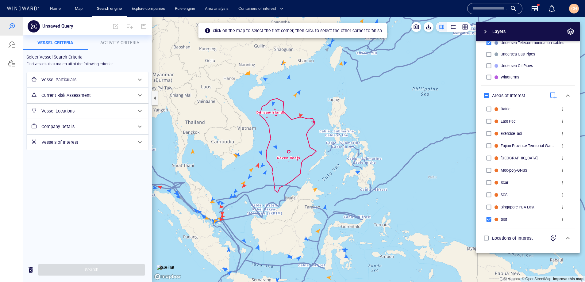
click at [554, 98] on span "button" at bounding box center [552, 95] width 7 height 7
click at [562, 219] on span "more" at bounding box center [562, 219] width 5 height 5
click at [548, 231] on li "Delete" at bounding box center [549, 230] width 61 height 11
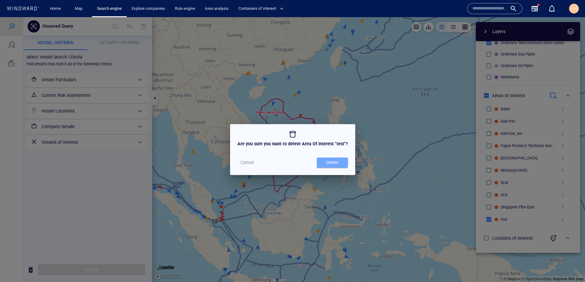
click at [329, 163] on div "Delete" at bounding box center [332, 163] width 15 height 10
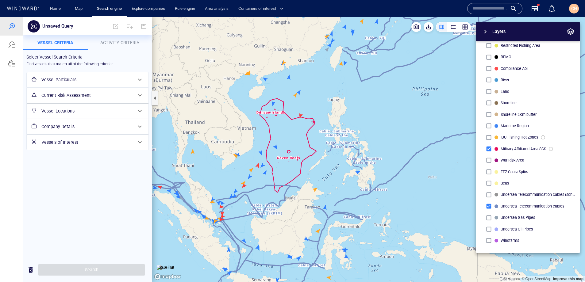
scroll to position [0, 0]
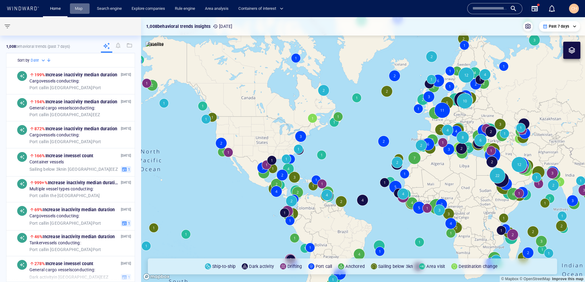
click at [84, 13] on link "Map" at bounding box center [79, 8] width 15 height 11
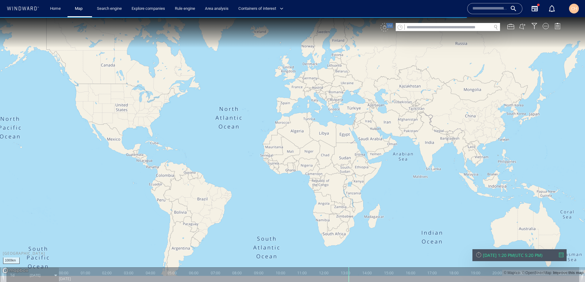
click at [386, 27] on div "VM" at bounding box center [473, 27] width 186 height 9
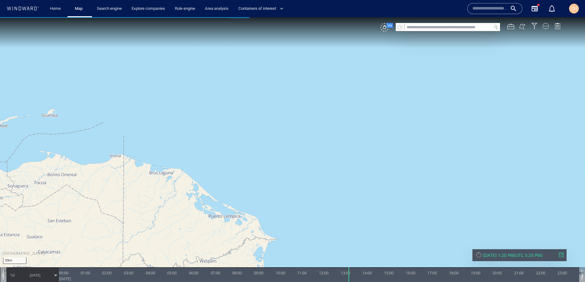
drag, startPoint x: 157, startPoint y: 128, endPoint x: 166, endPoint y: 130, distance: 9.3
click at [168, 130] on canvas "Map" at bounding box center [292, 146] width 585 height 259
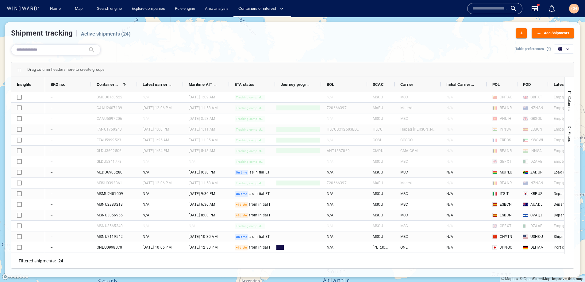
click at [550, 31] on div "Add Shipments" at bounding box center [557, 33] width 28 height 9
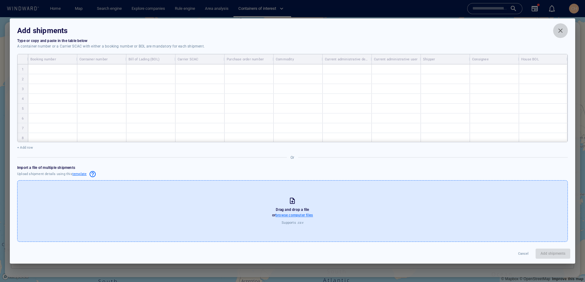
click at [561, 33] on span "Close" at bounding box center [560, 30] width 7 height 7
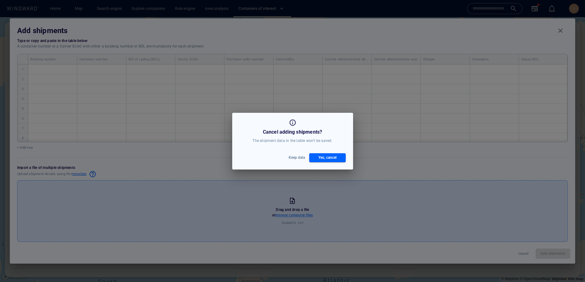
click at [321, 159] on div "Yes, cancel" at bounding box center [327, 157] width 21 height 9
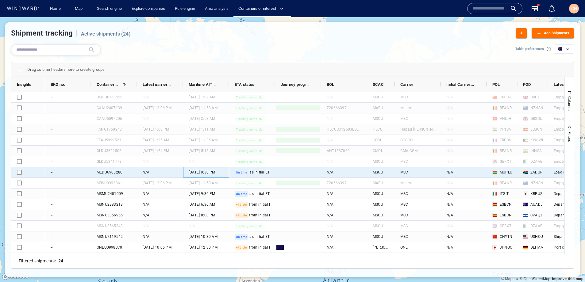
click at [215, 174] on span "9:30 PM" at bounding box center [208, 173] width 14 height 6
click at [171, 176] on div "N/A" at bounding box center [160, 172] width 46 height 10
click at [477, 175] on div "N/A" at bounding box center [464, 172] width 46 height 10
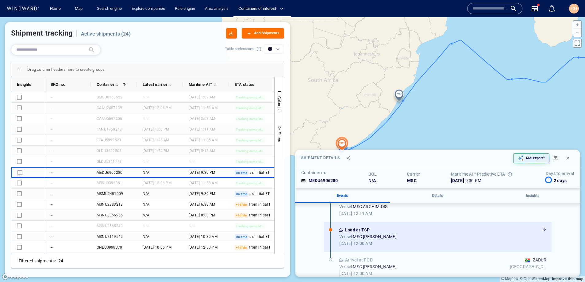
scroll to position [274, 0]
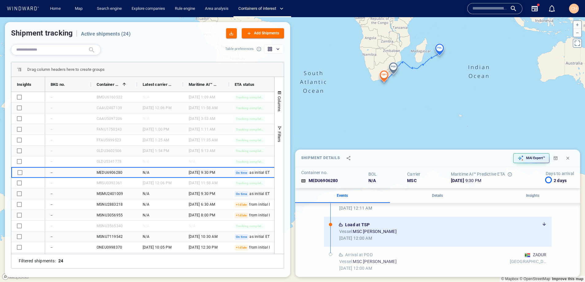
drag, startPoint x: 372, startPoint y: 60, endPoint x: 368, endPoint y: 85, distance: 25.4
click at [368, 85] on canvas "Map" at bounding box center [292, 149] width 585 height 265
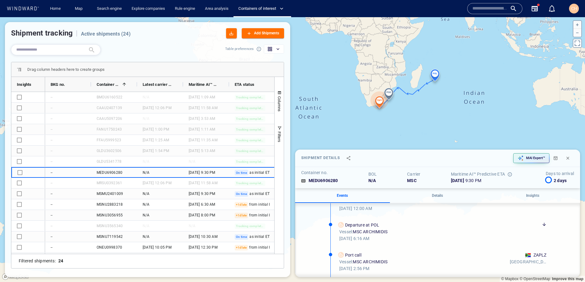
scroll to position [94, 0]
click at [438, 199] on button "Details" at bounding box center [437, 195] width 95 height 15
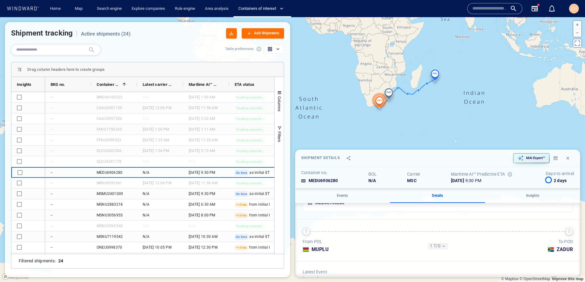
scroll to position [0, 0]
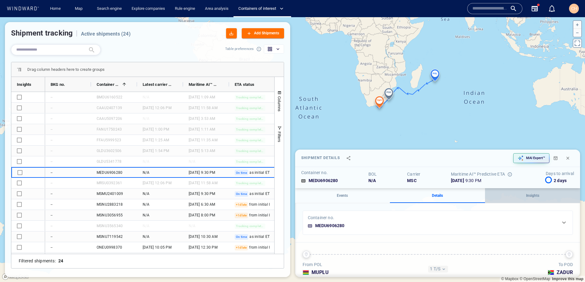
click at [538, 194] on p "Insights" at bounding box center [533, 196] width 88 height 6
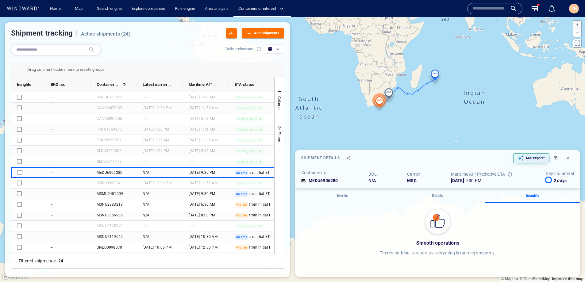
click at [336, 198] on p "Events" at bounding box center [343, 196] width 88 height 6
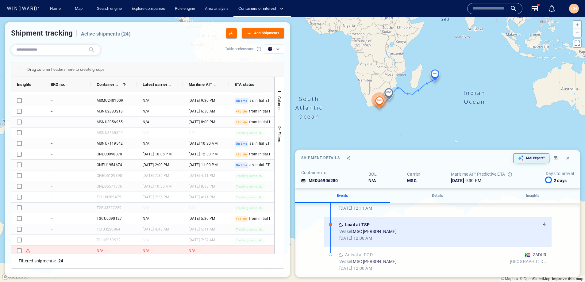
scroll to position [95, 0]
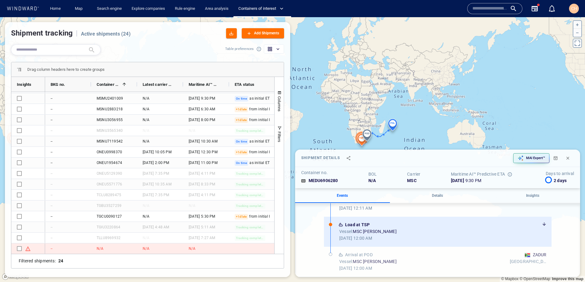
drag, startPoint x: 335, startPoint y: 104, endPoint x: 366, endPoint y: 92, distance: 33.1
click at [366, 92] on canvas "Map" at bounding box center [292, 149] width 585 height 265
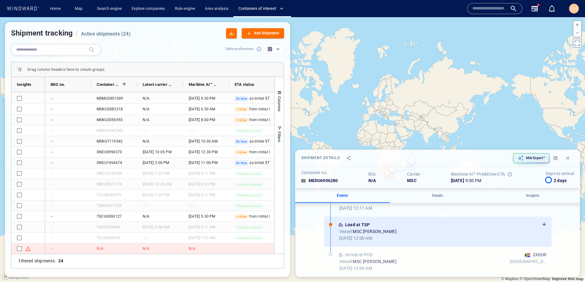
drag, startPoint x: 359, startPoint y: 117, endPoint x: 371, endPoint y: 88, distance: 31.8
click at [371, 88] on canvas "Map" at bounding box center [292, 149] width 585 height 265
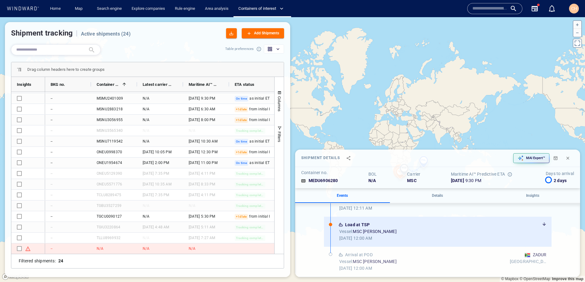
drag, startPoint x: 379, startPoint y: 121, endPoint x: 379, endPoint y: 108, distance: 12.9
click at [379, 109] on canvas "Map" at bounding box center [292, 149] width 585 height 265
click at [568, 158] on span "Close" at bounding box center [567, 158] width 5 height 5
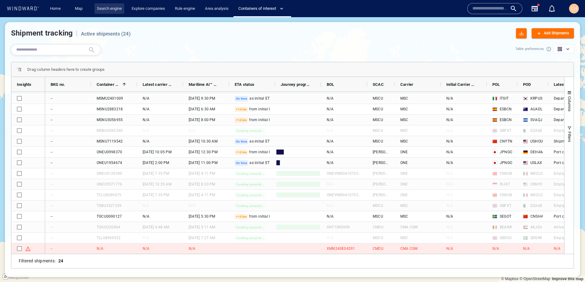
click at [99, 10] on link "Search engine" at bounding box center [109, 8] width 30 height 11
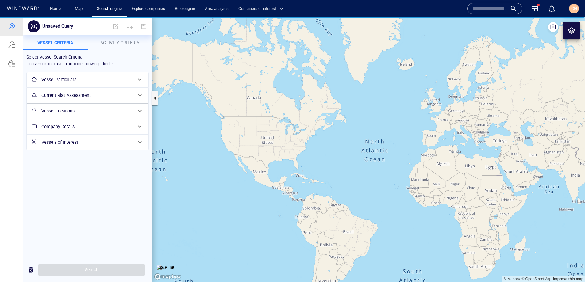
click at [111, 42] on span "Activity Criteria" at bounding box center [119, 42] width 39 height 5
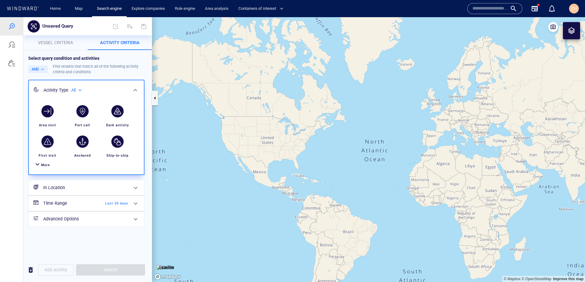
click at [42, 165] on span "More" at bounding box center [45, 165] width 9 height 4
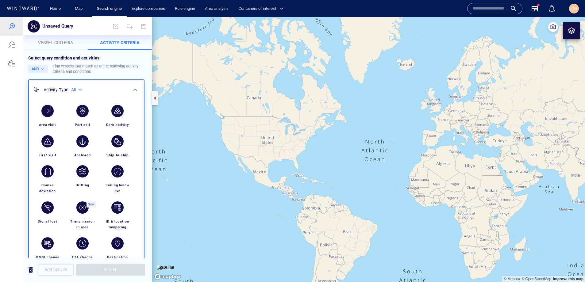
click at [56, 46] on p "Vessel criteria" at bounding box center [55, 42] width 57 height 7
